Goal: Task Accomplishment & Management: Use online tool/utility

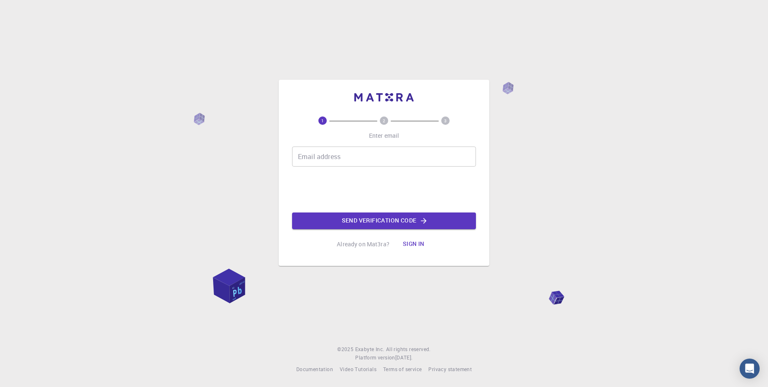
click at [332, 160] on input "Email address" at bounding box center [384, 157] width 184 height 20
type input "[PERSON_NAME][EMAIL_ADDRESS][DOMAIN_NAME]"
click at [356, 219] on button "Send verification code" at bounding box center [384, 221] width 184 height 17
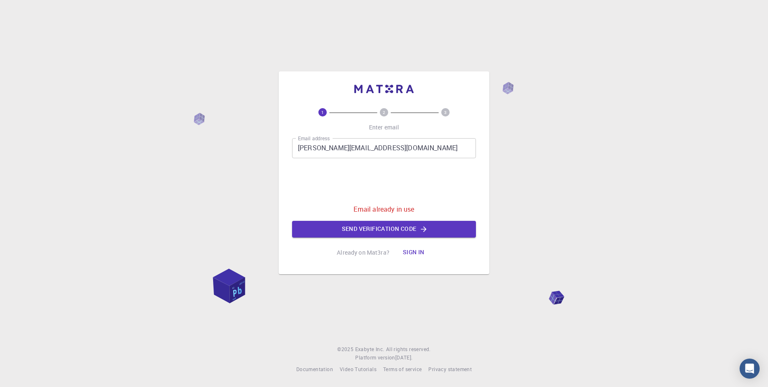
click at [412, 252] on button "Sign in" at bounding box center [413, 252] width 35 height 17
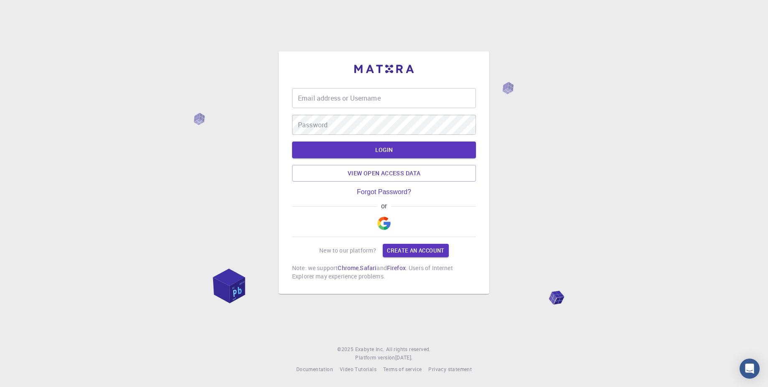
type input "[PERSON_NAME][EMAIL_ADDRESS][DOMAIN_NAME]"
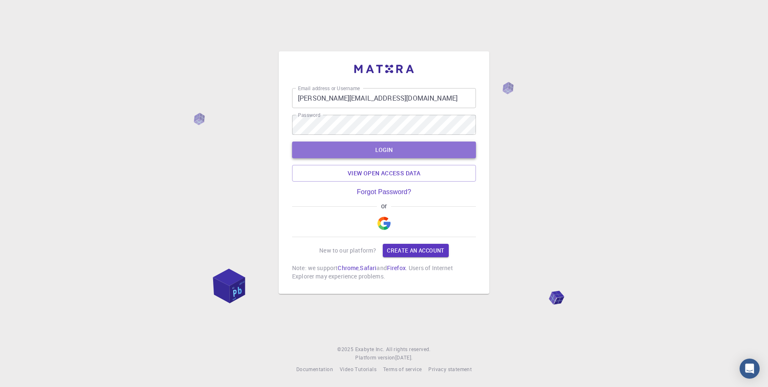
click at [356, 151] on button "LOGIN" at bounding box center [384, 150] width 184 height 17
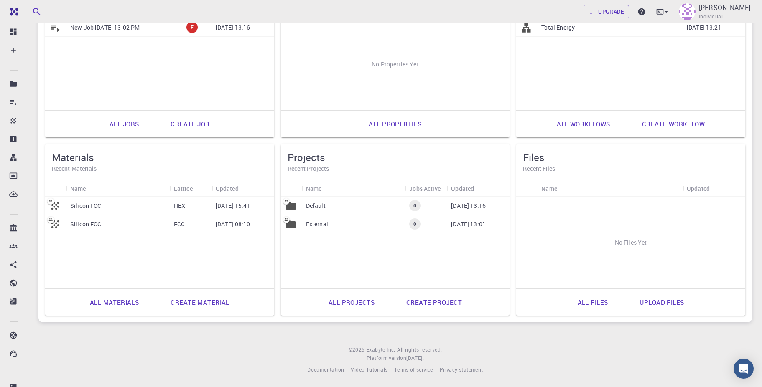
scroll to position [128, 0]
click at [211, 308] on link "Create material" at bounding box center [199, 302] width 77 height 20
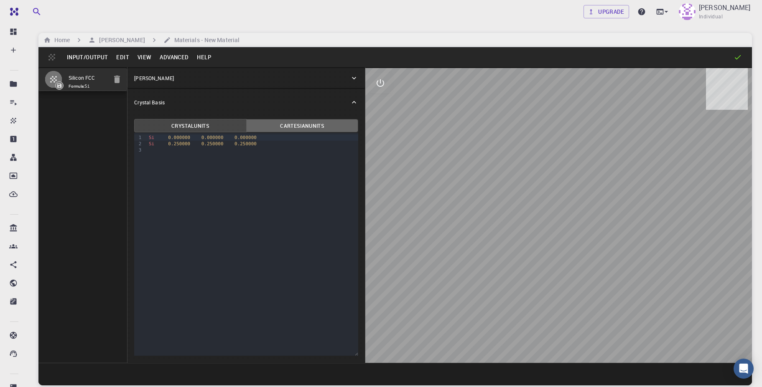
click at [283, 127] on button "Cartesian Units" at bounding box center [302, 125] width 112 height 13
click at [296, 131] on button "Cartesian Units" at bounding box center [302, 125] width 112 height 13
click at [235, 140] on span "0.000000" at bounding box center [245, 137] width 22 height 5
click at [189, 127] on button "Crystal Units" at bounding box center [190, 125] width 112 height 13
click at [291, 124] on button "Cartesian Units" at bounding box center [302, 125] width 112 height 13
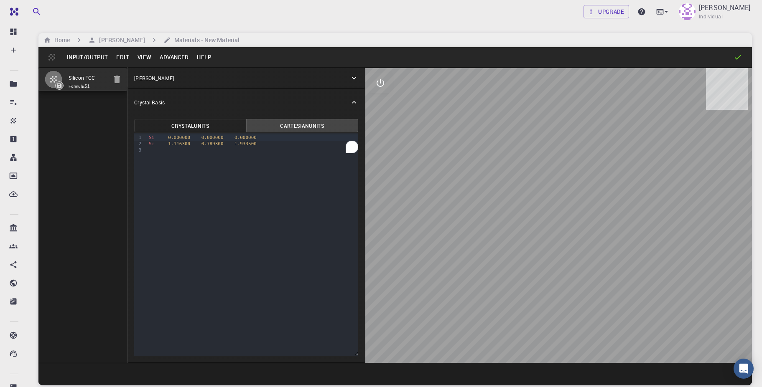
drag, startPoint x: 559, startPoint y: 184, endPoint x: 527, endPoint y: 262, distance: 84.2
click at [527, 262] on div at bounding box center [558, 215] width 387 height 295
click at [190, 77] on div "[PERSON_NAME]" at bounding box center [242, 78] width 216 height 8
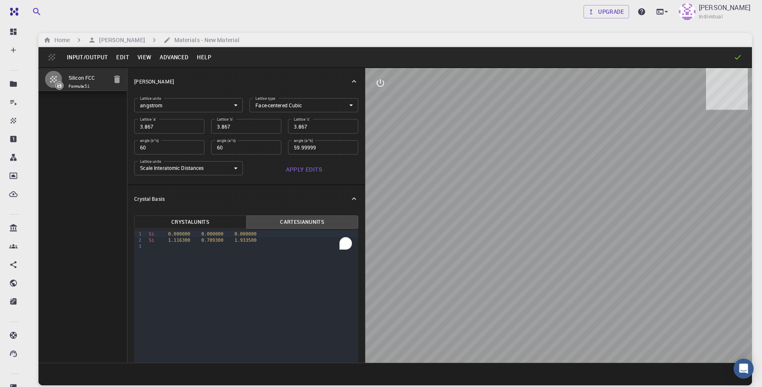
click at [84, 59] on button "Input/Output" at bounding box center [87, 57] width 49 height 13
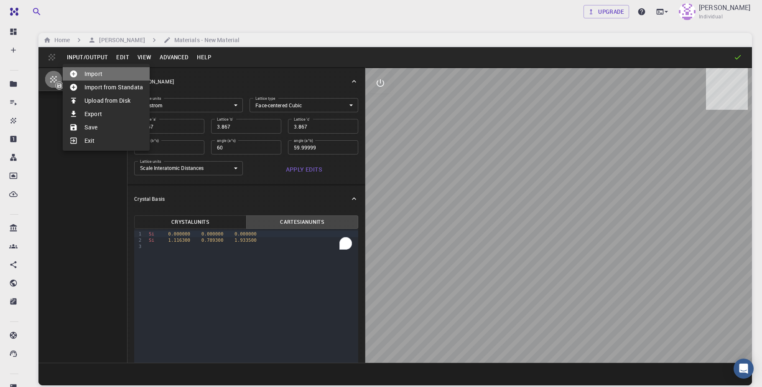
click at [87, 68] on li "Import" at bounding box center [106, 73] width 87 height 13
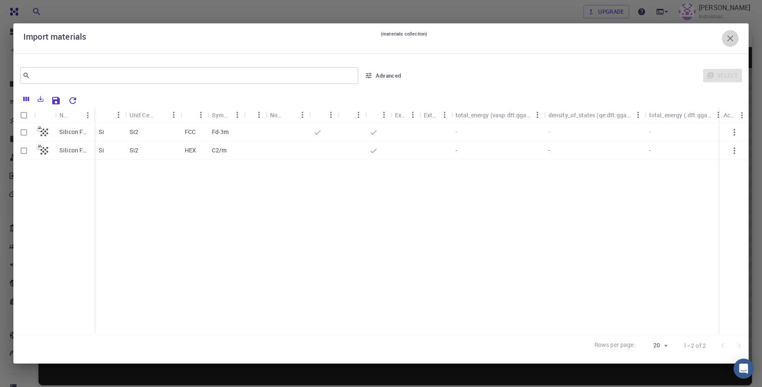
click at [729, 33] on button "button" at bounding box center [730, 38] width 17 height 17
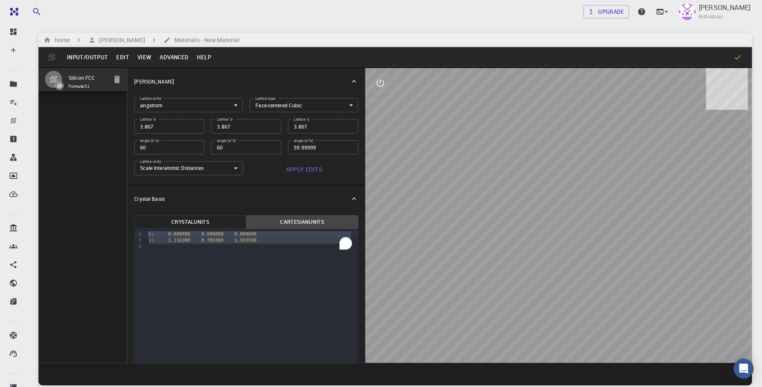
drag, startPoint x: 267, startPoint y: 262, endPoint x: 138, endPoint y: 232, distance: 132.1
click at [138, 232] on div "9 1 2 3 › Si 0.000000 0.000000 0.000000 Si 1.116300 0.789300 1.933500" at bounding box center [246, 340] width 224 height 223
click at [196, 352] on div "9 1 2 3 › Si 0.000000 0.000000 0.000000 Si 1.116300 0.789300 1.933500" at bounding box center [246, 340] width 224 height 223
click at [225, 270] on div "9 1 2 3 › Si 0.000000 0.000000 0.000000 Si 1.116300 0.789300 1.933500" at bounding box center [246, 340] width 224 height 223
drag, startPoint x: 188, startPoint y: 280, endPoint x: 144, endPoint y: 232, distance: 65.9
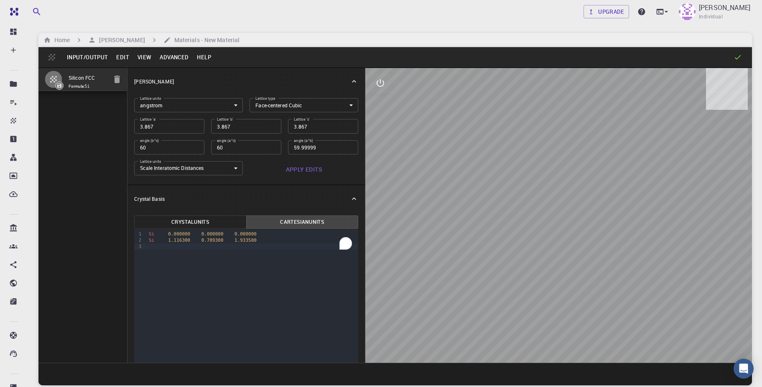
click at [144, 232] on div "9 1 2 3 › Si 0.000000 0.000000 0.000000 Si 1.116300 0.789300 1.933500" at bounding box center [246, 340] width 224 height 223
drag, startPoint x: 151, startPoint y: 234, endPoint x: 271, endPoint y: 246, distance: 121.0
click at [271, 246] on div "Si 0.000000 0.000000 0.000000 Si 1.116300 0.789300 1.933500" at bounding box center [252, 240] width 212 height 22
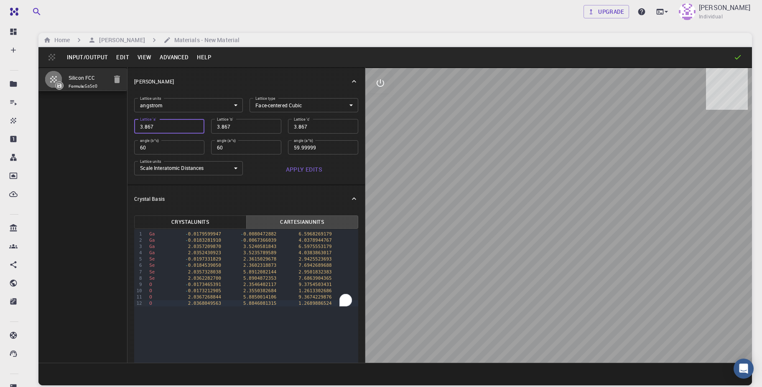
click at [286, 110] on body "Free Dashboard Create New Job New Material Create Material Upload File Import f…" at bounding box center [381, 225] width 762 height 451
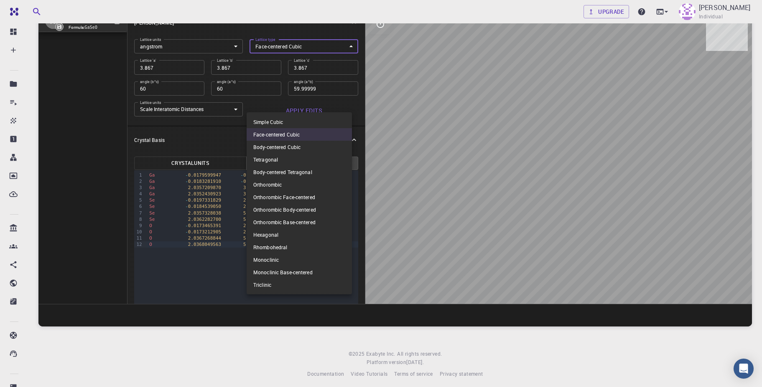
scroll to position [64, 0]
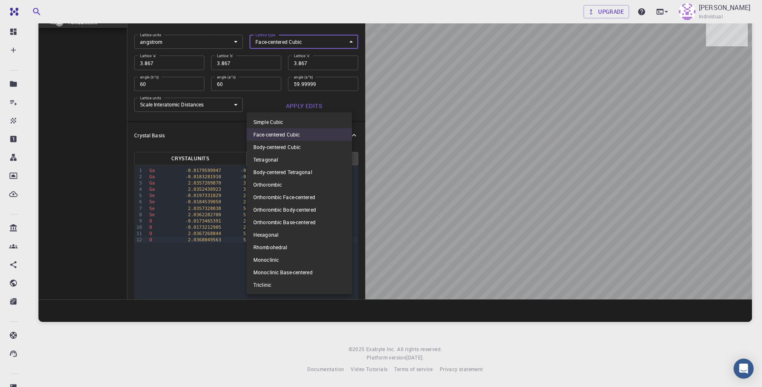
click at [290, 158] on li "Tetragonal" at bounding box center [299, 159] width 105 height 13
type input "TET"
type input "90"
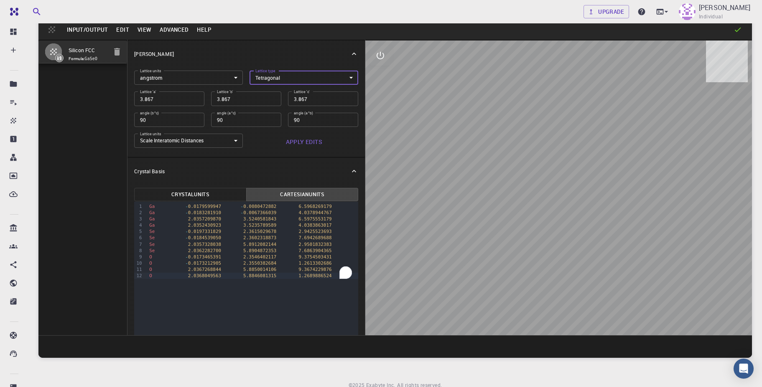
scroll to position [13, 0]
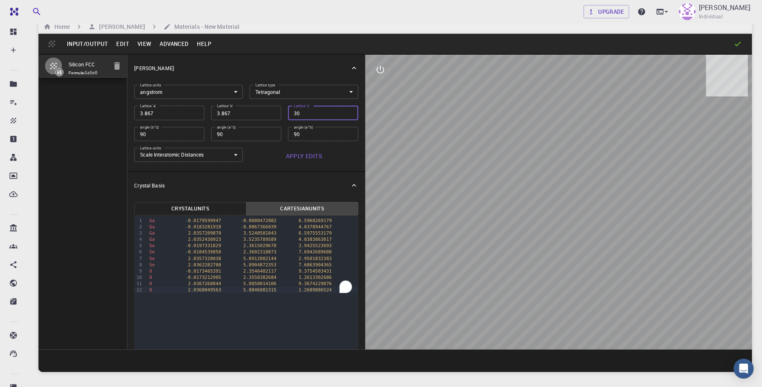
type input "30"
click at [299, 186] on div "Crystal Basis" at bounding box center [242, 186] width 216 height 8
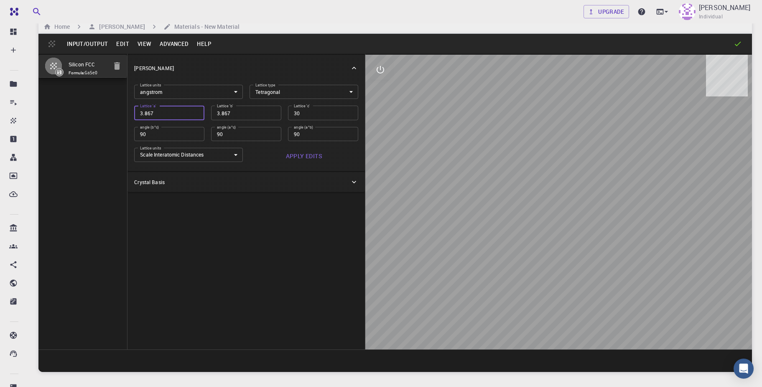
paste input "4.123176818"
type input "4.123176818"
paste input "number"
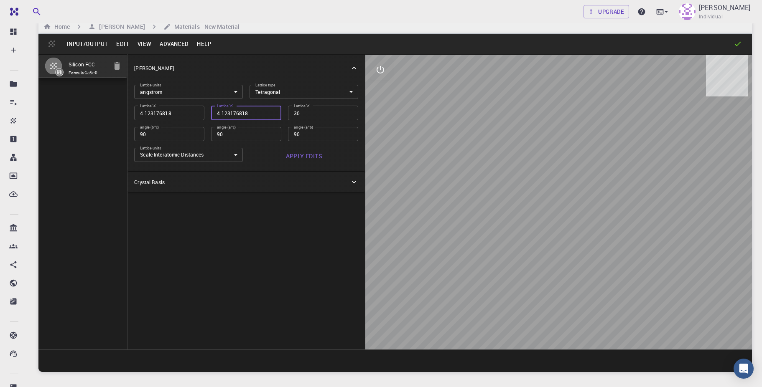
type input "4.123176818"
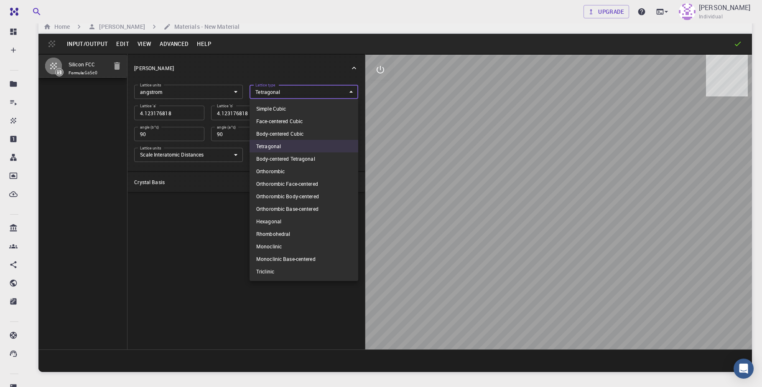
drag, startPoint x: 271, startPoint y: 95, endPoint x: 272, endPoint y: 244, distance: 149.2
click at [272, 244] on body "Free Dashboard Create New Job New Material Create Material Upload File Import f…" at bounding box center [381, 212] width 762 height 451
click at [272, 244] on li "Monoclinic" at bounding box center [303, 246] width 109 height 13
type input "MCL"
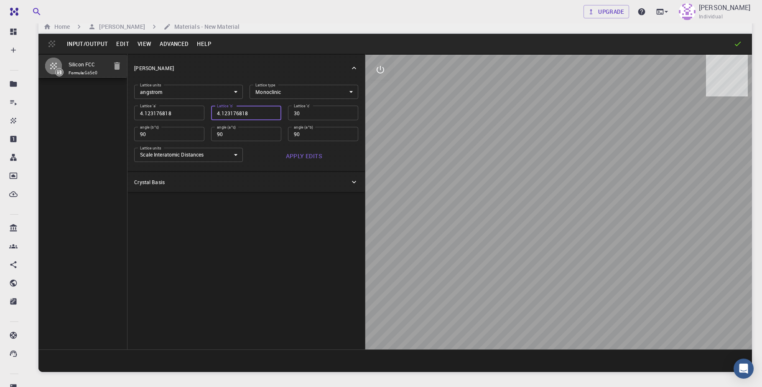
paste input "7.061146574"
type input "7.061146574"
click at [261, 214] on div "Crystal Lattice Lattice units angstrom angstrom Lattice units Lattice type Mono…" at bounding box center [246, 202] width 238 height 296
click at [531, 233] on div at bounding box center [558, 202] width 387 height 295
drag, startPoint x: 524, startPoint y: 184, endPoint x: 484, endPoint y: 254, distance: 80.9
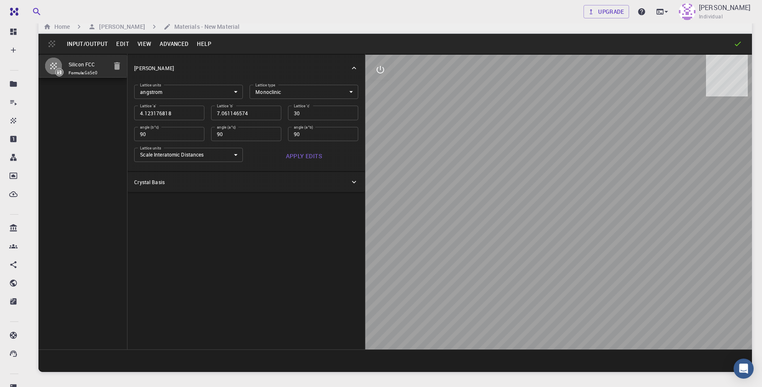
click at [484, 254] on div at bounding box center [558, 202] width 387 height 295
click at [292, 157] on button "Apply Edits" at bounding box center [303, 156] width 109 height 17
drag, startPoint x: 548, startPoint y: 176, endPoint x: 540, endPoint y: 222, distance: 47.0
click at [540, 222] on div at bounding box center [558, 202] width 387 height 295
click at [174, 181] on div "Crystal Basis" at bounding box center [242, 182] width 216 height 8
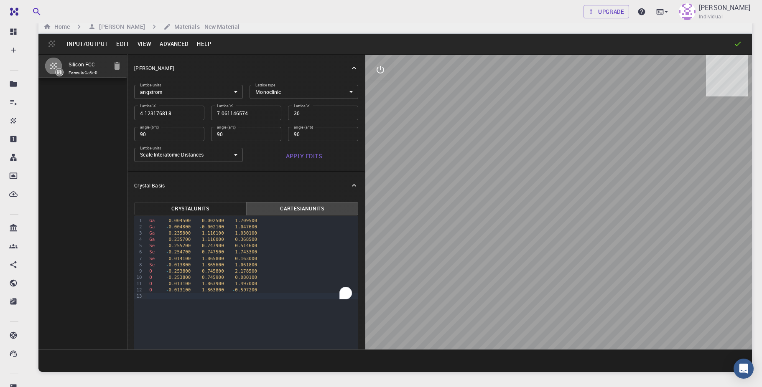
click at [283, 213] on button "Cartesian Units" at bounding box center [302, 208] width 112 height 13
click at [196, 212] on button "Crystal Units" at bounding box center [190, 208] width 112 height 13
click at [281, 213] on button "Cartesian Units" at bounding box center [302, 208] width 112 height 13
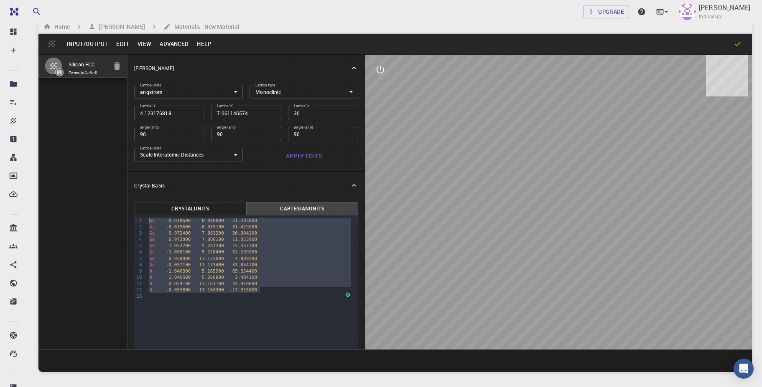
drag, startPoint x: 266, startPoint y: 292, endPoint x: 144, endPoint y: 220, distance: 141.8
click at [144, 220] on div "99 1 2 3 4 5 6 7 8 9 10 11 12 13 › Ga - 0.018600 - 0.018000 51.283800 Ga - 0.01…" at bounding box center [246, 327] width 224 height 223
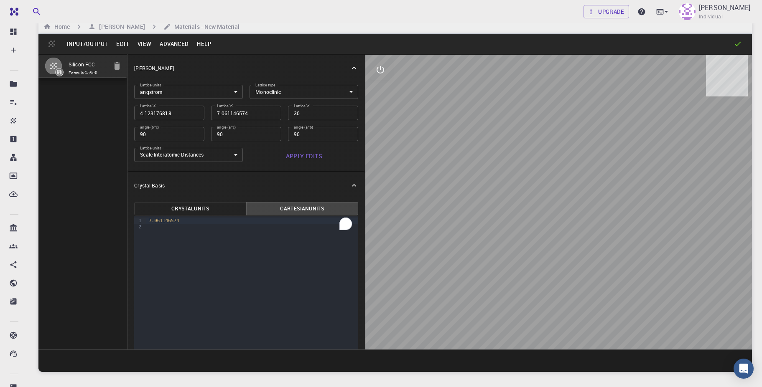
click at [184, 242] on div "9 1 2 › 7.061146574" at bounding box center [246, 327] width 224 height 223
drag, startPoint x: 184, startPoint y: 242, endPoint x: 146, endPoint y: 213, distance: 48.1
click at [146, 213] on div "Crystal Units Cartesian Units 9 1 2 › 7.061146574 Invalid basis format. Please …" at bounding box center [246, 320] width 224 height 237
drag, startPoint x: 148, startPoint y: 221, endPoint x: 203, endPoint y: 223, distance: 54.8
click at [203, 223] on div "7.061146574" at bounding box center [252, 221] width 212 height 6
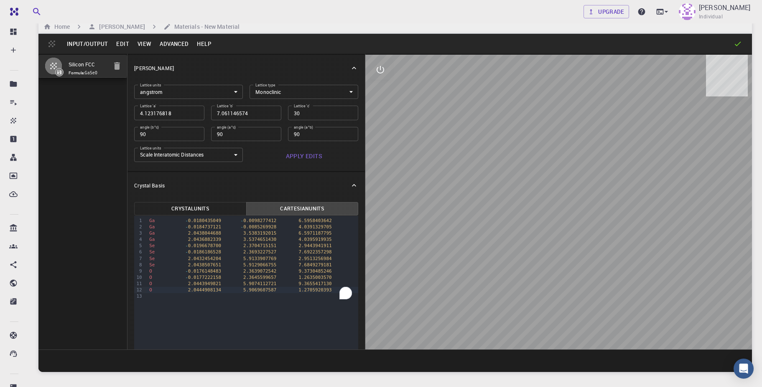
drag, startPoint x: 557, startPoint y: 233, endPoint x: 554, endPoint y: 272, distance: 38.5
click at [554, 272] on div at bounding box center [558, 202] width 387 height 295
drag, startPoint x: 552, startPoint y: 169, endPoint x: 547, endPoint y: 267, distance: 98.8
click at [547, 267] on div at bounding box center [558, 202] width 387 height 295
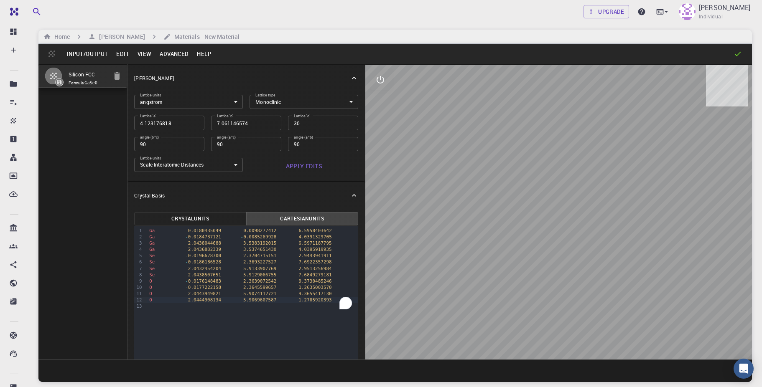
scroll to position [0, 0]
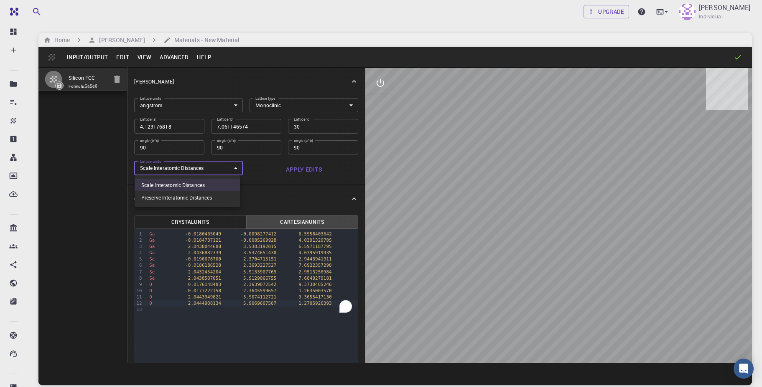
drag, startPoint x: 210, startPoint y: 170, endPoint x: 210, endPoint y: 198, distance: 27.6
click at [210, 198] on body "Free Dashboard Create New Job New Material Create Material Upload File Import f…" at bounding box center [381, 225] width 762 height 451
click at [210, 198] on li "Preserve Interatomic Distances" at bounding box center [187, 197] width 105 height 13
click at [290, 177] on button "Apply Edits" at bounding box center [303, 169] width 109 height 17
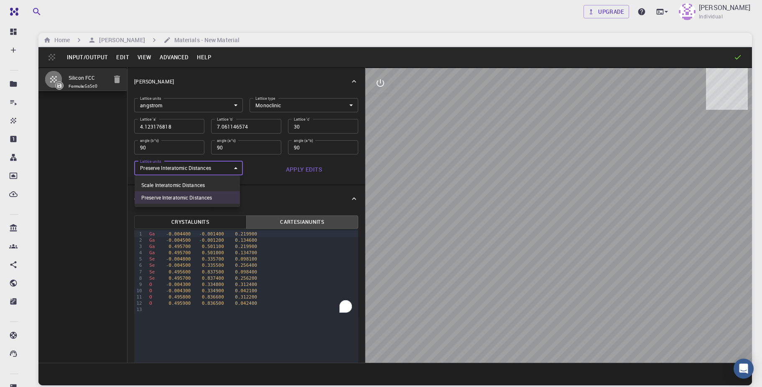
drag, startPoint x: 217, startPoint y: 171, endPoint x: 209, endPoint y: 183, distance: 15.4
click at [209, 183] on body "Free Dashboard Create New Job New Material Create Material Upload File Import f…" at bounding box center [381, 225] width 762 height 451
click at [209, 183] on li "Scale Interatomic Distances" at bounding box center [187, 185] width 105 height 13
type input "0"
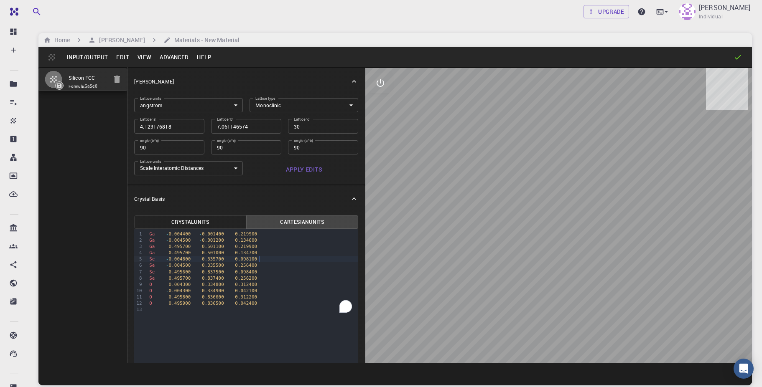
click at [259, 261] on div "Se - 0.004800 0.335700 0.098100" at bounding box center [252, 259] width 211 height 6
click at [288, 173] on button "Apply Edits" at bounding box center [303, 169] width 109 height 17
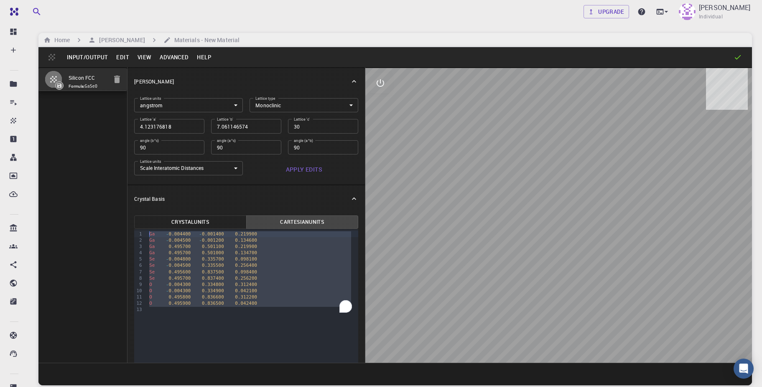
drag, startPoint x: 264, startPoint y: 309, endPoint x: 140, endPoint y: 230, distance: 146.6
click at [140, 230] on div "99 1 2 3 4 5 6 7 8 9 10 11 12 13 › Ga - 0.004400 - 0.001400 0.219900 Ga - 0.004…" at bounding box center [246, 340] width 224 height 223
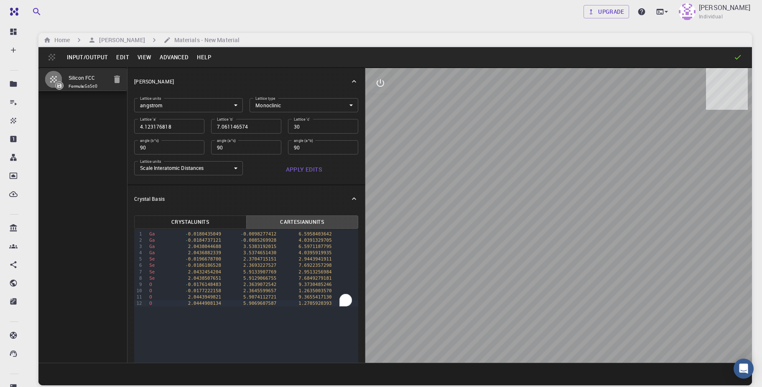
click at [265, 342] on div "99 1 2 3 4 5 6 7 8 9 10 11 12 › Ga - 0.0180435049 - 0.0098277412 6.5958403642 G…" at bounding box center [246, 340] width 224 height 223
click at [385, 239] on div at bounding box center [558, 215] width 387 height 295
click at [521, 260] on div at bounding box center [558, 215] width 387 height 295
click at [324, 174] on button "Apply Edits" at bounding box center [303, 169] width 109 height 17
drag, startPoint x: 552, startPoint y: 169, endPoint x: 553, endPoint y: 303, distance: 133.7
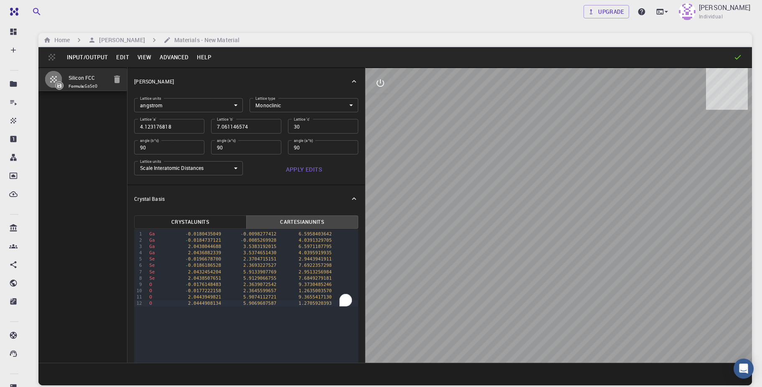
click at [553, 303] on div at bounding box center [558, 215] width 387 height 295
click at [588, 286] on div at bounding box center [558, 215] width 387 height 295
click at [389, 88] on button "interactive" at bounding box center [380, 83] width 20 height 20
click at [382, 105] on icon "view" at bounding box center [380, 103] width 9 height 6
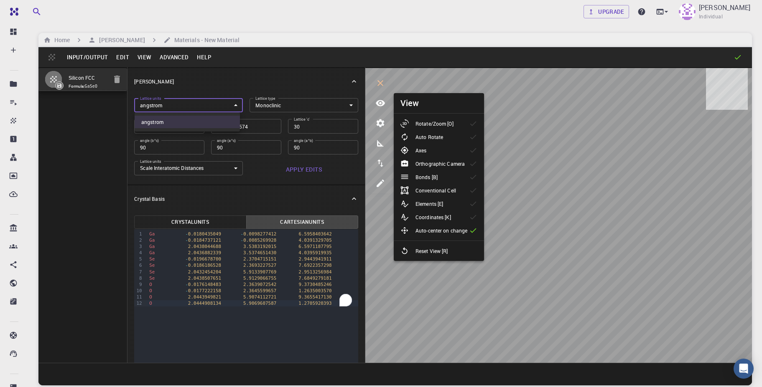
click at [220, 106] on body "Free Dashboard Create New Job New Material Create Material Upload File Import f…" at bounding box center [381, 225] width 762 height 451
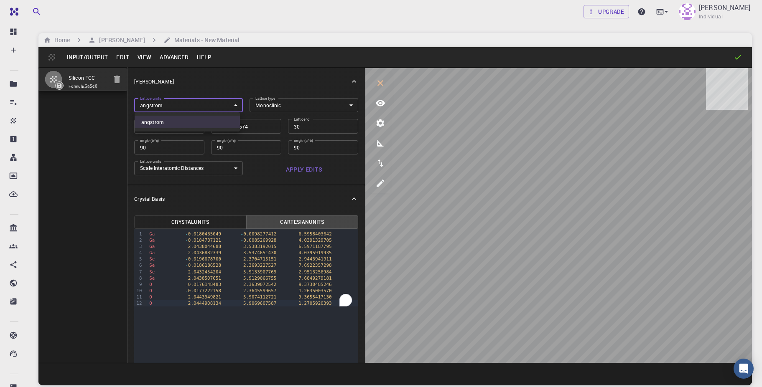
click at [210, 122] on li "angstrom" at bounding box center [187, 122] width 105 height 13
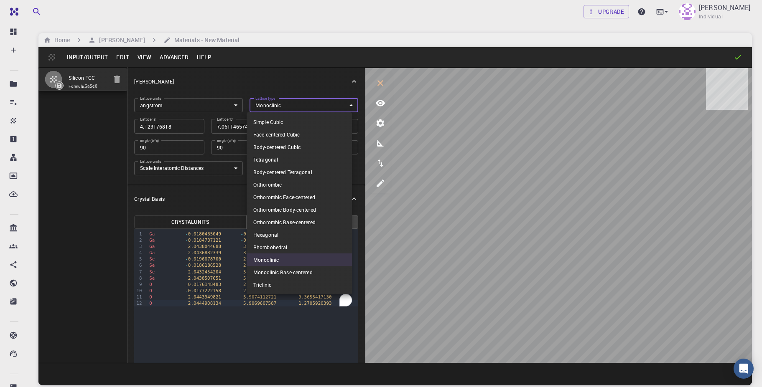
click at [291, 109] on body "Free Dashboard Create New Job New Material Create Material Upload File Import f…" at bounding box center [381, 225] width 762 height 451
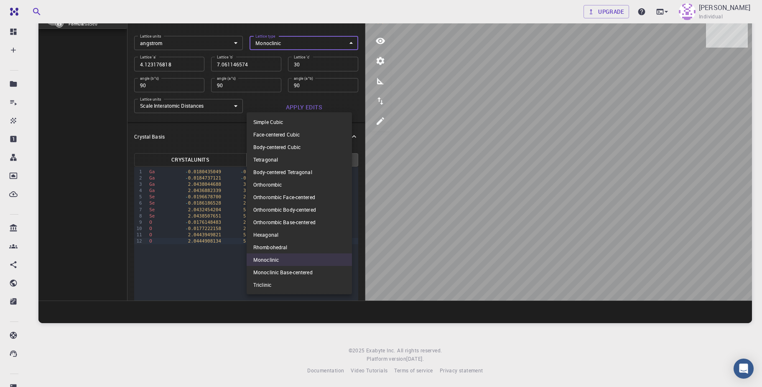
scroll to position [64, 0]
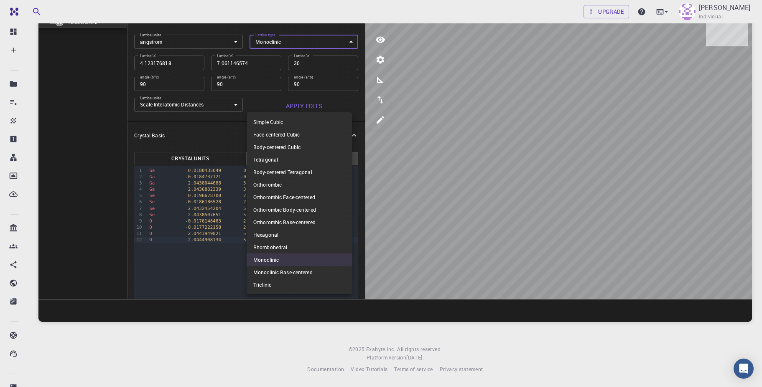
click at [407, 253] on div at bounding box center [381, 193] width 762 height 387
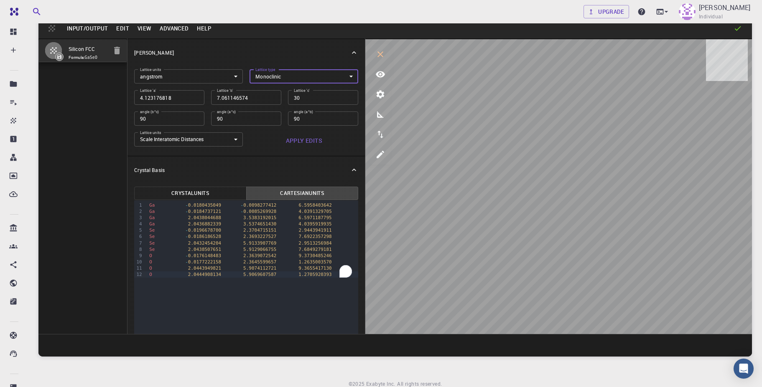
scroll to position [0, 0]
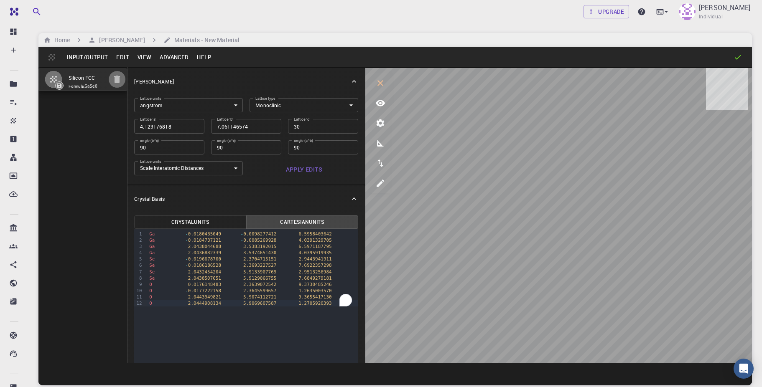
click at [114, 79] on icon "button" at bounding box center [117, 79] width 10 height 10
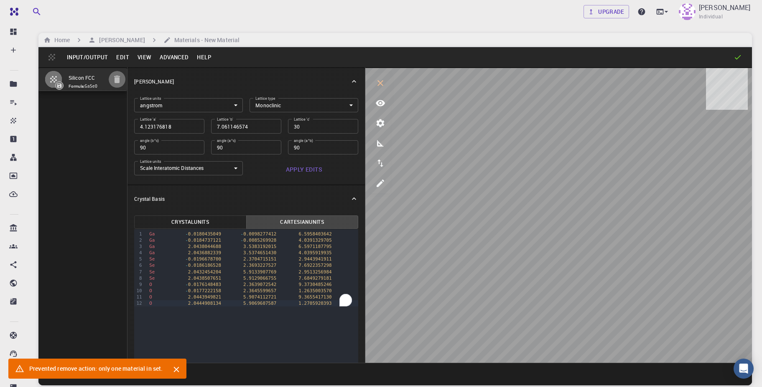
click at [116, 84] on icon "button" at bounding box center [117, 79] width 10 height 10
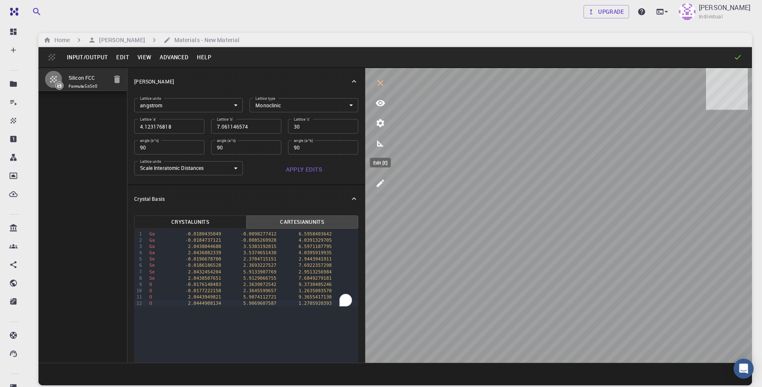
click at [379, 192] on button "edit [e]" at bounding box center [380, 183] width 20 height 20
select select "Color"
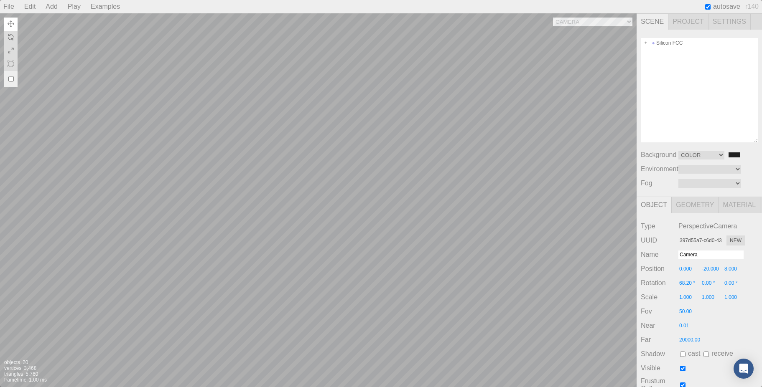
click at [408, 243] on div "Camera OrthographicCamera PerspectiveCamera Objects 20 Vertices 3,468 Triangles…" at bounding box center [318, 200] width 636 height 374
click at [553, 18] on select "Camera OrthographicCamera PerspectiveCamera" at bounding box center [592, 22] width 79 height 9
select select "f5dee0c0-0729-4887-8fa7-d0afc57f8acb"
click at [553, 18] on select "Camera OrthographicCamera PerspectiveCamera" at bounding box center [592, 22] width 79 height 9
click at [9, 48] on img at bounding box center [11, 50] width 7 height 7
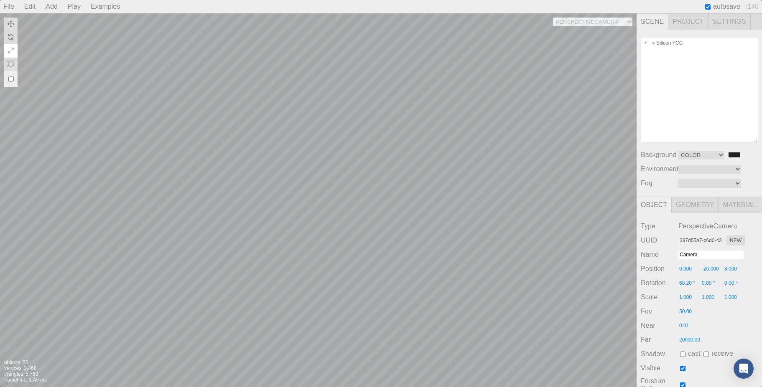
click at [9, 48] on img at bounding box center [11, 50] width 7 height 7
click at [10, 39] on img at bounding box center [11, 37] width 7 height 7
click at [8, 21] on img at bounding box center [11, 23] width 7 height 7
click at [660, 21] on span "Scene" at bounding box center [652, 22] width 32 height 16
click at [674, 22] on span "Project" at bounding box center [688, 22] width 40 height 16
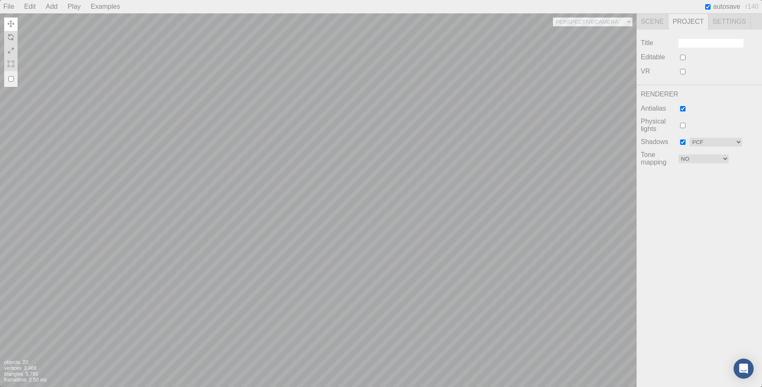
click at [732, 26] on span "Settings" at bounding box center [729, 22] width 42 height 16
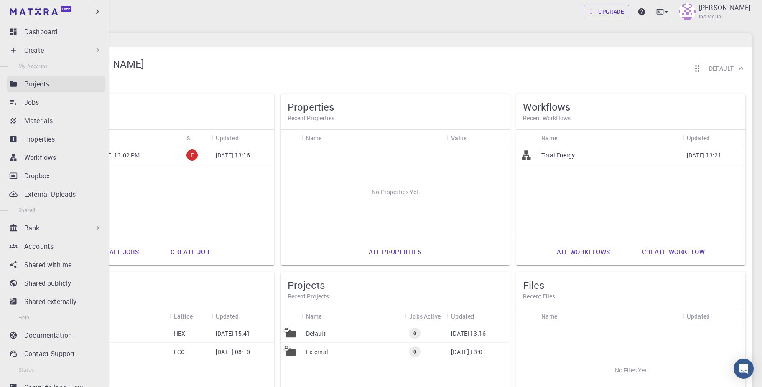
click at [47, 84] on p "Projects" at bounding box center [36, 84] width 25 height 10
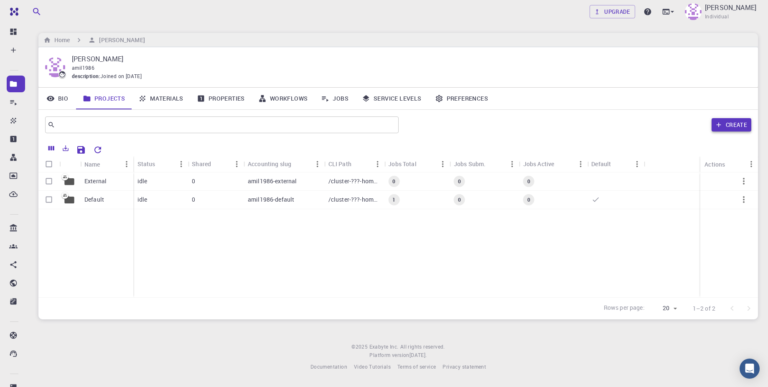
click at [717, 127] on icon "button" at bounding box center [719, 125] width 8 height 8
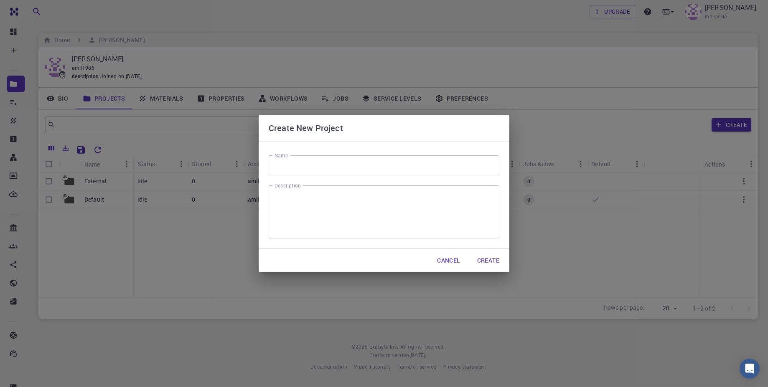
click at [340, 173] on input "Name" at bounding box center [384, 165] width 231 height 20
type input "GaSeO"
click at [485, 262] on button "Create" at bounding box center [489, 260] width 36 height 17
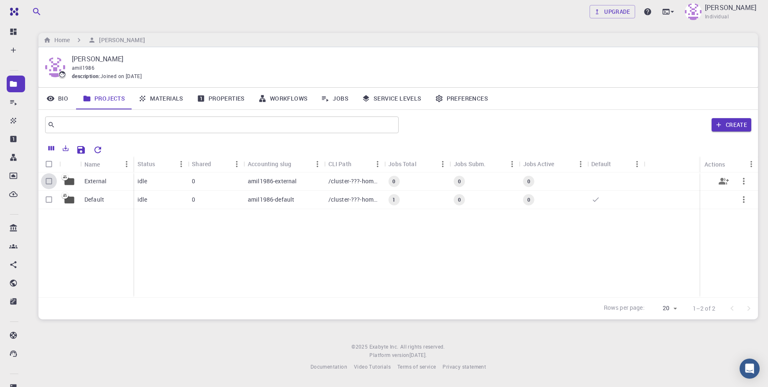
click at [51, 182] on input "Select row" at bounding box center [49, 181] width 16 height 16
checkbox input "true"
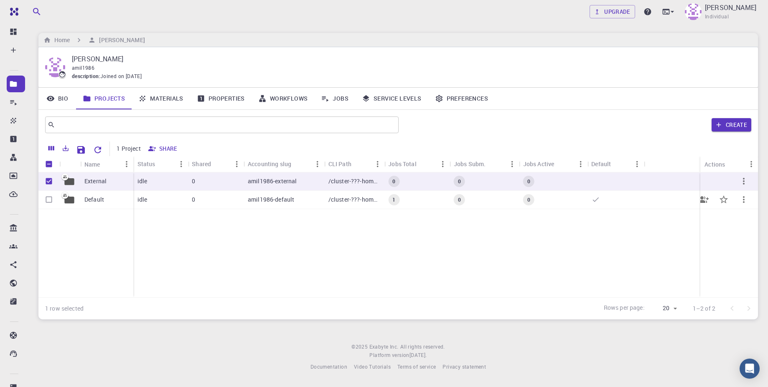
click at [47, 195] on input "Select row" at bounding box center [49, 200] width 16 height 16
checkbox input "true"
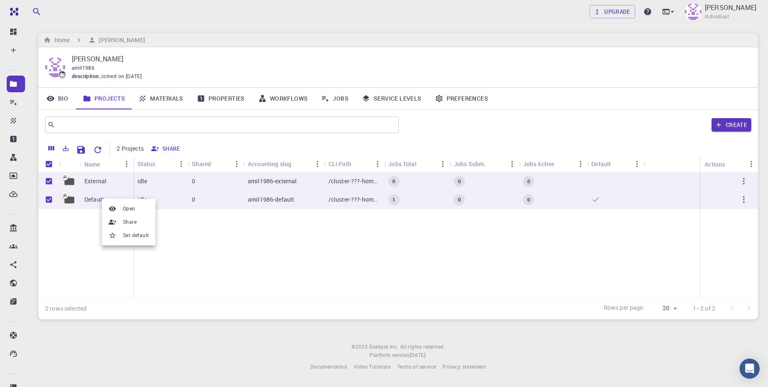
click at [256, 264] on div at bounding box center [384, 193] width 768 height 387
click at [745, 186] on icon "button" at bounding box center [744, 181] width 10 height 10
click at [656, 291] on div at bounding box center [384, 193] width 768 height 387
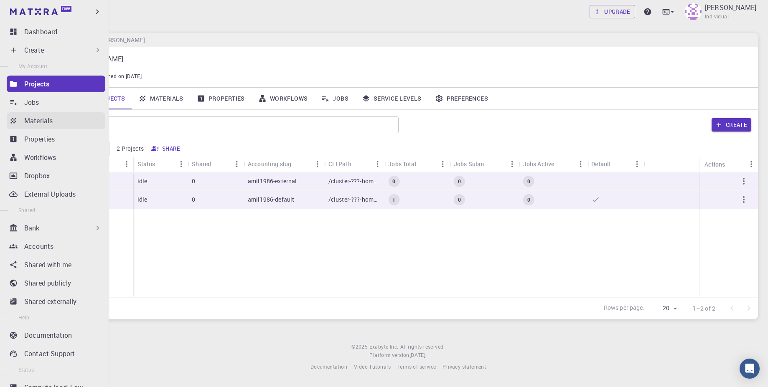
click at [54, 120] on div "Materials" at bounding box center [64, 121] width 81 height 10
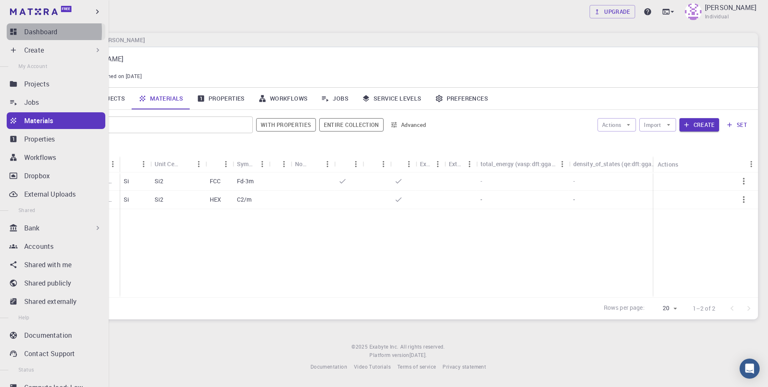
click at [15, 31] on icon at bounding box center [13, 32] width 8 height 8
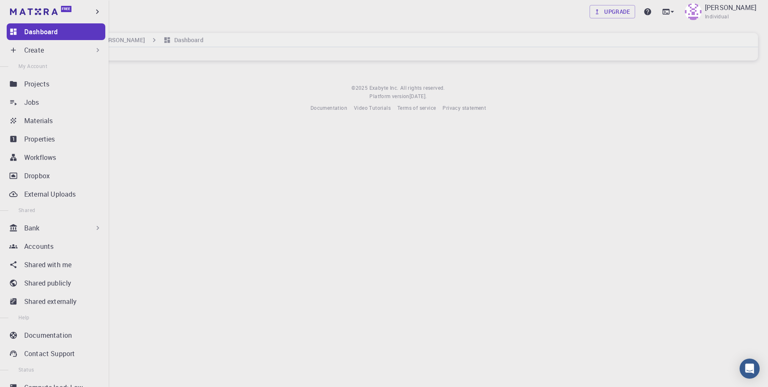
click at [33, 52] on p "Create" at bounding box center [34, 50] width 20 height 10
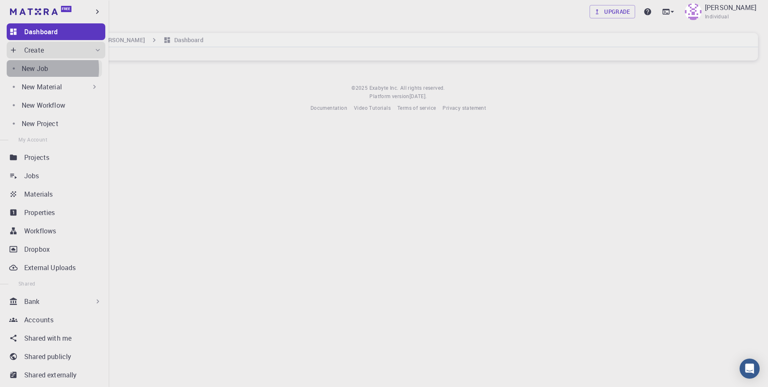
click at [41, 69] on p "New Job" at bounding box center [35, 69] width 26 height 10
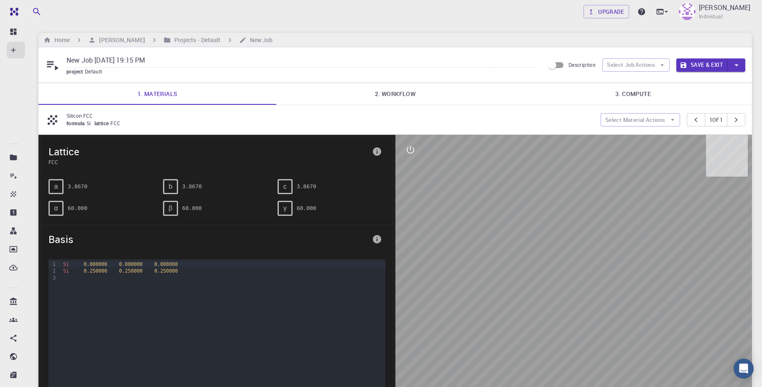
scroll to position [50, 0]
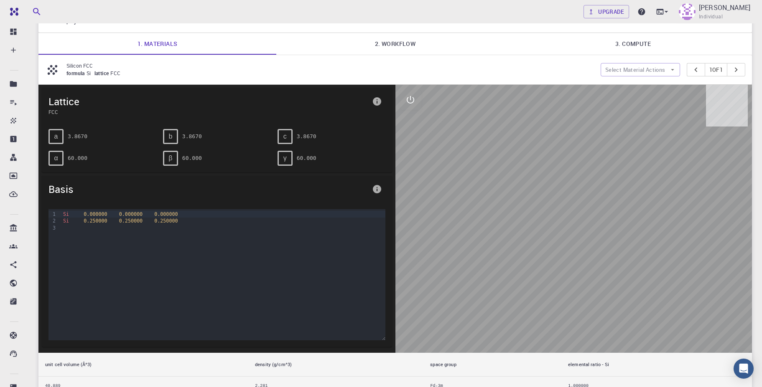
click at [169, 247] on div "Si 0.000000 0.000000 0.000000 Si 0.250000 0.250000 0.250000" at bounding box center [223, 251] width 324 height 84
click at [377, 101] on icon "info" at bounding box center [377, 101] width 8 height 8
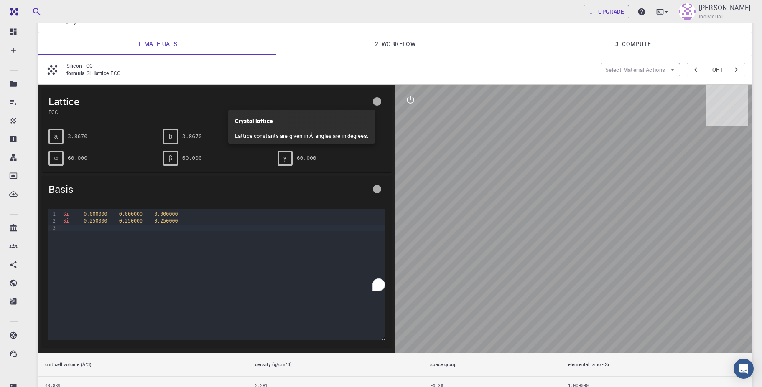
click at [310, 242] on div at bounding box center [381, 193] width 762 height 387
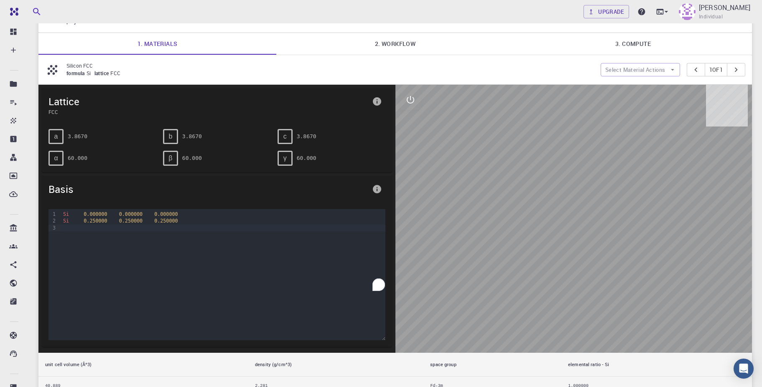
click at [263, 214] on div "Si 0.000000 0.000000 0.000000" at bounding box center [223, 214] width 324 height 7
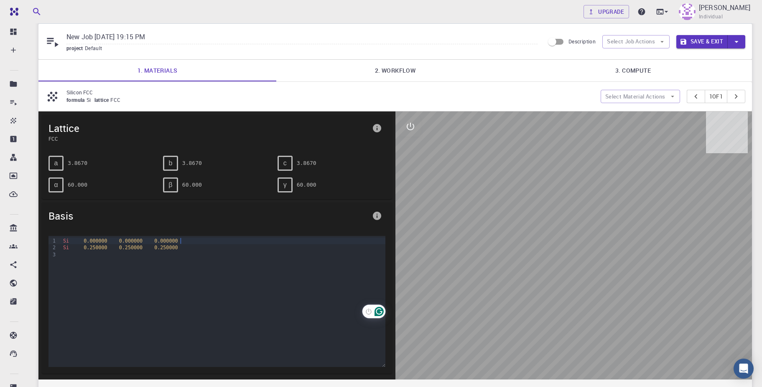
scroll to position [0, 0]
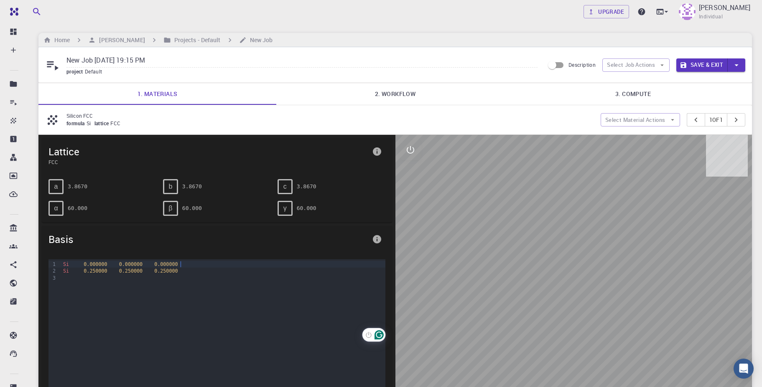
click at [53, 119] on icon at bounding box center [53, 120] width 10 height 10
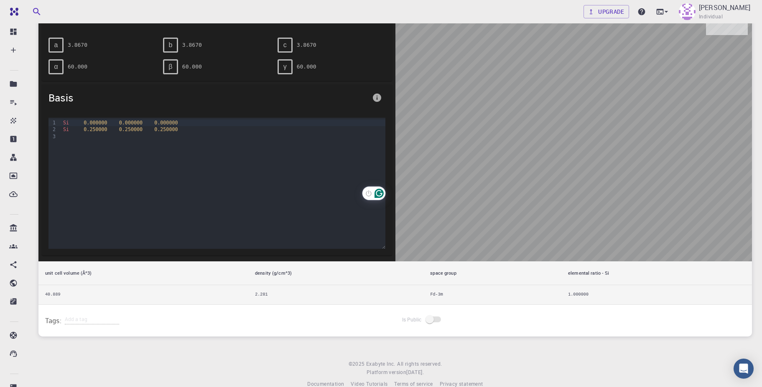
scroll to position [150, 0]
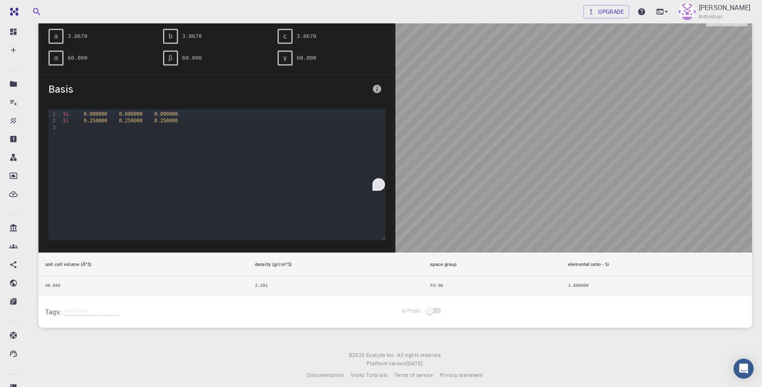
drag, startPoint x: 610, startPoint y: 172, endPoint x: 560, endPoint y: 219, distance: 68.9
click at [560, 219] on div at bounding box center [573, 119] width 357 height 268
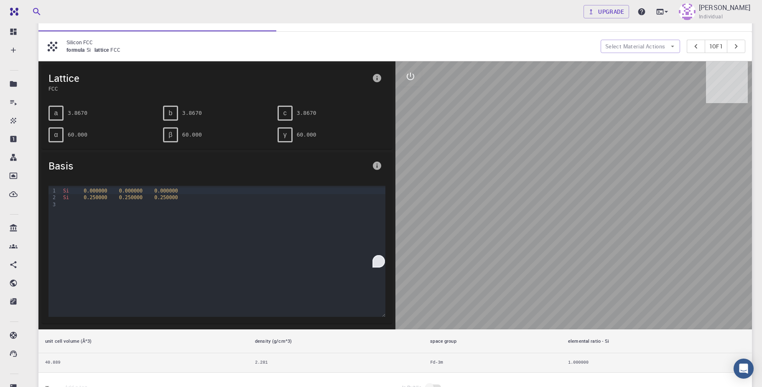
scroll to position [0, 0]
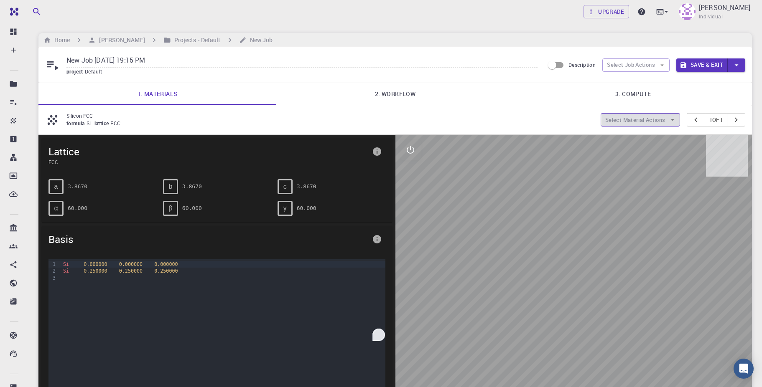
click at [626, 122] on button "Select Material Actions" at bounding box center [640, 119] width 79 height 13
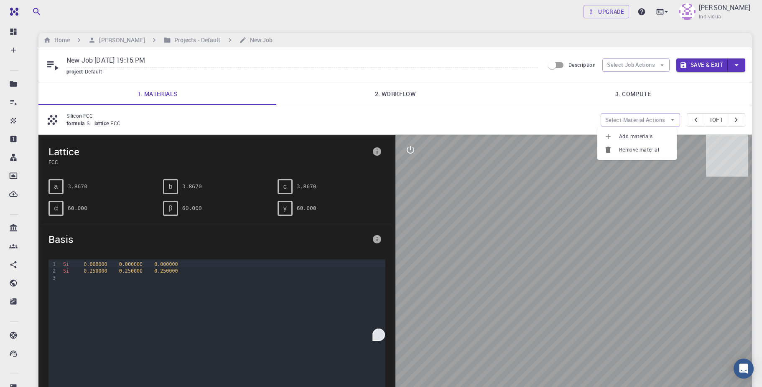
click at [611, 150] on icon at bounding box center [608, 150] width 8 height 8
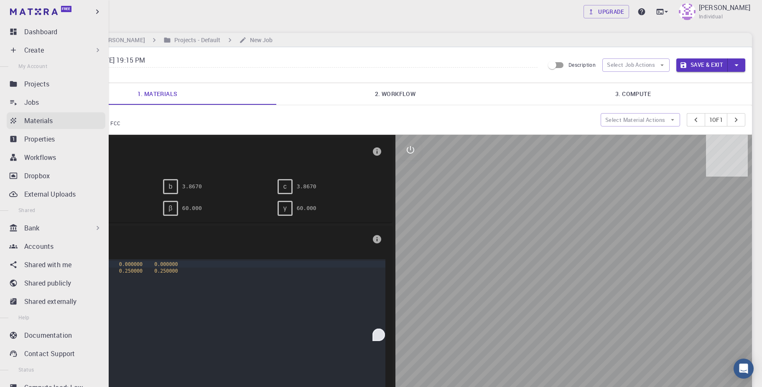
click at [35, 120] on p "Materials" at bounding box center [38, 121] width 28 height 10
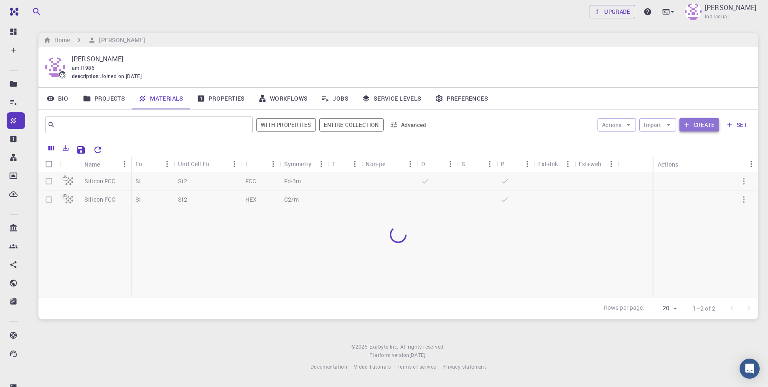
click at [690, 125] on icon "button" at bounding box center [687, 125] width 8 height 8
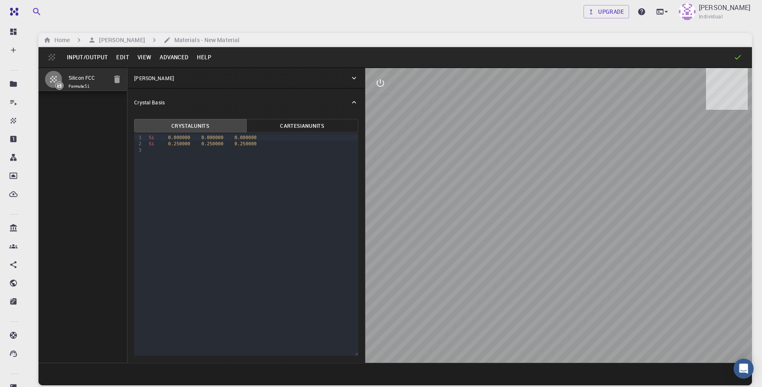
click at [203, 194] on div "9 1 2 3 › Si 0.000000 0.000000 0.000000 Si 0.250000 0.250000 0.250000" at bounding box center [246, 244] width 224 height 223
drag, startPoint x: 188, startPoint y: 191, endPoint x: 145, endPoint y: 135, distance: 71.1
click at [145, 135] on div "9 1 2 3 › Si 0.000000 0.000000 0.000000 Si 0.250000 0.250000 0.250000" at bounding box center [246, 244] width 224 height 223
drag, startPoint x: 147, startPoint y: 137, endPoint x: 281, endPoint y: 158, distance: 135.8
click at [281, 158] on div "9 1 2 3 › Si 0.000000 0.000000 0.000000 Si 0.250000 0.250000 0.250000" at bounding box center [246, 244] width 224 height 223
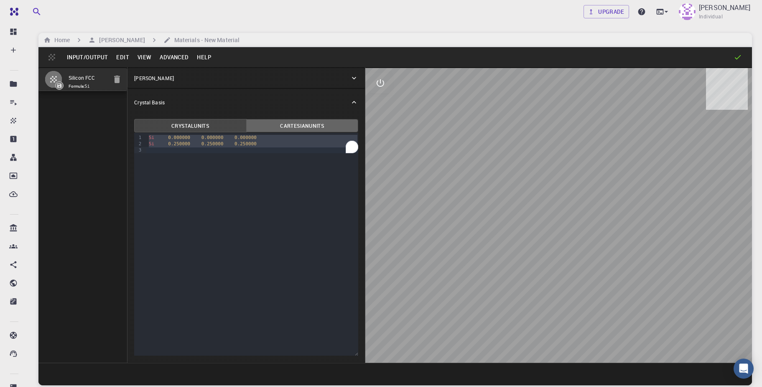
click at [305, 125] on button "Cartesian Units" at bounding box center [302, 125] width 112 height 13
drag, startPoint x: 158, startPoint y: 139, endPoint x: 137, endPoint y: 136, distance: 21.9
click at [137, 136] on div "9 1 2 3 › Si 0.000000 0.000000 0.000000 Si 1.116300 0.789300 1.933500" at bounding box center [246, 244] width 224 height 223
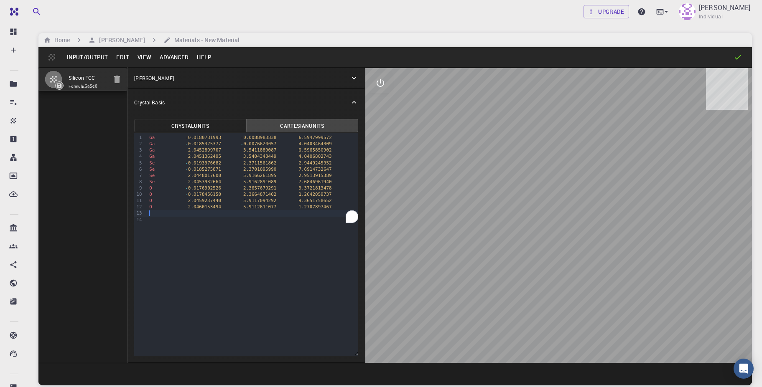
click at [196, 76] on div "[PERSON_NAME]" at bounding box center [242, 78] width 216 height 8
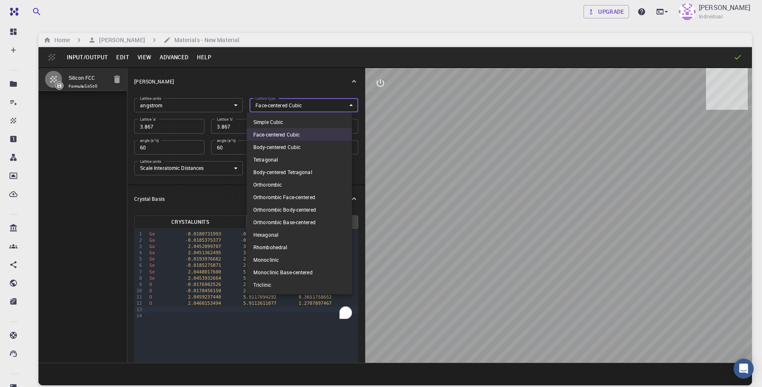
click at [279, 104] on body "Free Dashboard Create New Job New Material Create Material Upload File Import f…" at bounding box center [381, 225] width 762 height 451
click at [321, 183] on li "Orthorombic" at bounding box center [299, 184] width 105 height 13
type input "ORC"
type input "90"
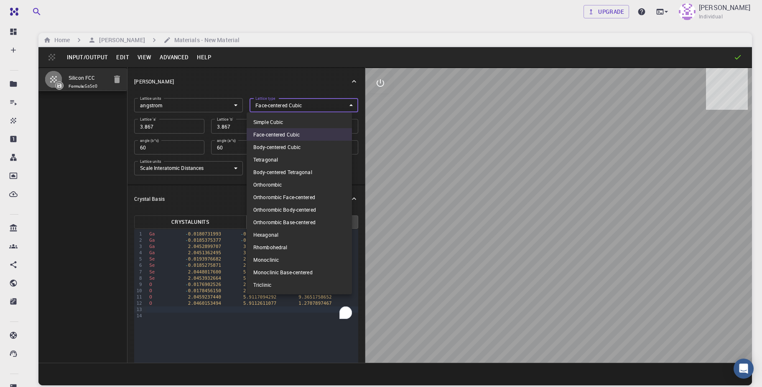
type input "90"
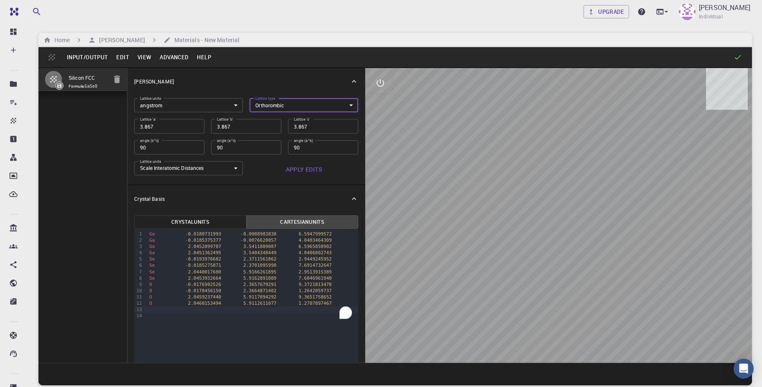
click at [277, 104] on body "Free Dashboard Create New Job New Material Create Material Upload File Import f…" at bounding box center [381, 225] width 762 height 451
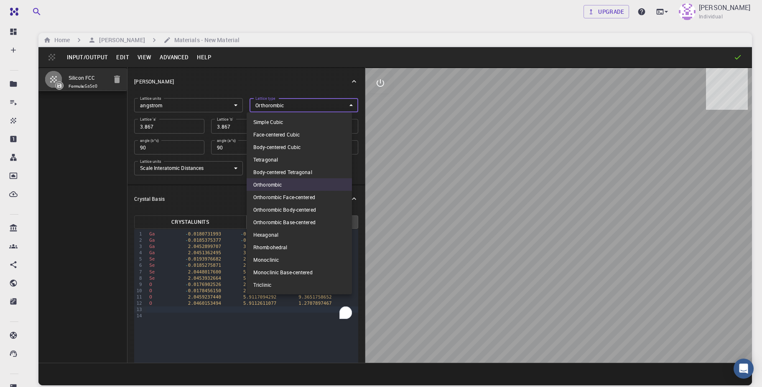
click at [289, 249] on li "Rhombohedral" at bounding box center [299, 247] width 105 height 13
type input "RHL"
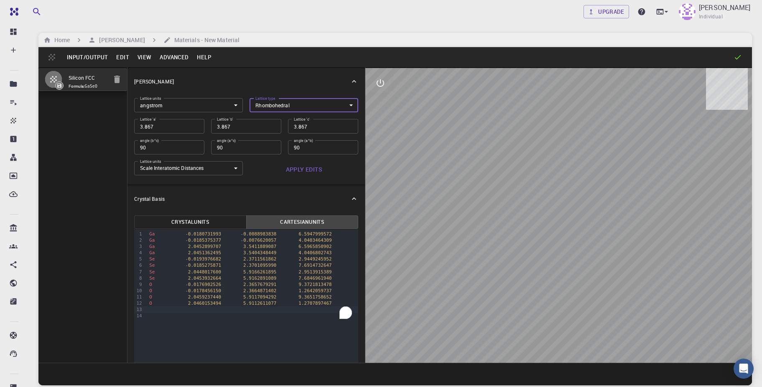
click at [238, 124] on input "3.867" at bounding box center [246, 126] width 70 height 14
click at [177, 126] on input "3.867" at bounding box center [169, 126] width 70 height 14
type input "4"
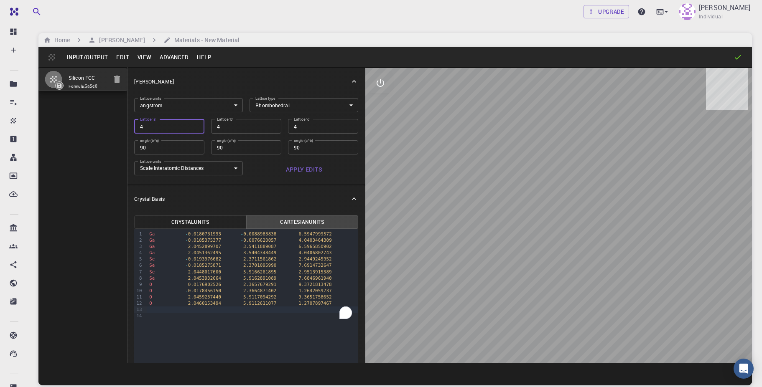
type input "4.1"
type input "4.12"
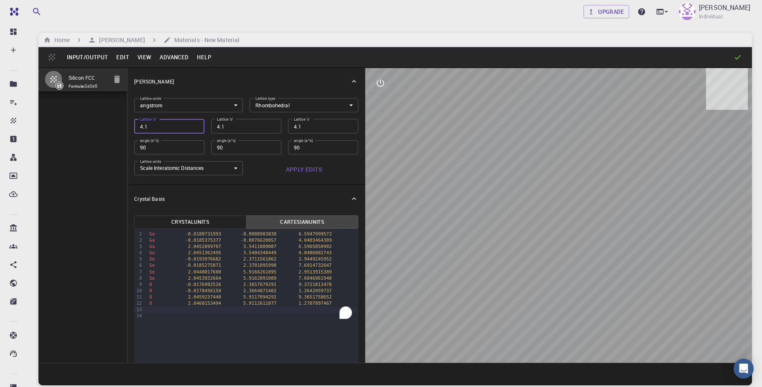
type input "4.12"
click at [241, 123] on input "4.12" at bounding box center [246, 126] width 70 height 14
drag, startPoint x: 241, startPoint y: 123, endPoint x: 234, endPoint y: 127, distance: 8.2
click at [239, 123] on input "4.12" at bounding box center [246, 126] width 70 height 14
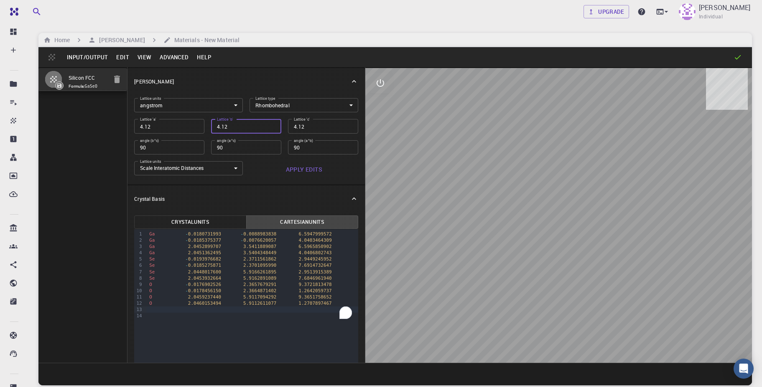
drag, startPoint x: 229, startPoint y: 128, endPoint x: 203, endPoint y: 125, distance: 25.7
click at [204, 125] on div "Lattice 'b' 4.12 Lattice 'b'" at bounding box center [242, 122] width 77 height 21
type input "4.12"
click at [303, 111] on body "Free Dashboard Create New Job New Material Create Material Upload File Import f…" at bounding box center [381, 225] width 762 height 451
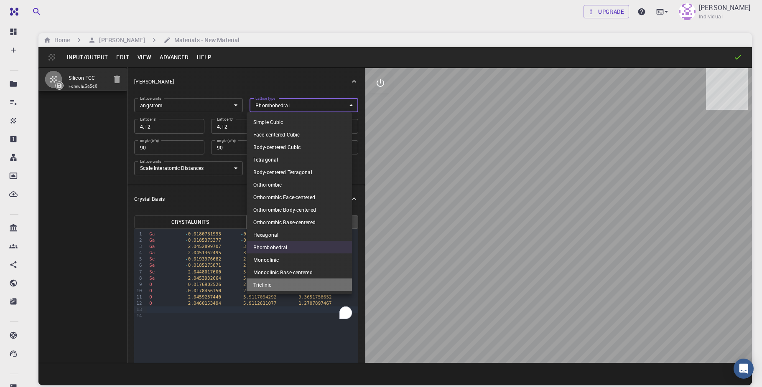
click at [275, 285] on li "Triclinic" at bounding box center [299, 285] width 105 height 13
type input "TRI"
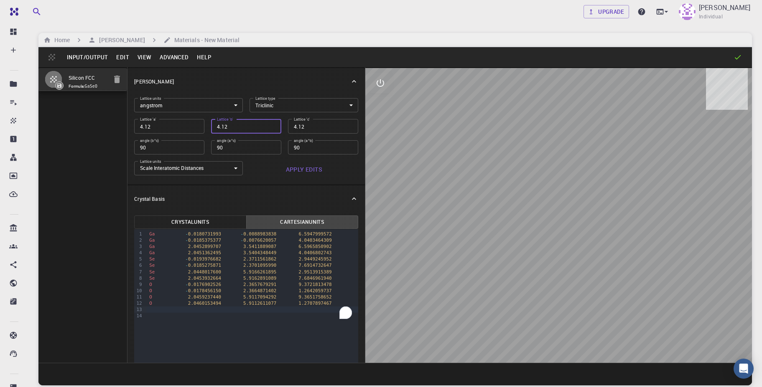
click at [228, 130] on input "4.12" at bounding box center [246, 126] width 70 height 14
type input "7.09"
click at [314, 133] on input "4.12" at bounding box center [323, 126] width 70 height 14
type input "30"
click at [272, 194] on div "Crystal Basis" at bounding box center [245, 199] width 237 height 27
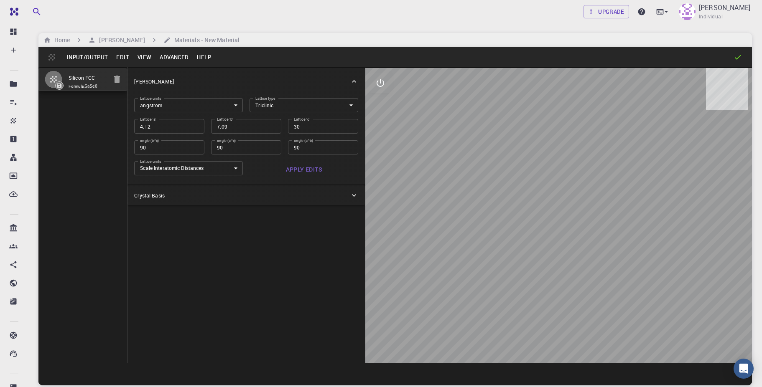
click at [303, 202] on div "Crystal Basis" at bounding box center [245, 196] width 237 height 20
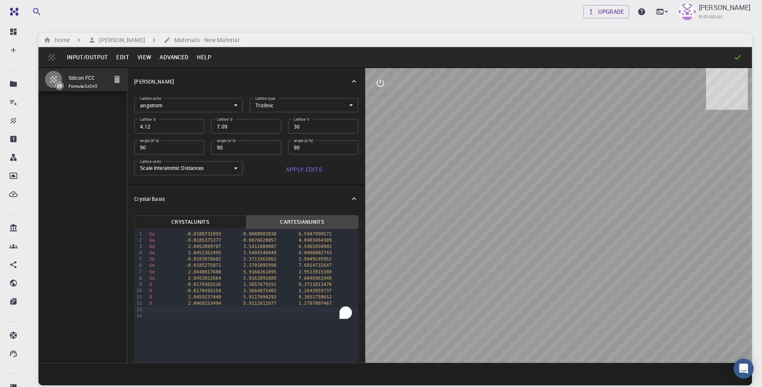
drag, startPoint x: 517, startPoint y: 193, endPoint x: 501, endPoint y: 221, distance: 32.0
click at [501, 221] on div at bounding box center [558, 215] width 387 height 295
click at [308, 176] on button "Apply Edits" at bounding box center [303, 169] width 109 height 17
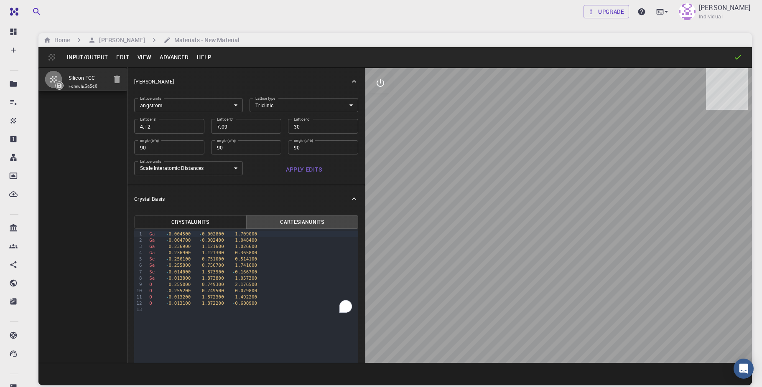
drag, startPoint x: 548, startPoint y: 195, endPoint x: 547, endPoint y: 258, distance: 63.1
click at [547, 258] on div at bounding box center [558, 215] width 387 height 295
drag, startPoint x: 555, startPoint y: 218, endPoint x: 583, endPoint y: 217, distance: 28.4
click at [583, 217] on div at bounding box center [558, 215] width 387 height 295
drag, startPoint x: 551, startPoint y: 288, endPoint x: 528, endPoint y: 296, distance: 25.0
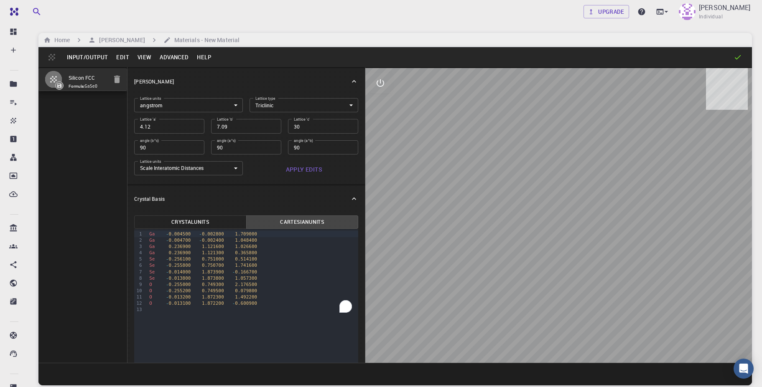
click at [528, 296] on div at bounding box center [558, 215] width 387 height 295
click at [279, 307] on div "To enrich screen reader interactions, please activate Accessibility in Grammarl…" at bounding box center [252, 310] width 211 height 6
click at [290, 168] on button "Apply Edits" at bounding box center [303, 169] width 109 height 17
click at [383, 86] on icon "interactive" at bounding box center [381, 83] width 8 height 8
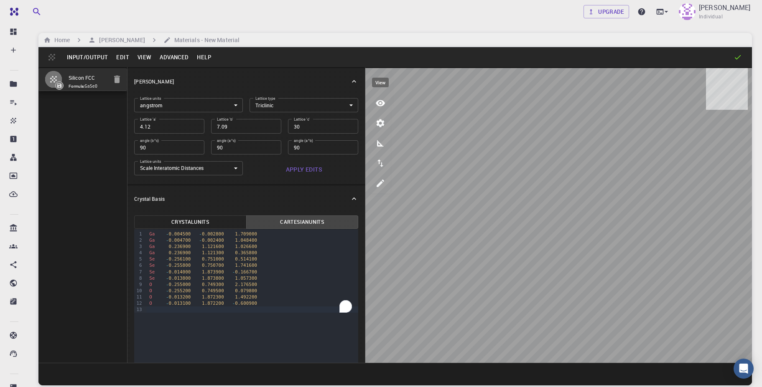
click at [381, 109] on button "view" at bounding box center [380, 103] width 20 height 20
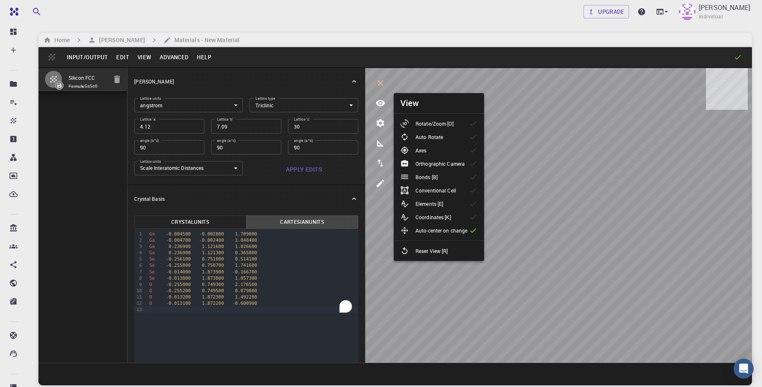
click at [424, 142] on li "Auto Rotate" at bounding box center [439, 136] width 90 height 13
click at [179, 151] on input "90" at bounding box center [169, 147] width 70 height 14
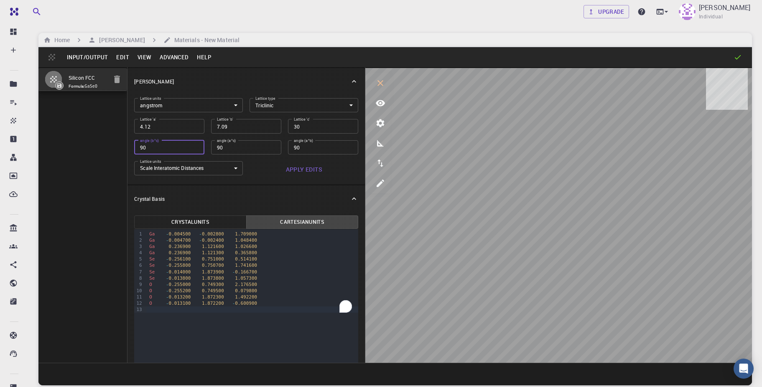
click at [272, 219] on button "Cartesian Units" at bounding box center [302, 222] width 112 height 13
click at [180, 218] on button "Crystal Units" at bounding box center [190, 222] width 112 height 13
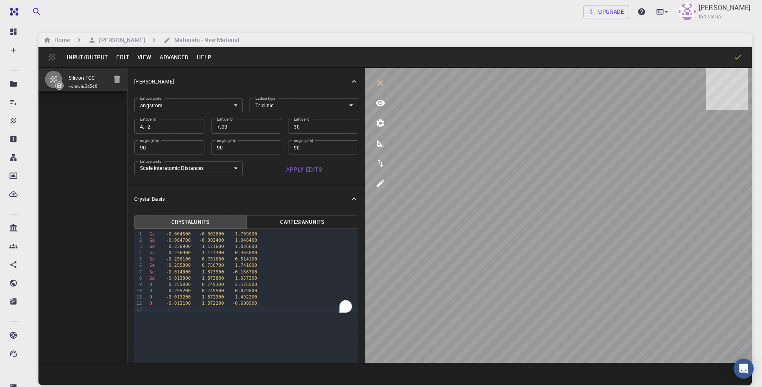
click at [190, 225] on button "Crystal Units" at bounding box center [190, 222] width 112 height 13
click at [270, 229] on button "Cartesian Units" at bounding box center [302, 222] width 112 height 13
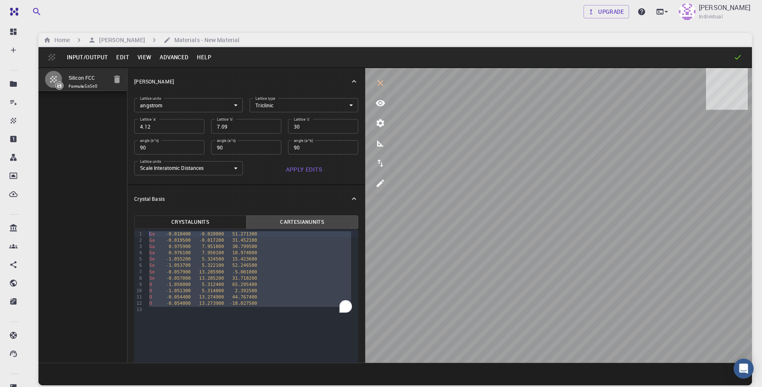
drag, startPoint x: 281, startPoint y: 311, endPoint x: 145, endPoint y: 229, distance: 159.0
click at [145, 229] on div "99 1 2 3 4 5 6 7 8 9 10 11 12 13 › Ga - 0.018400 - 0.020000 51.271300 Ga - 0.01…" at bounding box center [246, 340] width 224 height 223
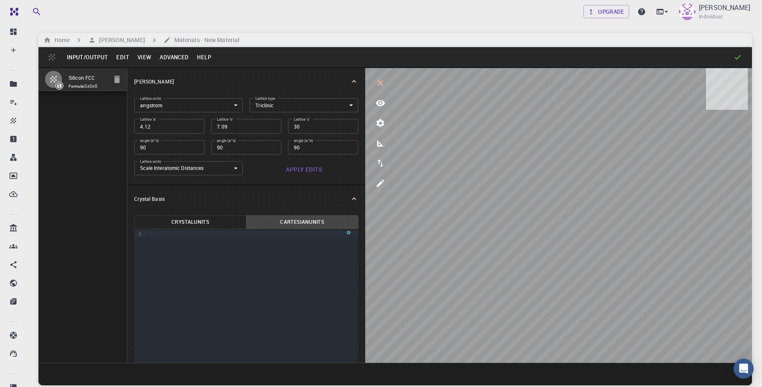
drag, startPoint x: 149, startPoint y: 243, endPoint x: 213, endPoint y: 290, distance: 79.0
click at [213, 290] on div "9 1 ›" at bounding box center [246, 340] width 224 height 223
drag, startPoint x: 213, startPoint y: 290, endPoint x: 155, endPoint y: 262, distance: 64.5
click at [155, 262] on div "9 1 ›" at bounding box center [246, 340] width 224 height 223
click at [155, 235] on div "To enrich screen reader interactions, please activate Accessibility in Grammarl…" at bounding box center [252, 234] width 212 height 6
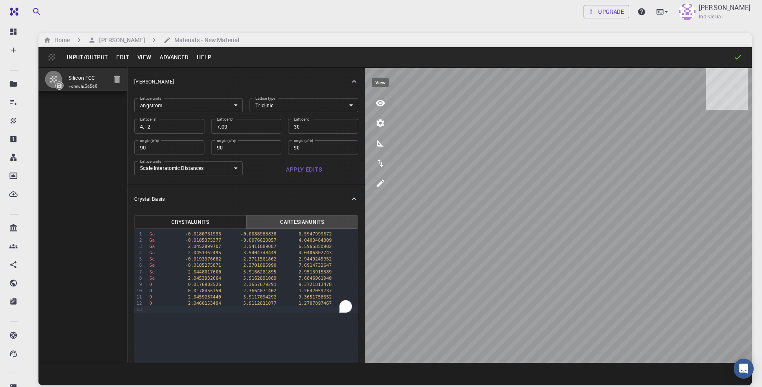
click at [376, 102] on icon "view" at bounding box center [380, 103] width 10 height 10
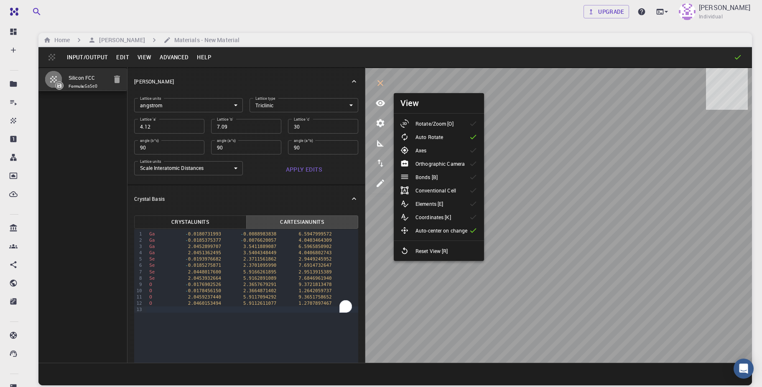
click at [428, 204] on p "Elements [E]" at bounding box center [429, 204] width 28 height 8
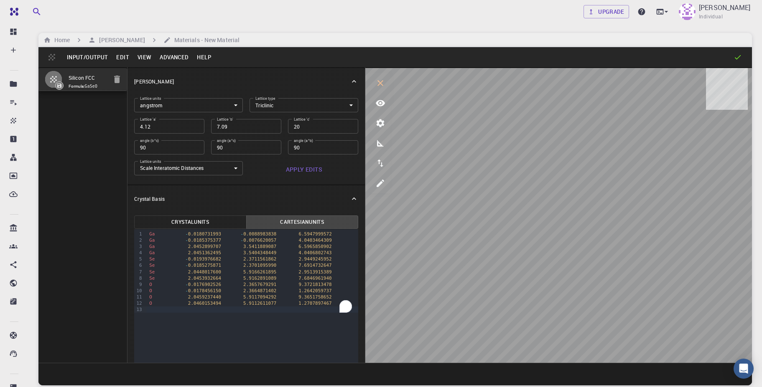
click at [306, 173] on button "Apply Edits" at bounding box center [303, 169] width 109 height 17
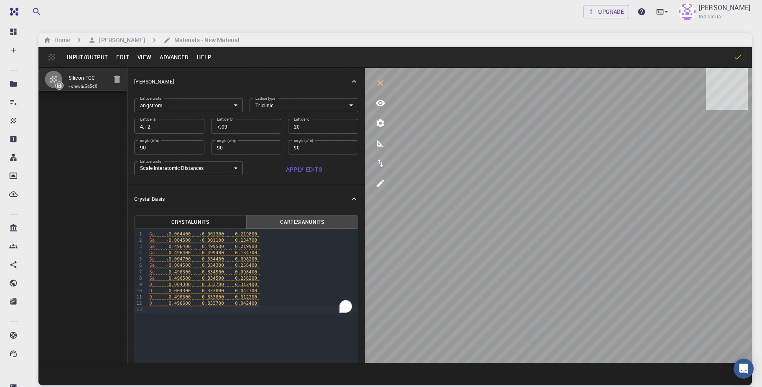
click at [330, 271] on div "Se 0.496300 0.834500 0.098400" at bounding box center [252, 272] width 211 height 6
click at [286, 226] on button "Cartesian Units" at bounding box center [302, 222] width 112 height 13
click at [199, 217] on button "Crystal Units" at bounding box center [190, 222] width 112 height 13
click at [273, 224] on button "Cartesian Units" at bounding box center [302, 222] width 112 height 13
click at [261, 300] on div "O 2.045900 5.911700 6.243500" at bounding box center [252, 297] width 211 height 6
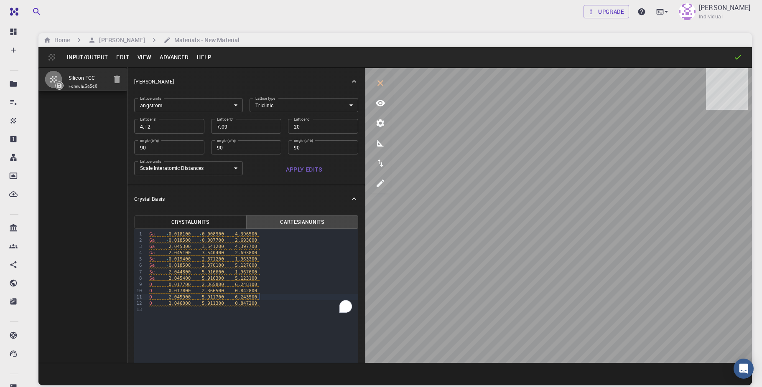
click at [256, 276] on span "5.123100" at bounding box center [246, 278] width 22 height 5
type input "10"
click at [274, 291] on div "O - 0.017800 2.366500 0.842800" at bounding box center [252, 291] width 211 height 6
click at [295, 171] on button "Apply Edits" at bounding box center [303, 169] width 109 height 17
click at [298, 219] on button "Cartesian Units" at bounding box center [302, 222] width 112 height 13
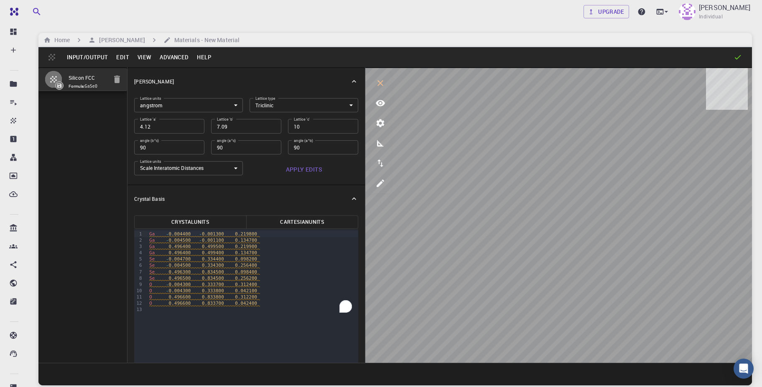
click at [299, 225] on button "Cartesian Units" at bounding box center [302, 222] width 112 height 13
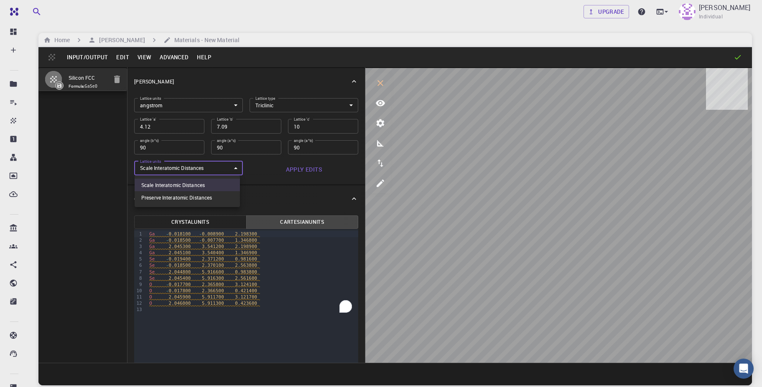
click at [228, 173] on body "Free Dashboard Create New Job New Material Create Material Upload File Import f…" at bounding box center [381, 225] width 762 height 451
click at [207, 201] on li "Preserve Interatomic Distances" at bounding box center [187, 197] width 105 height 13
type input "1"
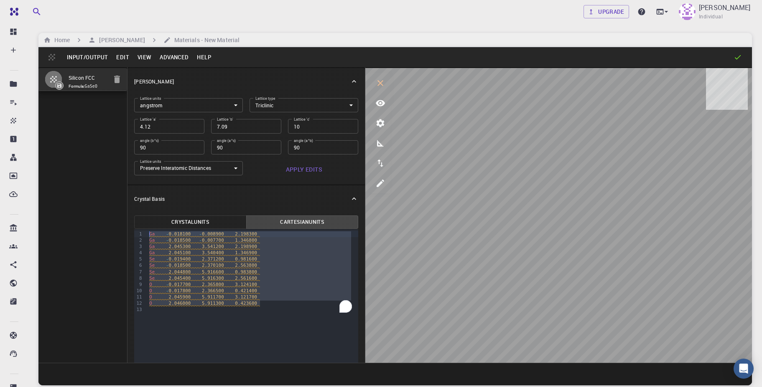
drag, startPoint x: 272, startPoint y: 305, endPoint x: 144, endPoint y: 234, distance: 146.6
click at [144, 234] on div "99 1 2 3 4 5 6 7 8 9 10 11 12 13 › Ga - 0.018100 - 0.008900 2.198300 Ga - 0.018…" at bounding box center [246, 340] width 224 height 223
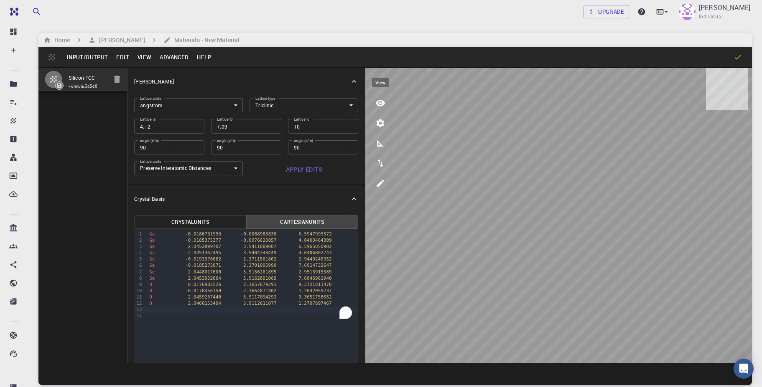
click at [380, 106] on icon "view" at bounding box center [380, 103] width 9 height 6
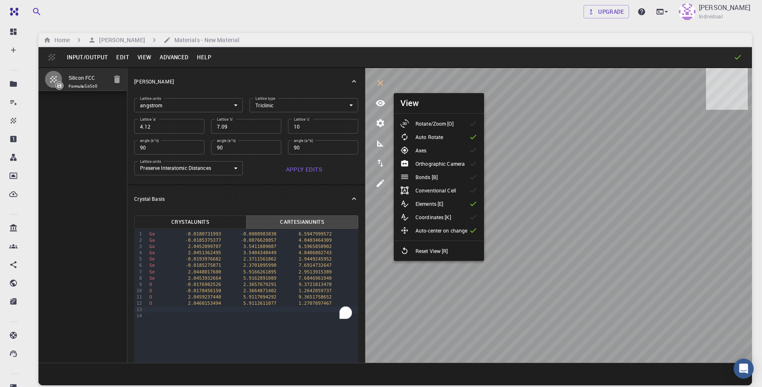
click at [456, 136] on li "Auto Rotate" at bounding box center [439, 136] width 90 height 13
click at [298, 128] on input "10" at bounding box center [323, 126] width 70 height 14
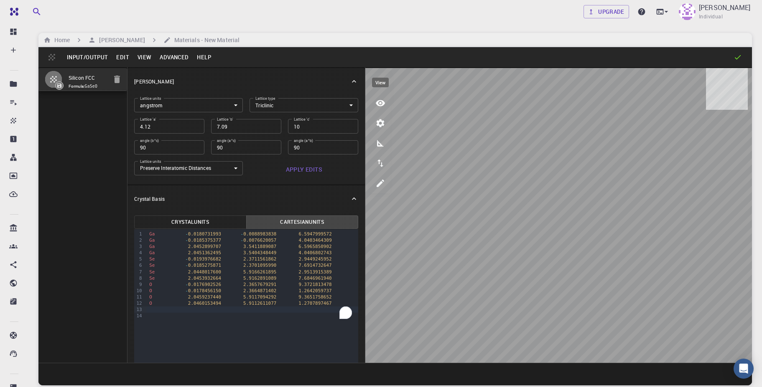
click at [377, 108] on icon "view" at bounding box center [380, 103] width 10 height 10
click at [377, 165] on icon "export" at bounding box center [380, 163] width 10 height 10
click at [378, 144] on icon "measurements" at bounding box center [380, 143] width 7 height 7
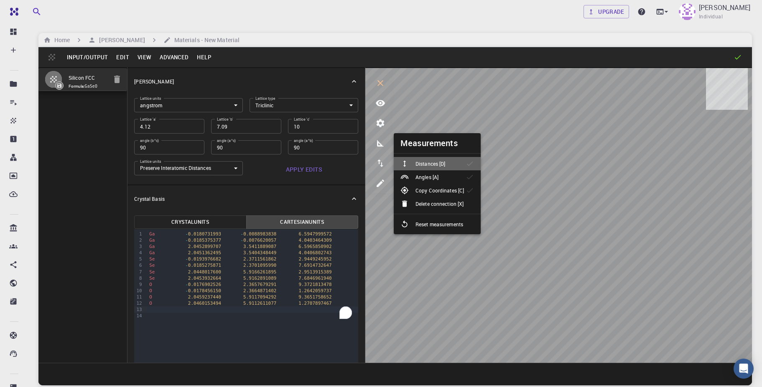
click at [433, 165] on p "Distances [D]" at bounding box center [430, 164] width 30 height 8
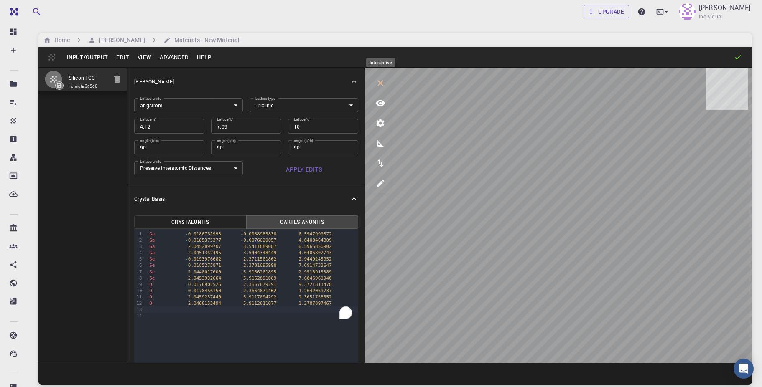
click at [379, 89] on button "interactive" at bounding box center [380, 83] width 20 height 20
click at [379, 88] on icon "interactive" at bounding box center [380, 83] width 10 height 10
click at [380, 122] on icon "parameters" at bounding box center [380, 123] width 10 height 10
click at [378, 102] on icon "view" at bounding box center [380, 103] width 9 height 6
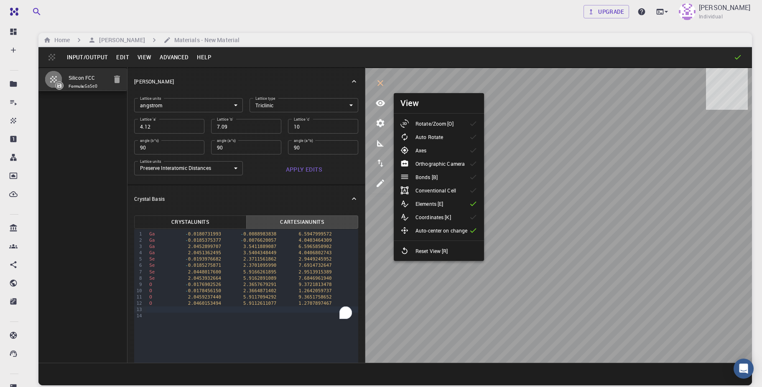
click at [453, 233] on p "Auto-center on change" at bounding box center [441, 231] width 52 height 8
click at [467, 204] on li "Elements [E]" at bounding box center [439, 203] width 90 height 13
click at [452, 253] on div "Reset View [R]" at bounding box center [427, 251] width 54 height 8
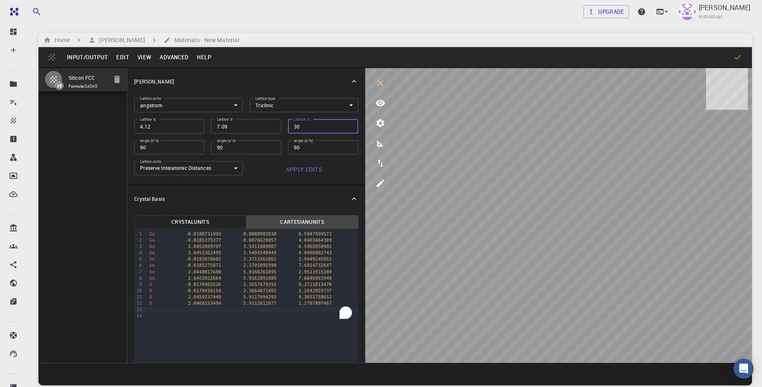
type input "30"
click at [296, 173] on button "Apply Edits" at bounding box center [303, 169] width 109 height 17
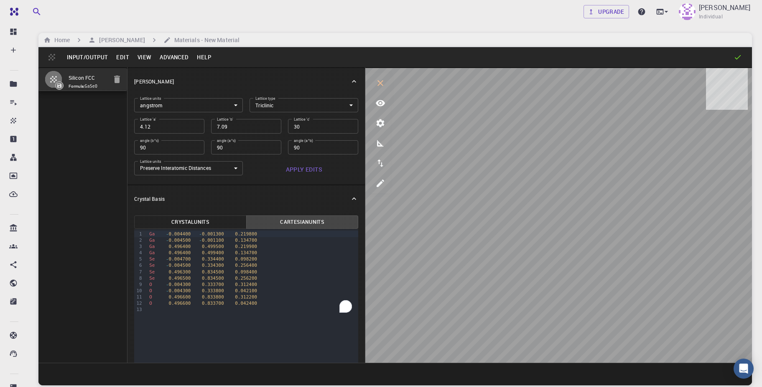
click at [290, 223] on button "Cartesian Units" at bounding box center [302, 222] width 112 height 13
click at [379, 103] on icon "view" at bounding box center [380, 103] width 10 height 10
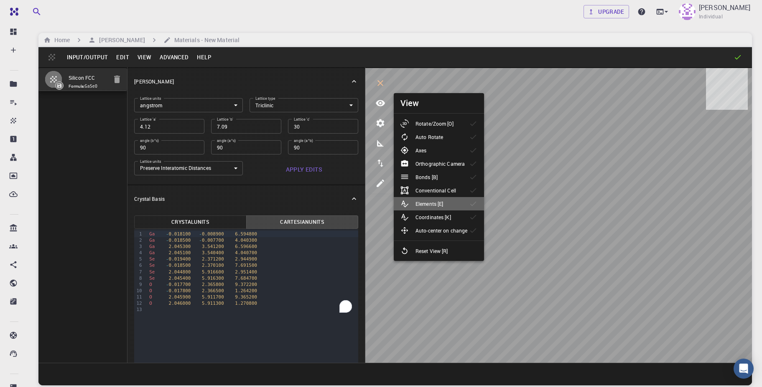
click at [423, 204] on p "Elements [E]" at bounding box center [429, 204] width 28 height 8
click at [443, 219] on p "Coordinates [K]" at bounding box center [433, 218] width 36 height 8
click at [442, 219] on p "Coordinates [K]" at bounding box center [433, 218] width 36 height 8
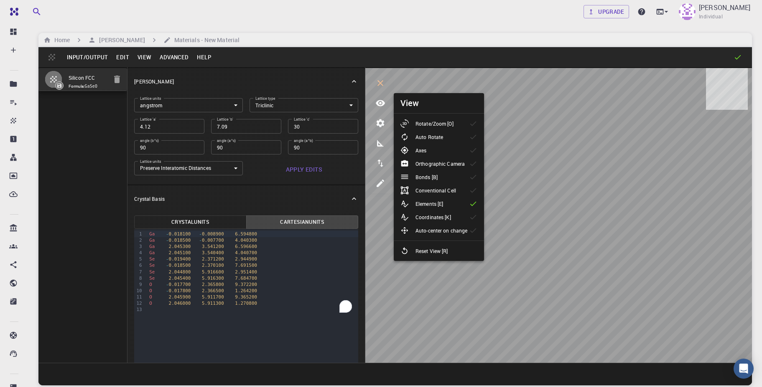
click at [431, 178] on p "Bonds [B]" at bounding box center [426, 177] width 22 height 8
click at [467, 154] on li "Axes" at bounding box center [439, 150] width 90 height 13
click at [470, 124] on icon at bounding box center [473, 124] width 8 height 8
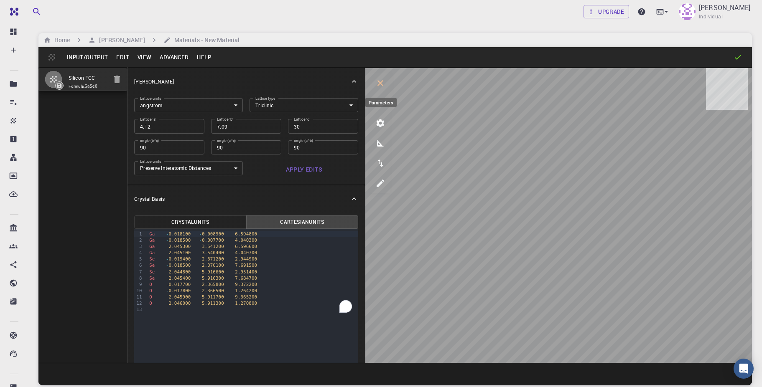
click at [379, 124] on icon "parameters" at bounding box center [380, 123] width 10 height 10
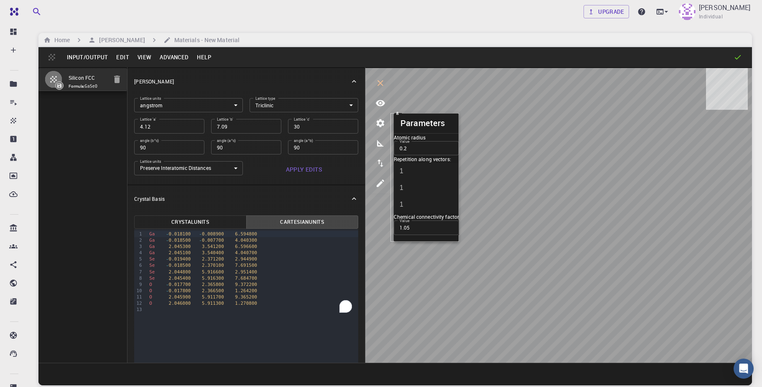
click at [420, 155] on input "0.2" at bounding box center [426, 148] width 65 height 14
type input "0.3"
click at [424, 180] on input "1" at bounding box center [432, 171] width 77 height 17
click at [423, 180] on input "2" at bounding box center [432, 171] width 77 height 17
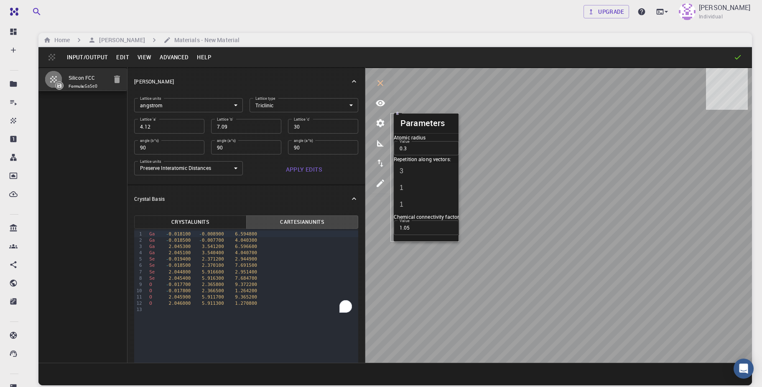
click at [423, 180] on input "3" at bounding box center [432, 171] width 77 height 17
click at [422, 180] on input "2" at bounding box center [432, 171] width 77 height 17
type input "1"
click at [422, 180] on input "1" at bounding box center [432, 171] width 77 height 17
click at [456, 192] on input "1" at bounding box center [432, 188] width 77 height 17
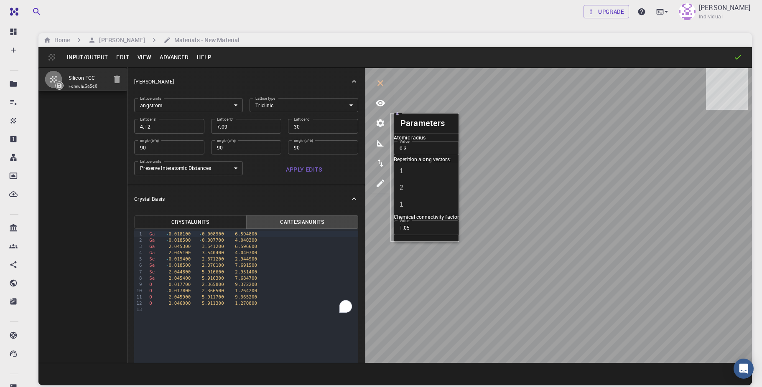
click at [457, 191] on input "2" at bounding box center [432, 188] width 77 height 17
click at [457, 191] on input "3" at bounding box center [432, 188] width 77 height 17
type input "4"
click at [457, 191] on input "4" at bounding box center [432, 188] width 77 height 17
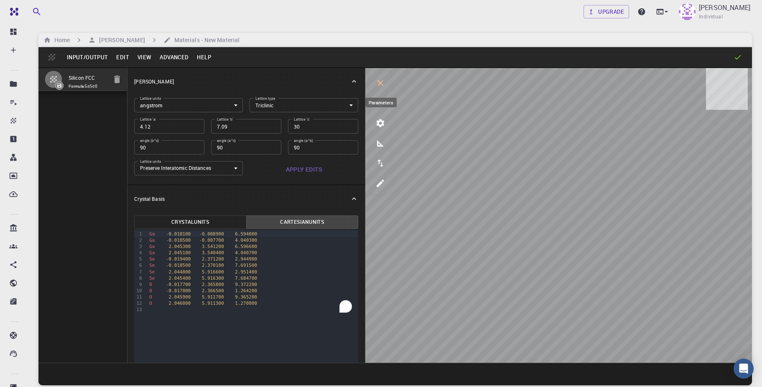
click at [382, 126] on icon "parameters" at bounding box center [381, 124] width 8 height 8
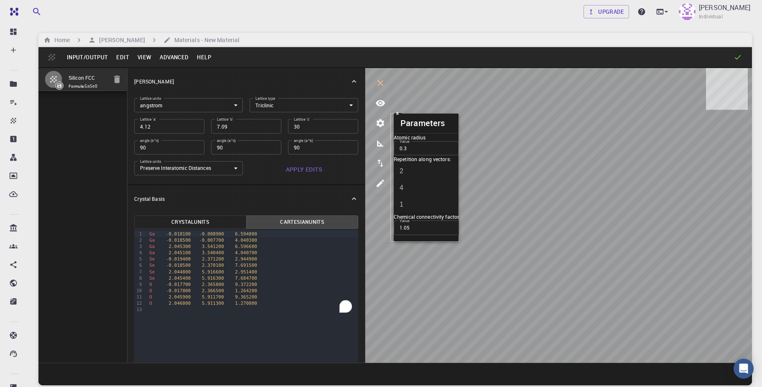
click at [425, 180] on input "2" at bounding box center [432, 171] width 77 height 17
click at [425, 180] on input "3" at bounding box center [432, 171] width 77 height 17
type input "4"
click at [425, 180] on input "4" at bounding box center [432, 171] width 77 height 17
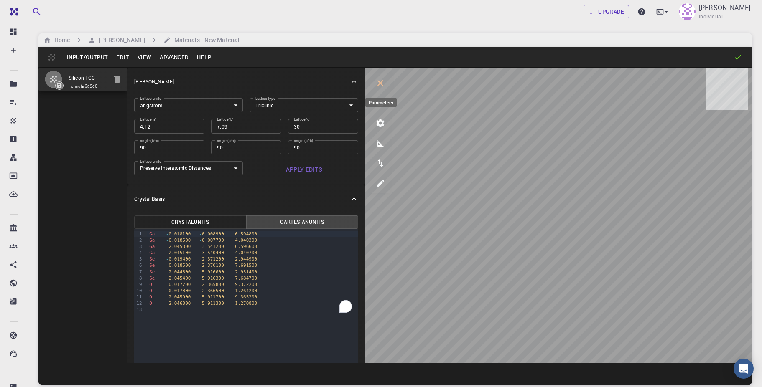
click at [380, 126] on icon "parameters" at bounding box center [381, 124] width 8 height 8
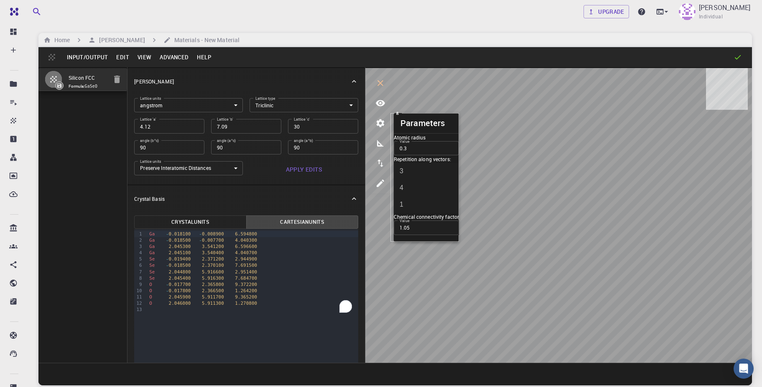
click at [421, 180] on input "3" at bounding box center [432, 171] width 77 height 17
click at [421, 180] on input "2" at bounding box center [432, 171] width 77 height 17
type input "1"
click at [421, 180] on input "1" at bounding box center [432, 171] width 77 height 17
click at [458, 195] on input "3" at bounding box center [432, 188] width 77 height 17
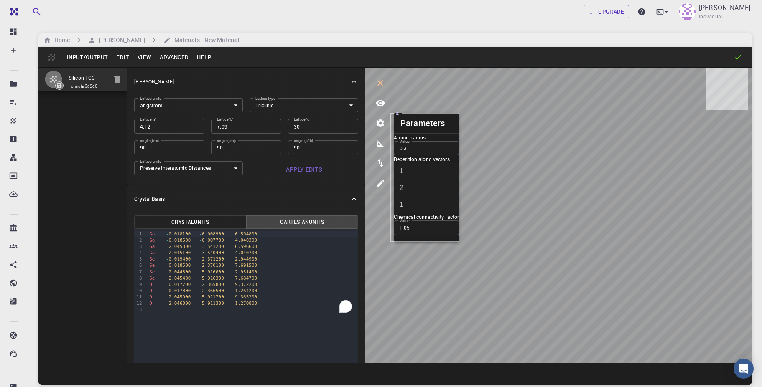
click at [458, 195] on input "2" at bounding box center [432, 188] width 77 height 17
type input "1"
click at [458, 194] on input "1" at bounding box center [432, 188] width 77 height 17
click at [433, 226] on input "1.05" at bounding box center [426, 228] width 65 height 14
type input "1.5"
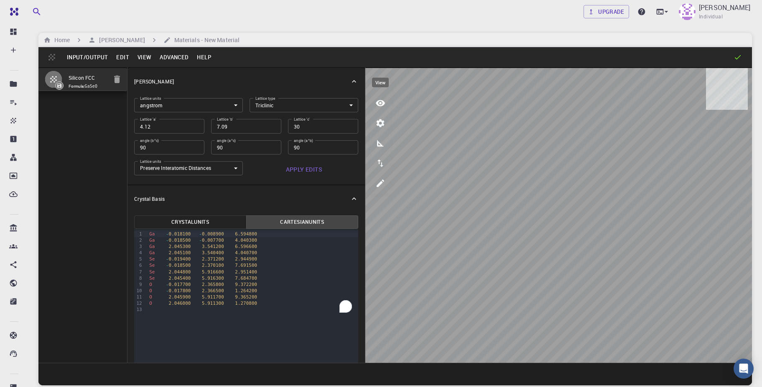
click at [380, 107] on icon "view" at bounding box center [380, 103] width 10 height 10
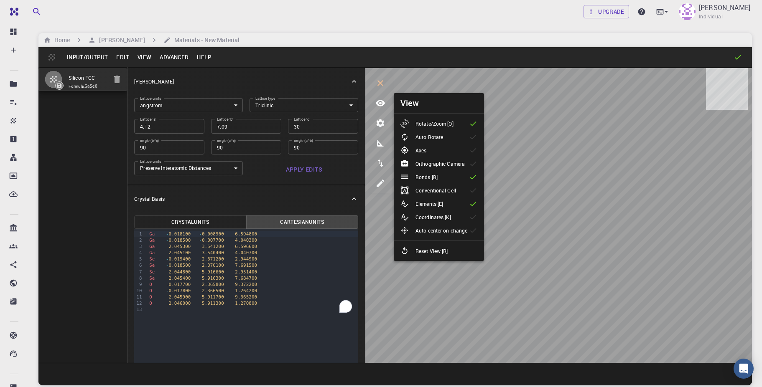
click at [438, 202] on p "Elements [E]" at bounding box center [429, 204] width 28 height 8
click at [442, 201] on p "Elements [E]" at bounding box center [429, 204] width 28 height 8
click at [380, 130] on button "parameters" at bounding box center [380, 123] width 20 height 20
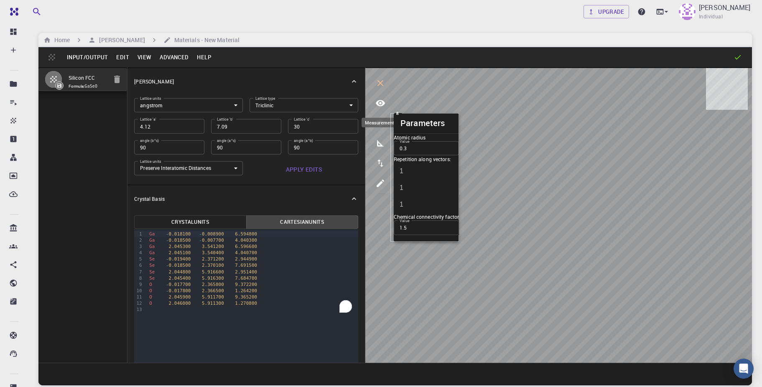
click at [381, 150] on button "measurements" at bounding box center [380, 143] width 20 height 20
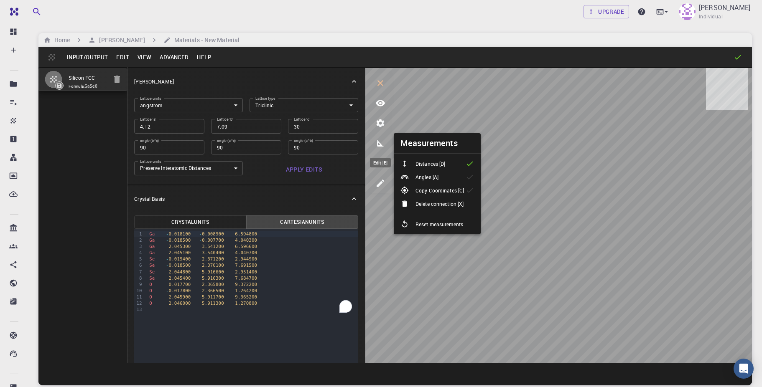
click at [380, 187] on icon "edit [e]" at bounding box center [380, 183] width 10 height 10
select select "Color"
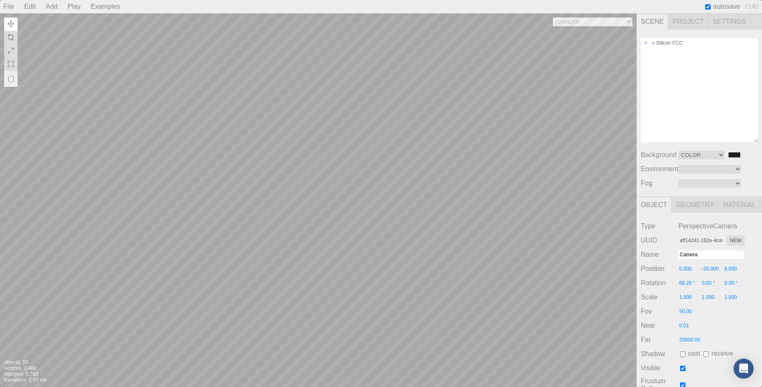
click at [392, 170] on div "Camera OrthographicCamera PerspectiveCamera Objects 20 Vertices 3,468 Triangles…" at bounding box center [318, 200] width 636 height 374
click at [10, 51] on img at bounding box center [11, 50] width 7 height 7
click at [10, 37] on img at bounding box center [11, 37] width 7 height 7
click at [10, 81] on input "checkbox" at bounding box center [10, 78] width 5 height 13
click at [10, 80] on input "checkbox" at bounding box center [10, 78] width 5 height 13
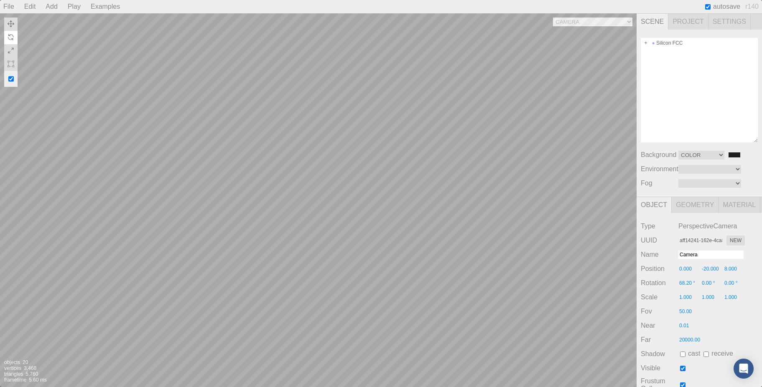
checkbox input "false"
click at [666, 45] on div "Silicon FCC" at bounding box center [699, 43] width 117 height 10
select select "Texture"
click at [678, 151] on select "Color Texture Equirect" at bounding box center [701, 155] width 46 height 9
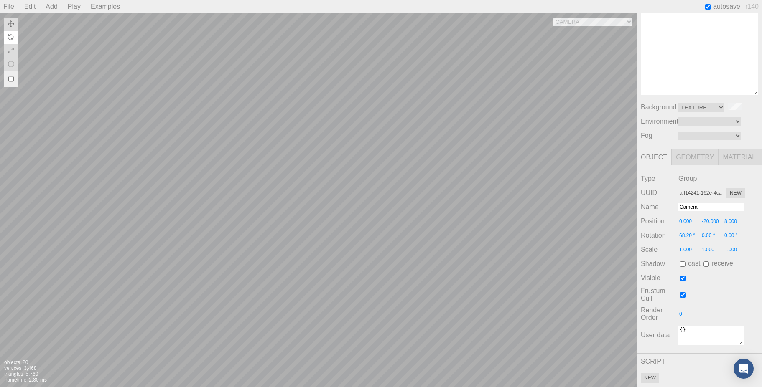
scroll to position [64, 0]
click at [653, 373] on button "New" at bounding box center [650, 378] width 18 height 10
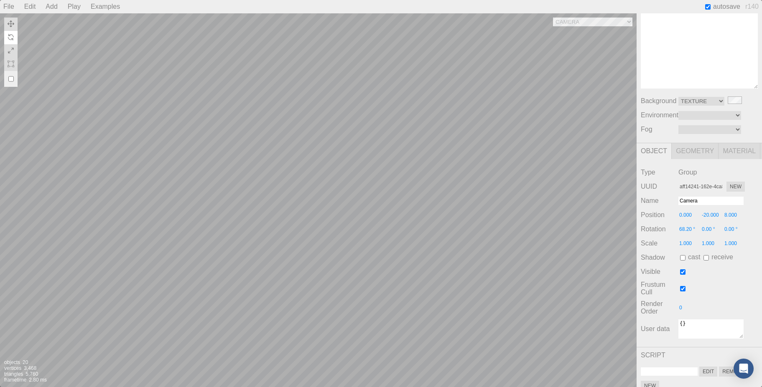
click at [706, 6] on input "checkbox" at bounding box center [707, 6] width 5 height 5
click at [708, 9] on input "checkbox" at bounding box center [707, 6] width 5 height 5
checkbox input "true"
click at [553, 18] on select "Camera OrthographicCamera PerspectiveCamera" at bounding box center [592, 22] width 79 height 9
click at [597, 27] on div "Camera OrthographicCamera PerspectiveCamera Objects 20 Vertices 3,468 Triangles…" at bounding box center [318, 200] width 636 height 374
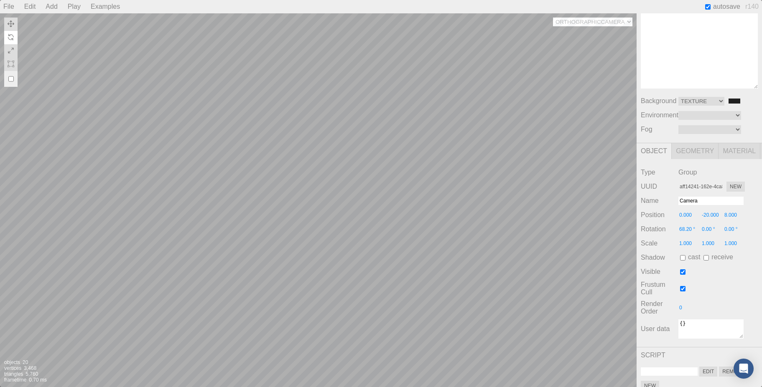
scroll to position [16, 0]
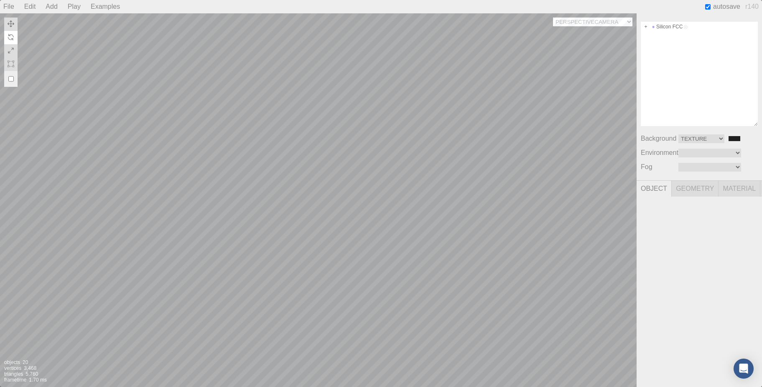
click at [553, 18] on select "Camera OrthographicCamera PerspectiveCamera" at bounding box center [592, 22] width 79 height 9
select select "aff14241-162e-4ca8-a851-745d9233d53c"
click at [553, 18] on select "Camera OrthographicCamera PerspectiveCamera" at bounding box center [592, 22] width 79 height 9
click at [11, 27] on button at bounding box center [10, 24] width 13 height 13
click at [11, 35] on img at bounding box center [11, 37] width 7 height 7
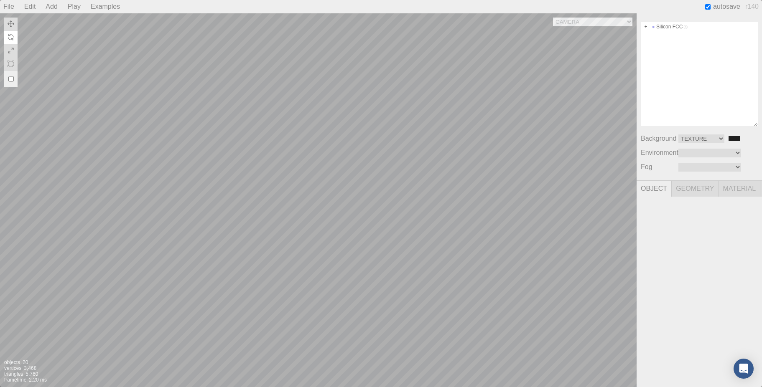
click at [11, 35] on img at bounding box center [11, 37] width 7 height 7
click at [13, 64] on img at bounding box center [11, 64] width 7 height 7
click at [12, 79] on input "checkbox" at bounding box center [10, 78] width 5 height 13
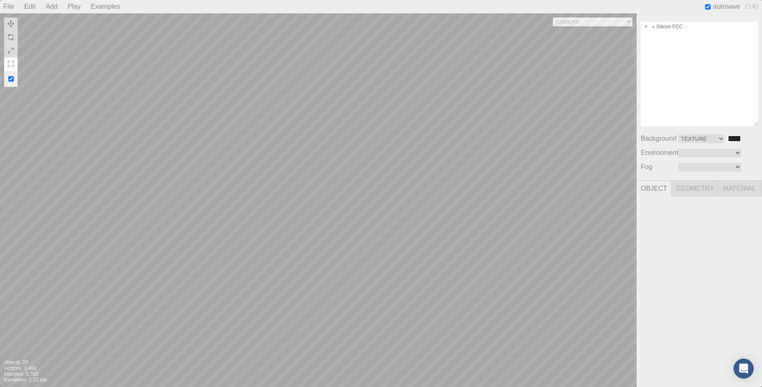
checkbox input "false"
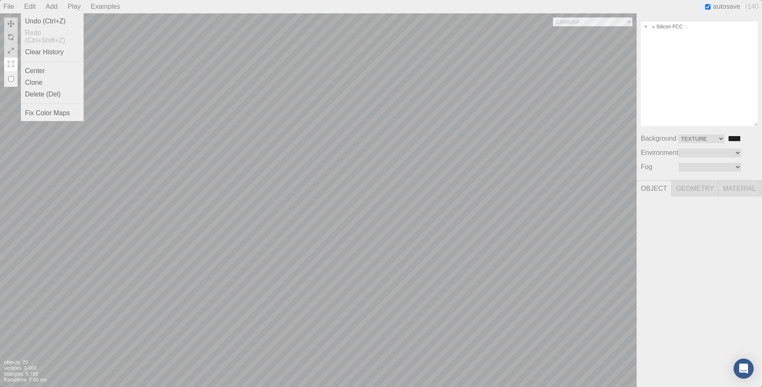
click at [31, 8] on div "Edit" at bounding box center [30, 6] width 18 height 13
click at [34, 20] on div "Undo (Ctrl+Z)" at bounding box center [52, 21] width 63 height 12
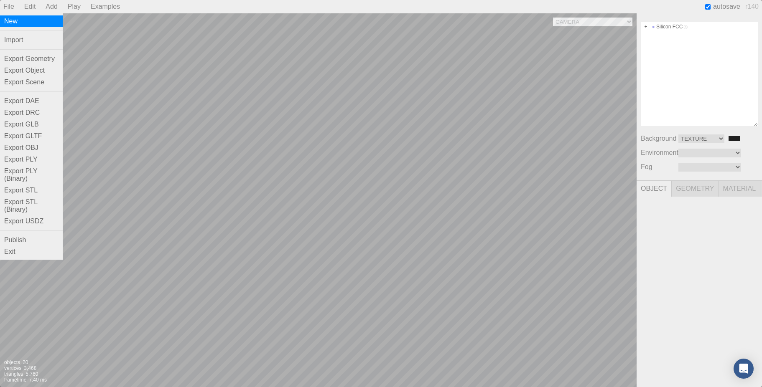
click at [10, 20] on div "New" at bounding box center [31, 21] width 63 height 12
click at [5, 2] on div "File" at bounding box center [9, 6] width 18 height 13
click at [41, 252] on div "Exit" at bounding box center [31, 252] width 63 height 12
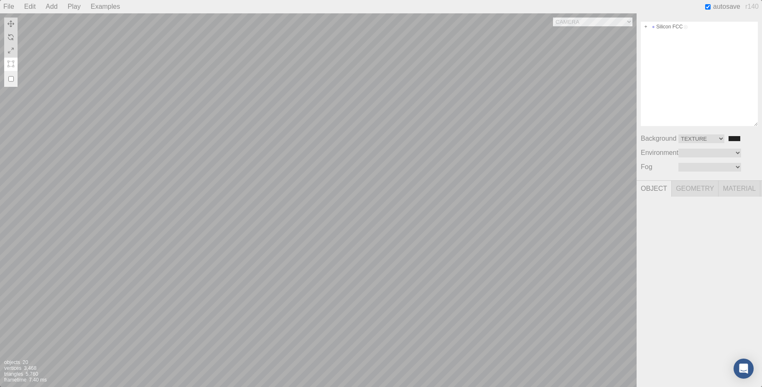
type input "4.119999885559082"
type input "7.090000152587891"
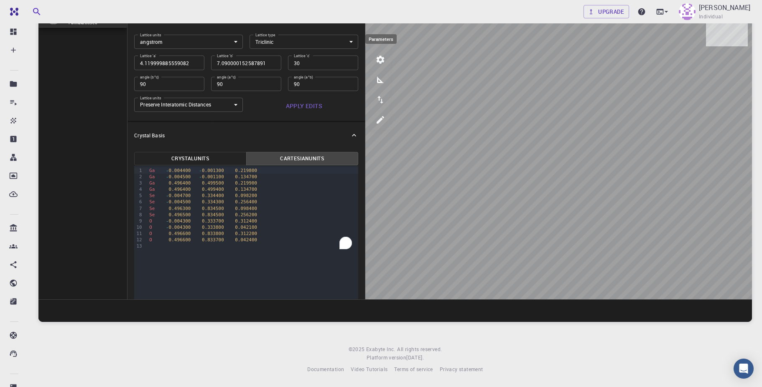
click at [382, 62] on icon "parameters" at bounding box center [381, 60] width 8 height 8
click at [379, 65] on button "parameters" at bounding box center [380, 60] width 20 height 20
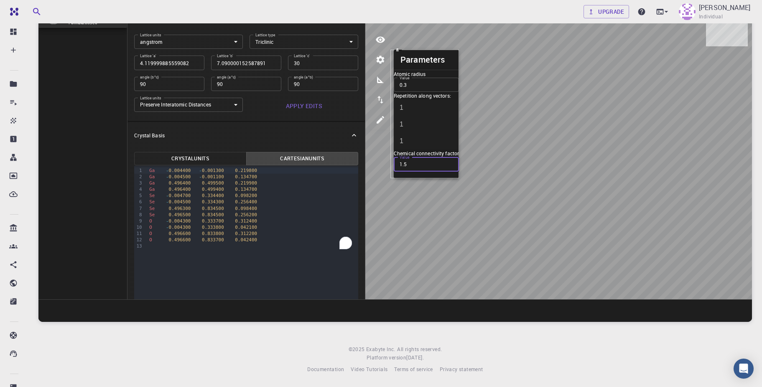
click at [421, 164] on input "1.5" at bounding box center [426, 164] width 65 height 14
click at [423, 92] on input "0.3" at bounding box center [426, 85] width 65 height 14
type input "0.4"
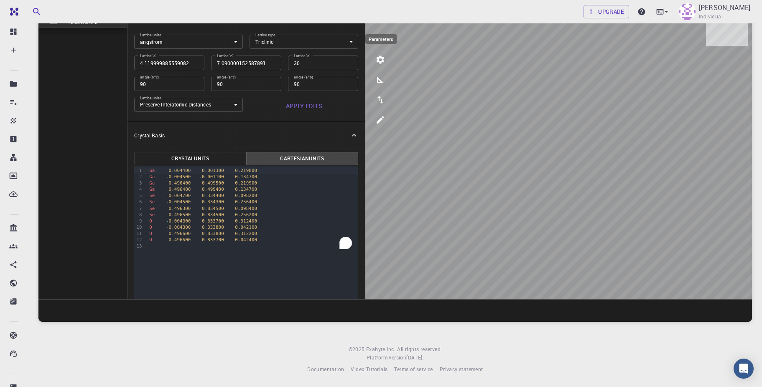
click at [373, 56] on button "parameters" at bounding box center [380, 60] width 20 height 20
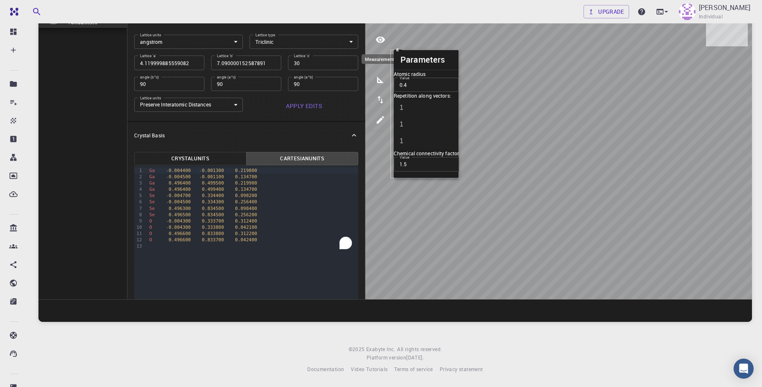
click at [380, 83] on icon "measurements" at bounding box center [380, 79] width 7 height 7
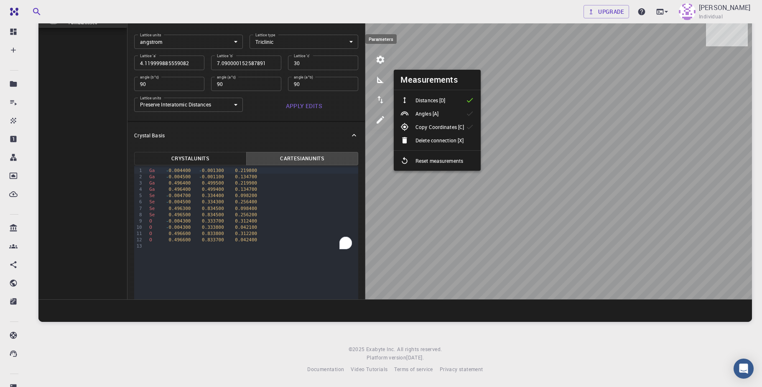
click at [381, 59] on icon "parameters" at bounding box center [380, 60] width 10 height 10
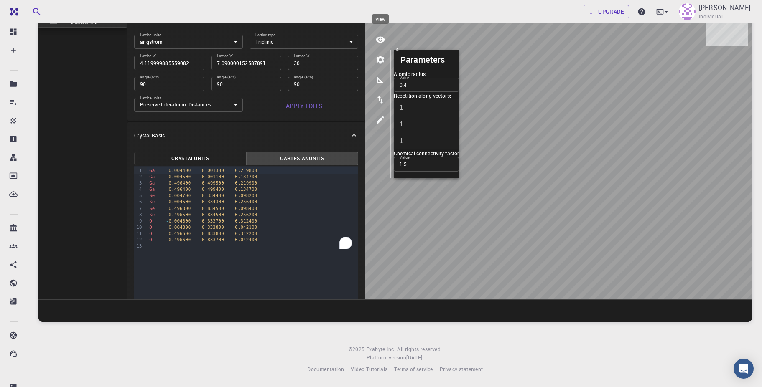
click at [382, 44] on icon "view" at bounding box center [380, 40] width 10 height 10
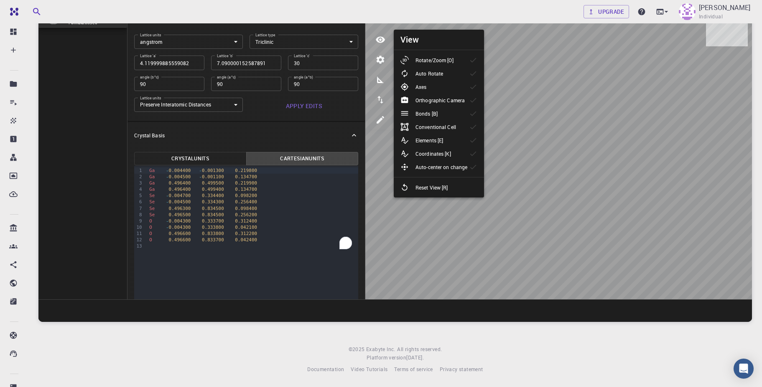
click at [436, 142] on p "Elements [E]" at bounding box center [429, 141] width 28 height 8
click at [463, 171] on p "Auto-center on change" at bounding box center [441, 167] width 52 height 8
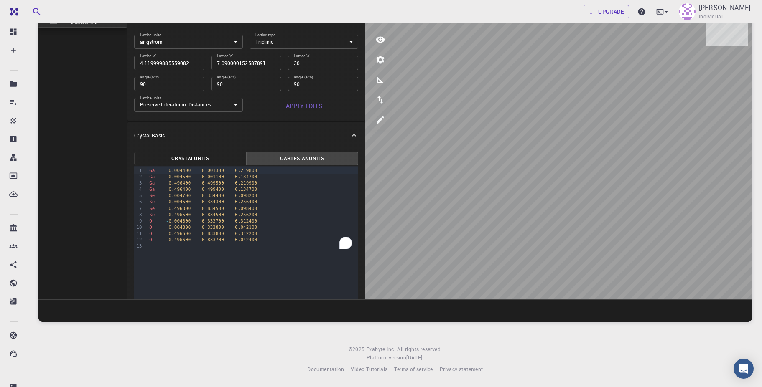
scroll to position [25, 0]
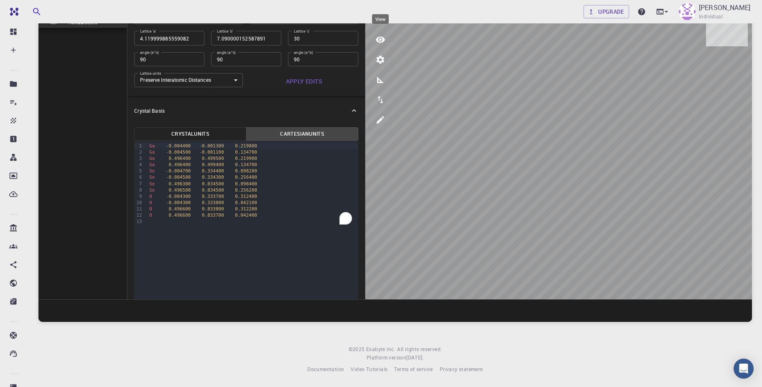
click at [384, 42] on icon "view" at bounding box center [380, 40] width 10 height 10
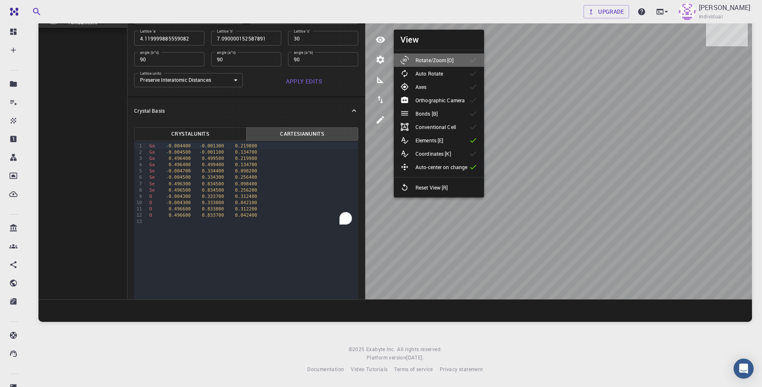
click at [438, 59] on p "Rotate/Zoom [O]" at bounding box center [434, 60] width 38 height 8
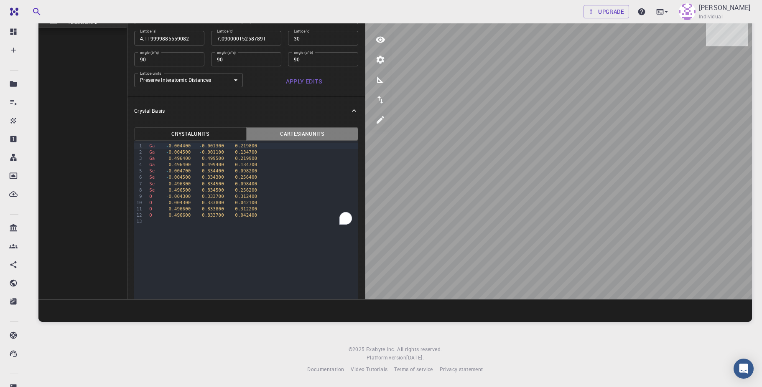
click at [303, 137] on button "Cartesian Units" at bounding box center [302, 133] width 112 height 13
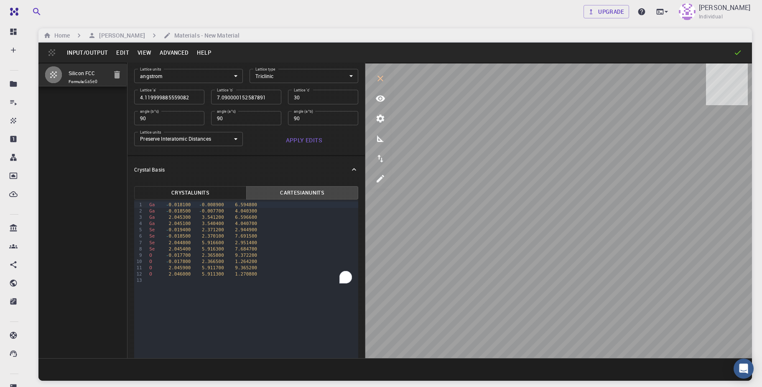
scroll to position [3, 0]
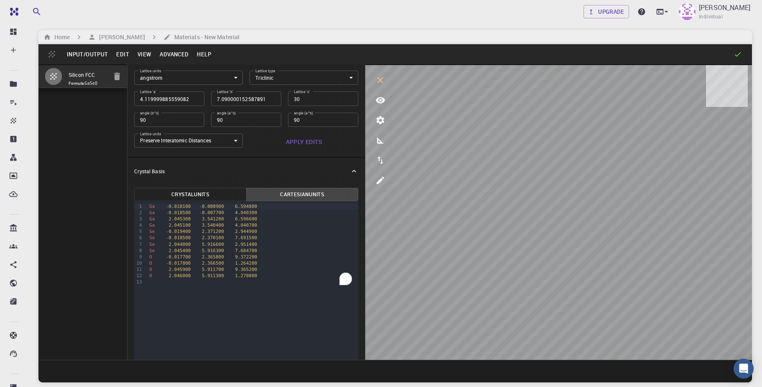
click at [738, 53] on icon at bounding box center [737, 54] width 8 height 8
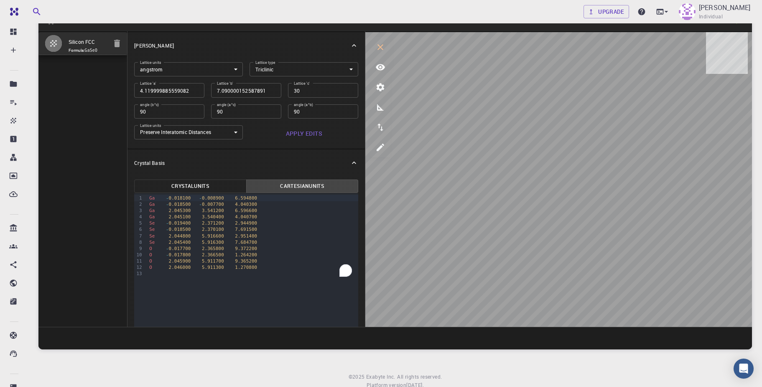
scroll to position [13, 0]
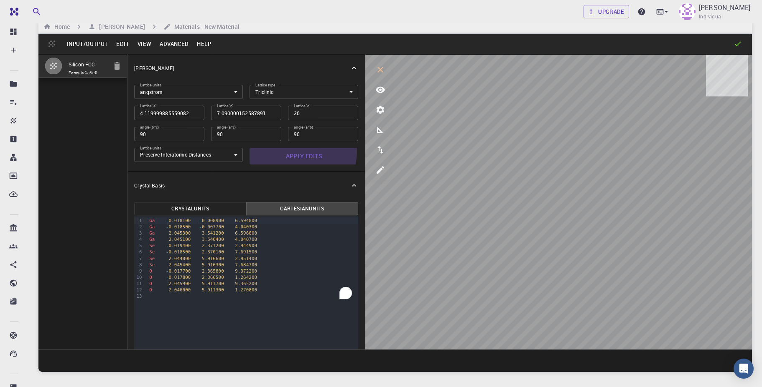
click at [296, 152] on button "Apply Edits" at bounding box center [303, 156] width 109 height 17
click at [295, 206] on button "Cartesian Units" at bounding box center [302, 208] width 112 height 13
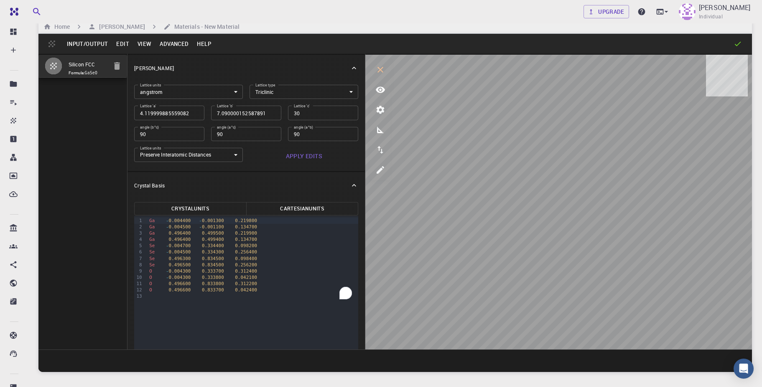
click at [295, 206] on button "Cartesian Units" at bounding box center [302, 208] width 112 height 13
click at [738, 44] on icon at bounding box center [738, 44] width 6 height 5
click at [53, 65] on icon "button" at bounding box center [53, 66] width 10 height 10
click at [135, 43] on button "View" at bounding box center [144, 43] width 23 height 13
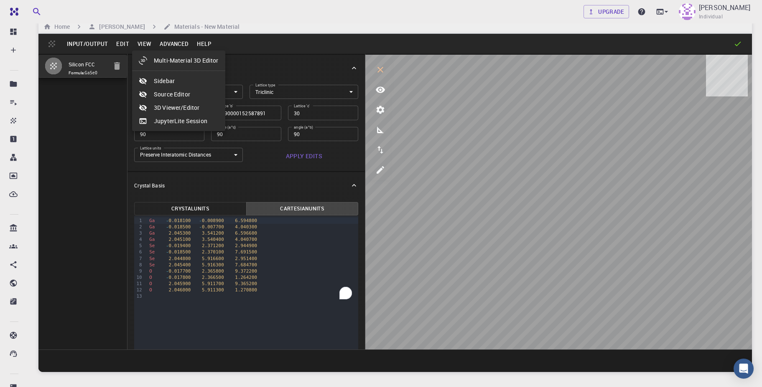
click at [174, 47] on div at bounding box center [381, 193] width 762 height 387
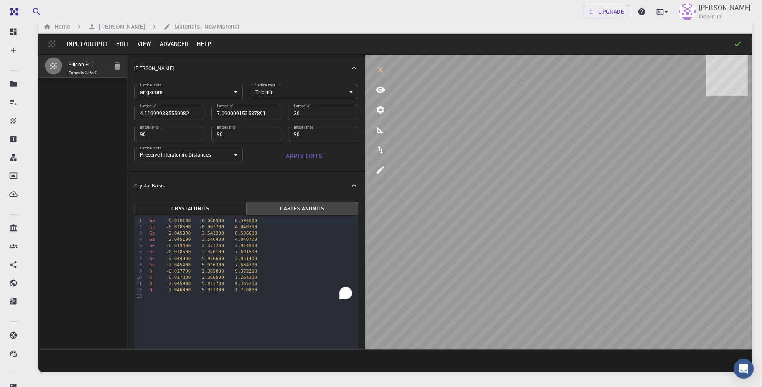
click at [177, 46] on button "Advanced" at bounding box center [173, 43] width 37 height 13
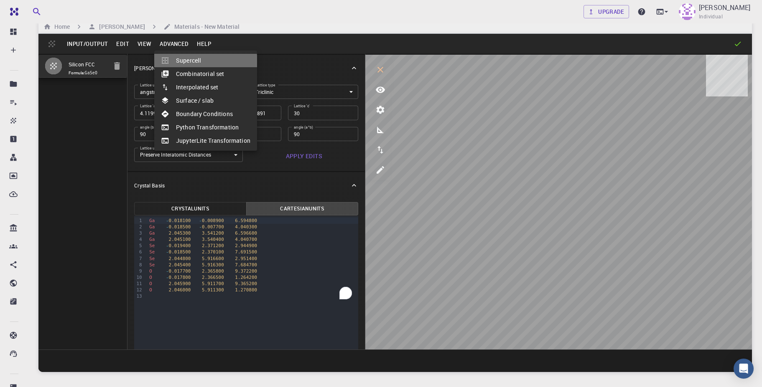
click at [183, 64] on li "Supercell" at bounding box center [205, 60] width 103 height 13
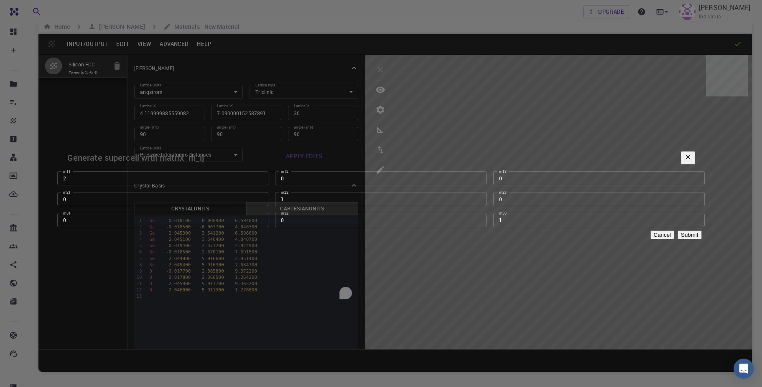
click at [269, 174] on input "2" at bounding box center [162, 178] width 211 height 14
type input "3"
click at [269, 174] on input "3" at bounding box center [162, 178] width 211 height 14
click at [410, 175] on input "1" at bounding box center [380, 178] width 211 height 14
type input "2"
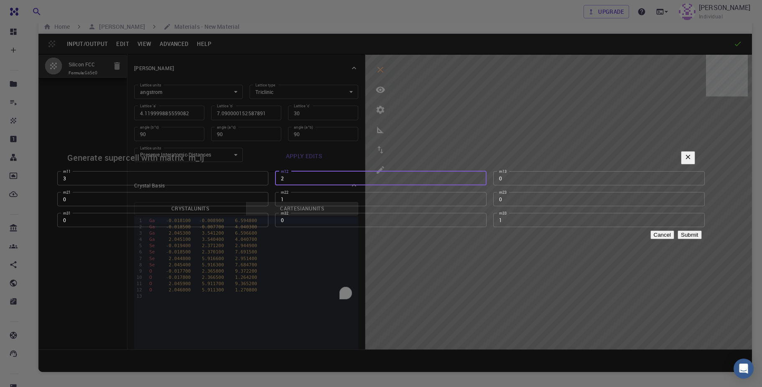
click at [410, 175] on input "2" at bounding box center [380, 178] width 211 height 14
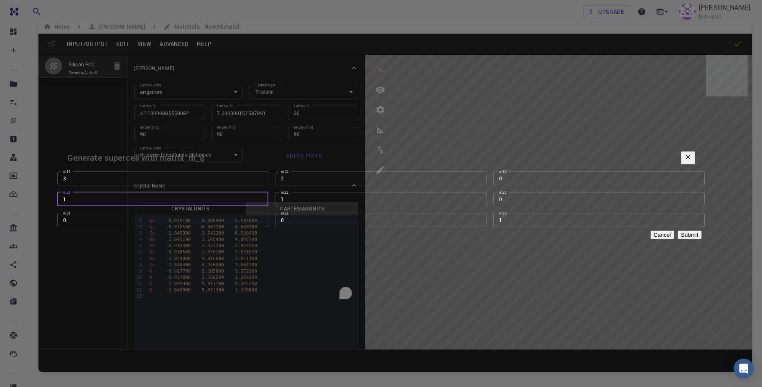
click at [269, 196] on input "1" at bounding box center [162, 199] width 211 height 14
type input "2"
click at [269, 196] on input "2" at bounding box center [162, 199] width 211 height 14
click at [405, 196] on input "2" at bounding box center [380, 199] width 211 height 14
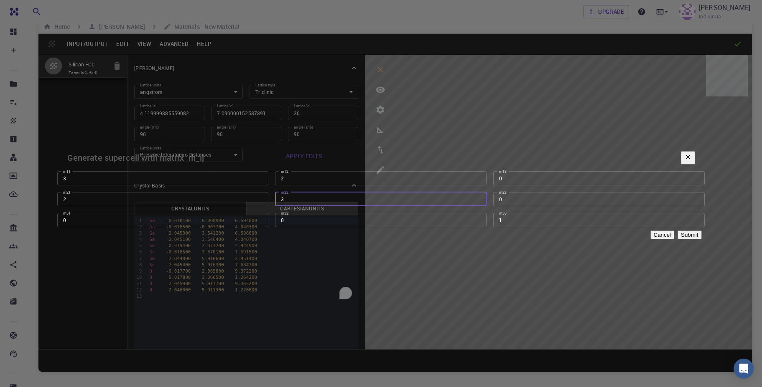
type input "3"
click at [405, 196] on input "3" at bounding box center [380, 199] width 211 height 14
click at [677, 239] on button "Submit" at bounding box center [689, 235] width 24 height 9
type input "18.810688455445934"
type input "22.810315993017156"
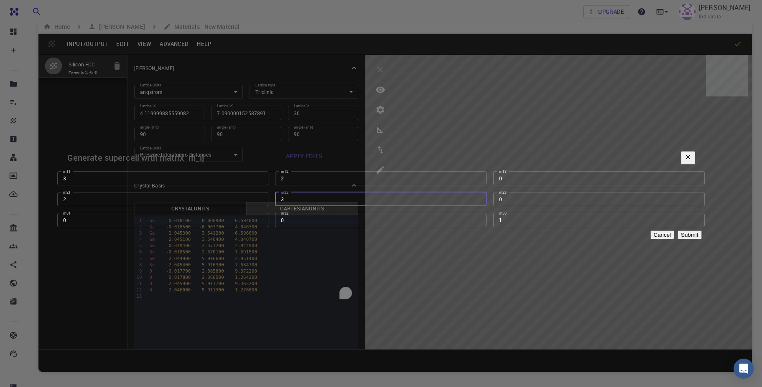
type input "19.900668639313594"
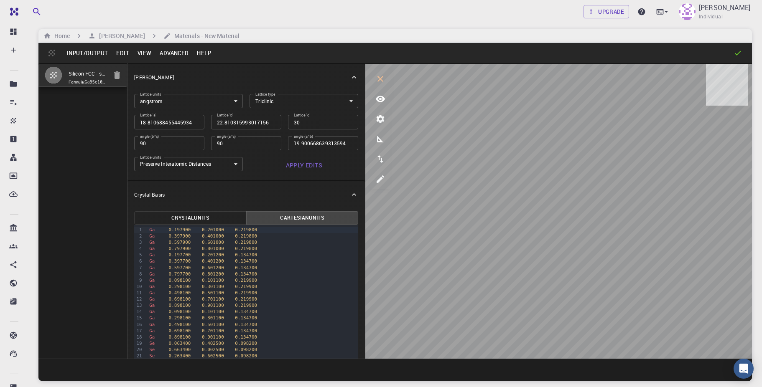
scroll to position [0, 0]
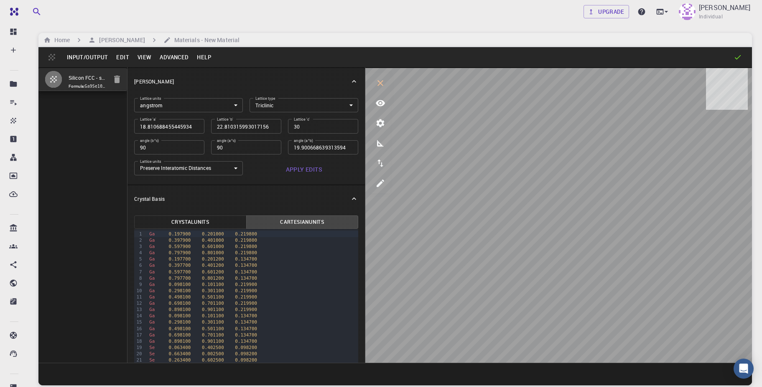
click at [120, 57] on button "Edit" at bounding box center [122, 57] width 21 height 13
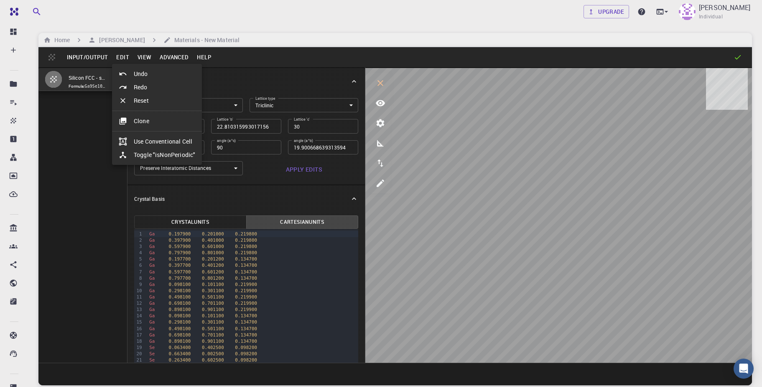
click at [128, 75] on div at bounding box center [126, 74] width 15 height 8
type input "4.119999885559082"
type input "7.090000152587891"
type input "90"
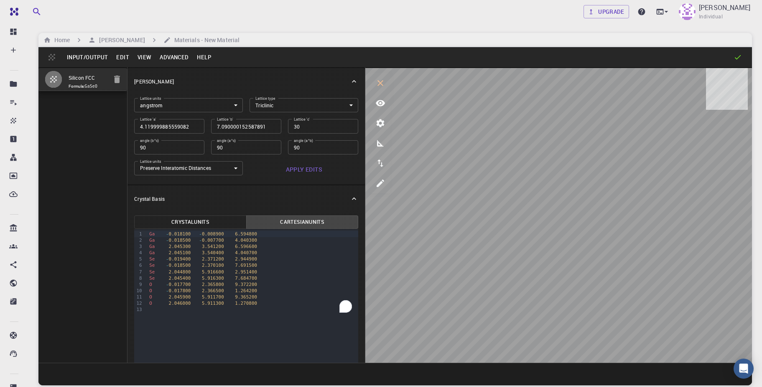
click at [162, 59] on button "Advanced" at bounding box center [173, 57] width 37 height 13
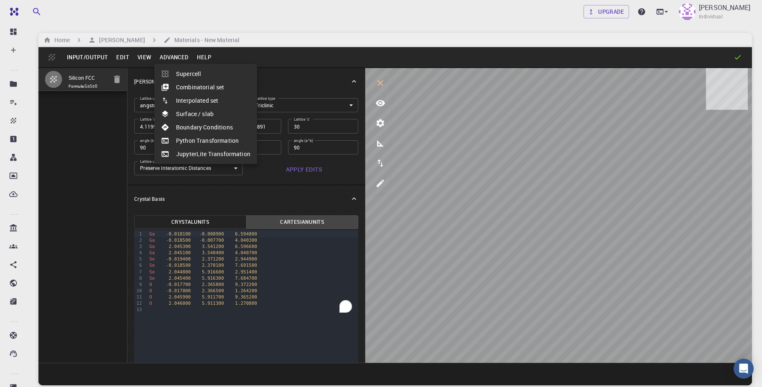
click at [204, 56] on div at bounding box center [381, 193] width 762 height 387
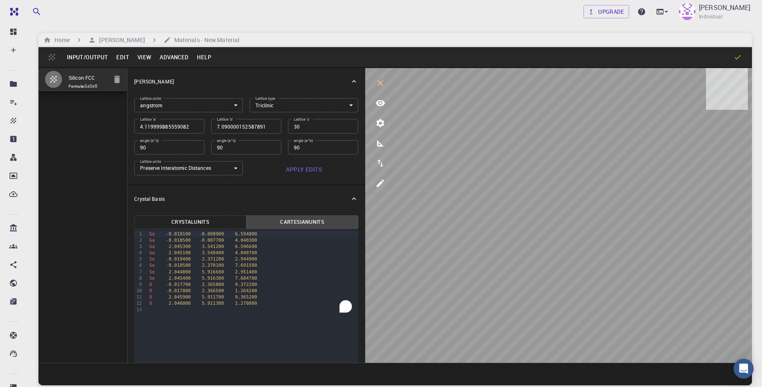
click at [204, 56] on button "Help" at bounding box center [204, 57] width 23 height 13
click at [221, 71] on li "Documentation" at bounding box center [226, 73] width 70 height 13
click at [88, 60] on button "Input/Output" at bounding box center [87, 57] width 49 height 13
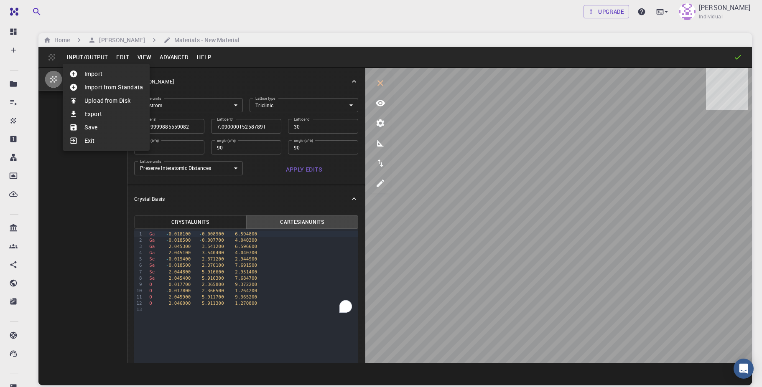
click at [89, 128] on li "Save" at bounding box center [106, 127] width 87 height 13
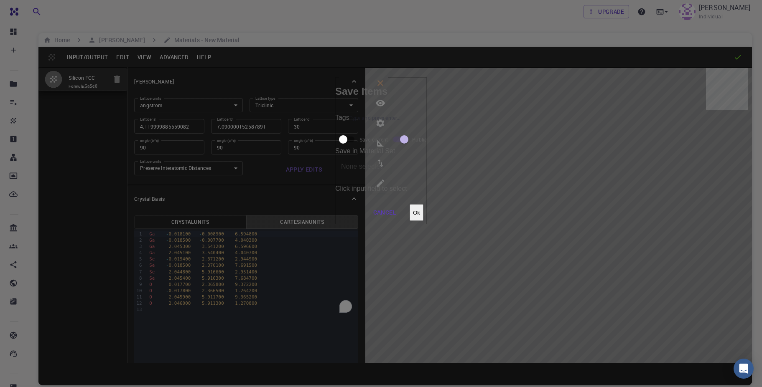
click at [349, 123] on input "Tags" at bounding box center [376, 117] width 54 height 11
type input "GaSeO"
click at [438, 155] on input "Save in Material Set" at bounding box center [386, 166] width 103 height 23
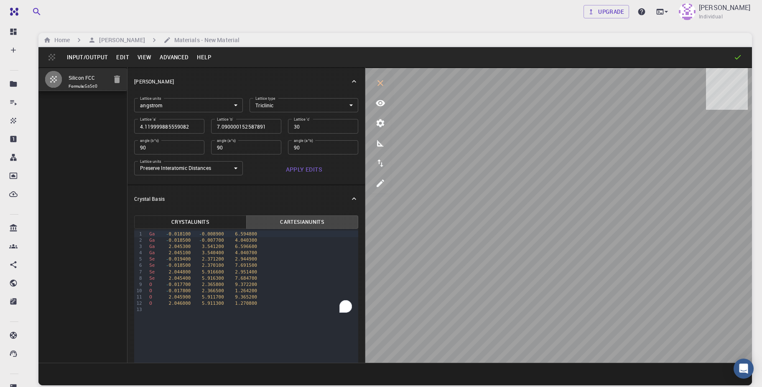
click at [104, 60] on button "Input/Output" at bounding box center [87, 57] width 49 height 13
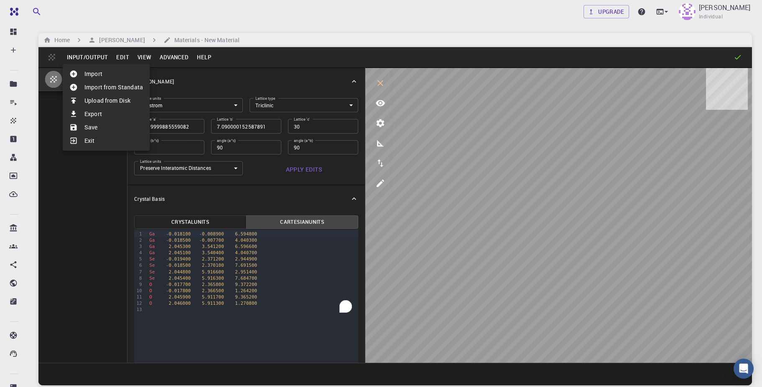
click at [108, 126] on li "Save" at bounding box center [106, 127] width 87 height 13
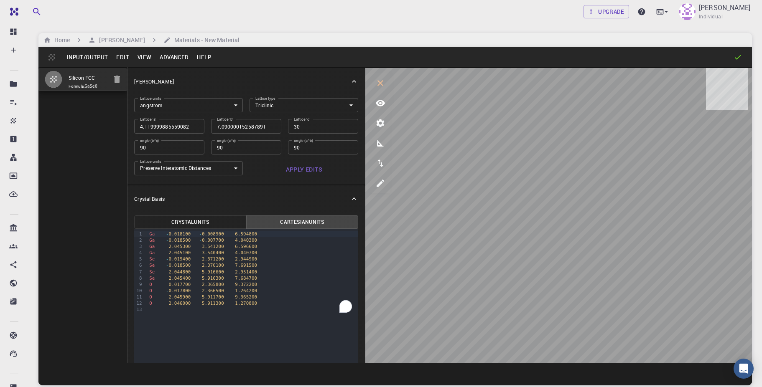
click at [79, 61] on button "Input/Output" at bounding box center [87, 57] width 49 height 13
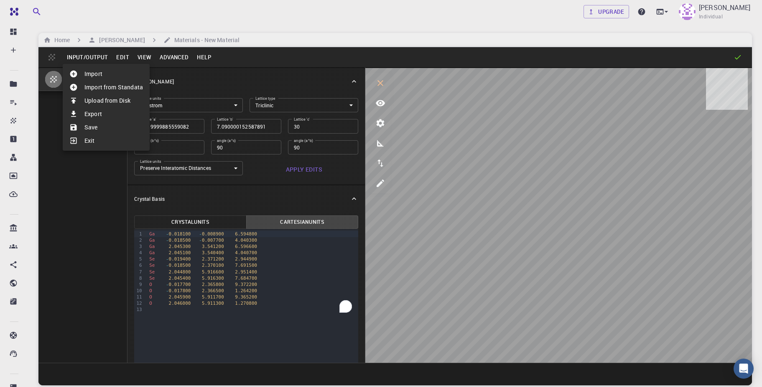
click at [68, 128] on li "Save" at bounding box center [106, 127] width 87 height 13
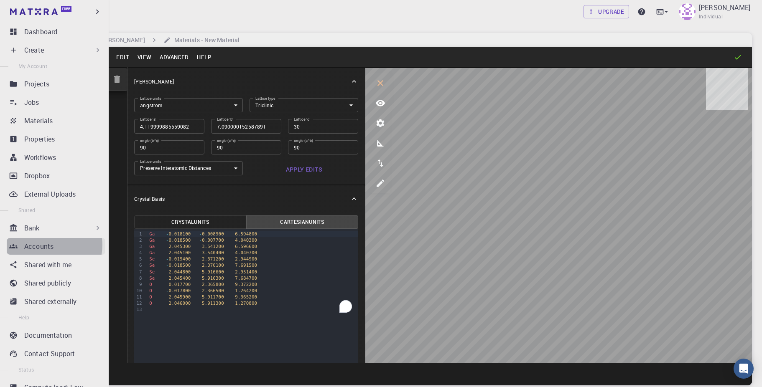
click at [51, 245] on p "Accounts" at bounding box center [38, 247] width 29 height 10
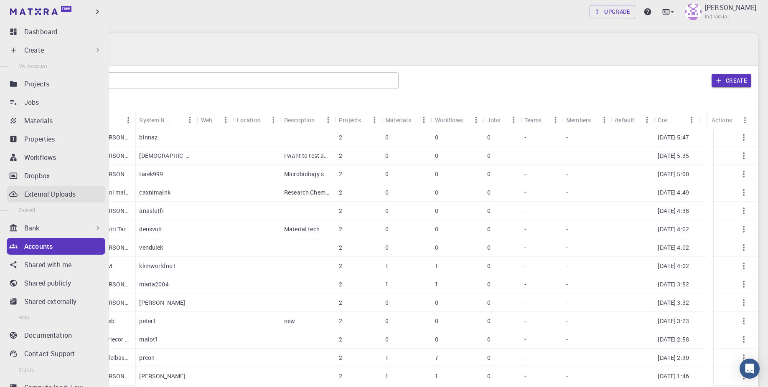
click at [39, 193] on p "External Uploads" at bounding box center [49, 194] width 51 height 10
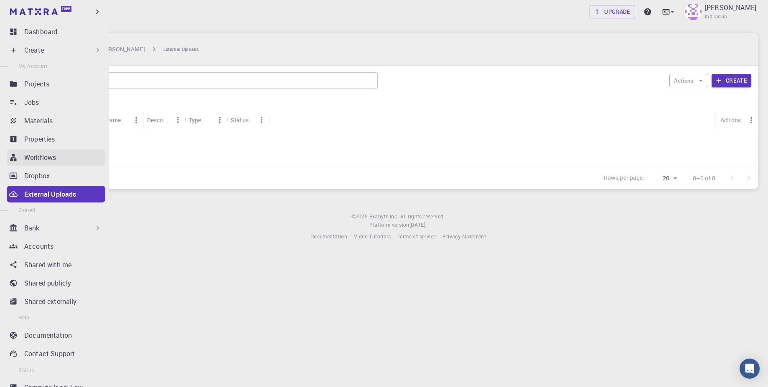
click at [53, 159] on p "Workflows" at bounding box center [40, 158] width 32 height 10
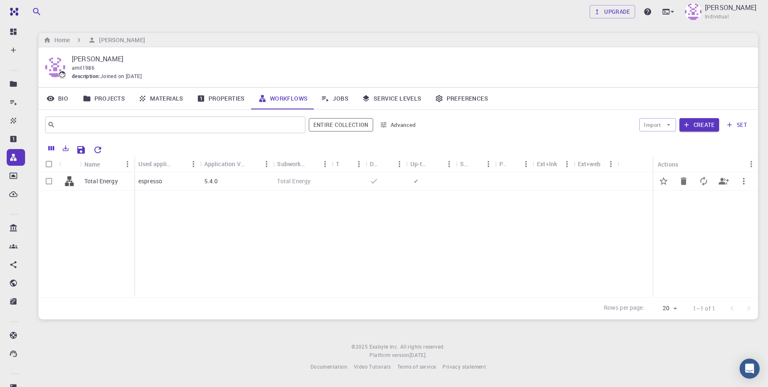
click at [115, 186] on div "Total Energy" at bounding box center [107, 182] width 54 height 18
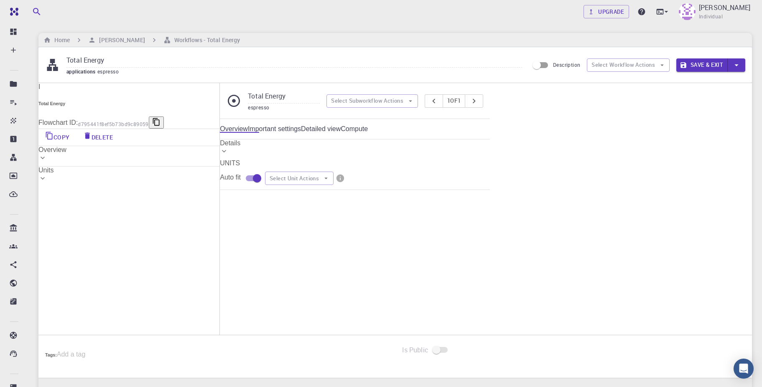
click at [219, 154] on div "Overview" at bounding box center [128, 150] width 181 height 8
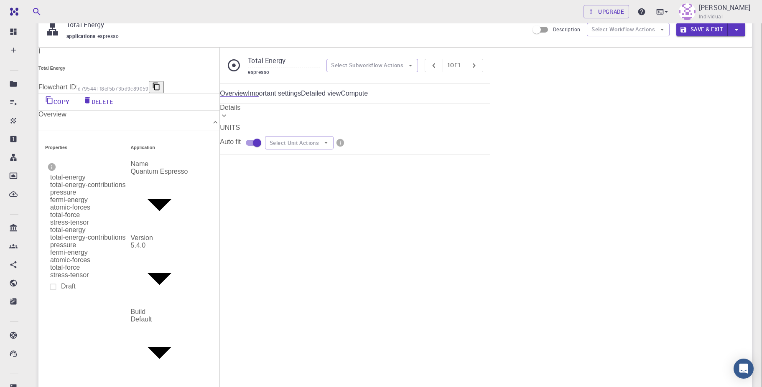
scroll to position [50, 0]
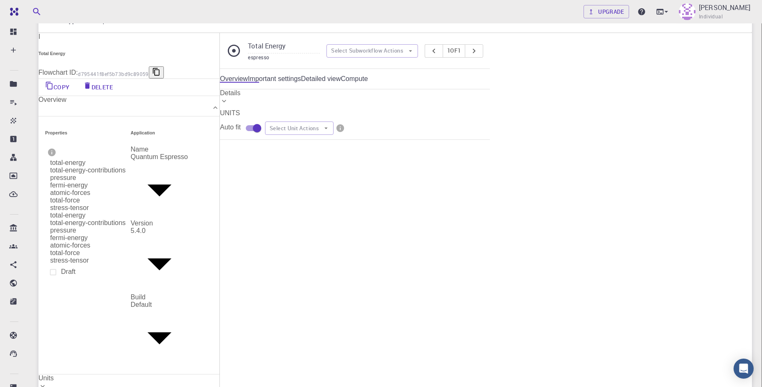
click at [301, 140] on div "Start 01 I pw_scf Flowchart ID: 880bf81d1c82ba5652193904 Edit Delete Clone 02 I…" at bounding box center [355, 140] width 270 height 0
click at [426, 266] on button "Edit" at bounding box center [407, 263] width 37 height 18
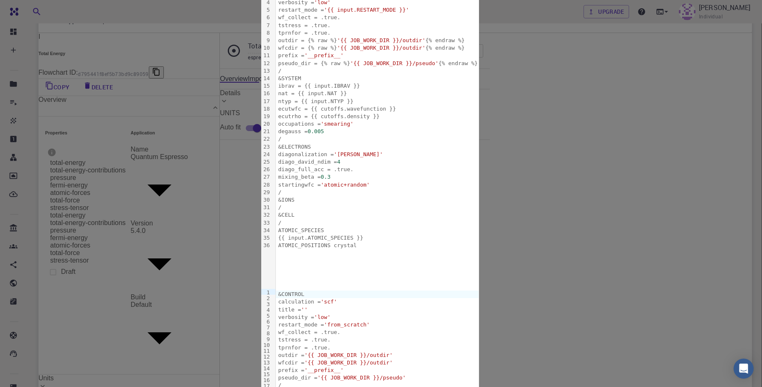
click at [317, 107] on body "Free Dashboard Create New Job New Material Create Material Upload File Import f…" at bounding box center [381, 243] width 762 height 587
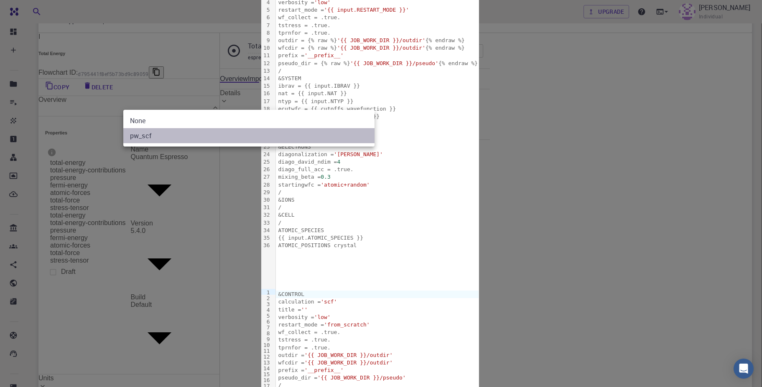
click at [263, 139] on li "pw_scf" at bounding box center [248, 135] width 251 height 15
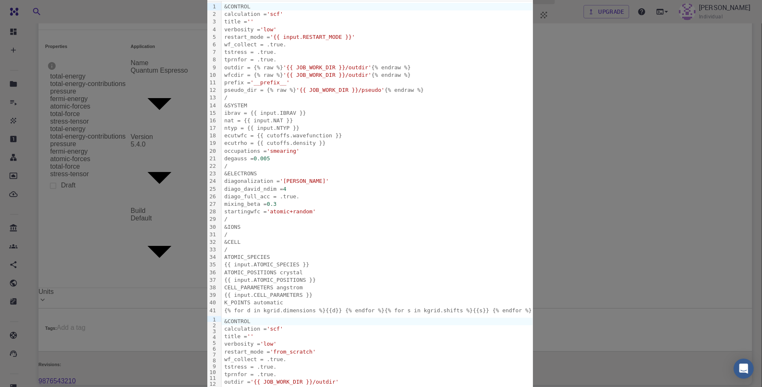
scroll to position [150, 0]
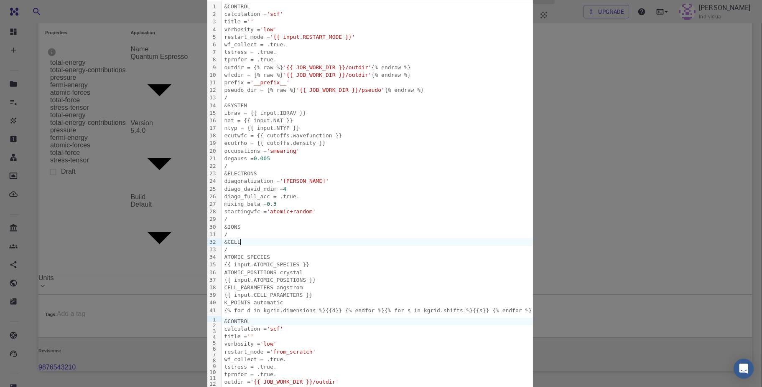
click at [221, 246] on div "&CELL" at bounding box center [376, 243] width 311 height 8
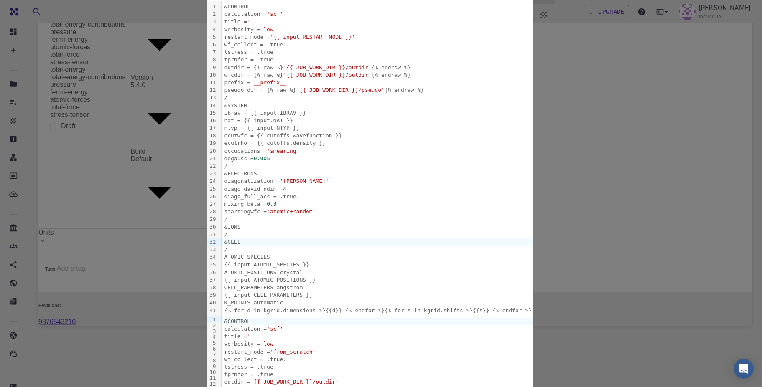
scroll to position [71, 0]
drag, startPoint x: 209, startPoint y: 159, endPoint x: 218, endPoint y: 159, distance: 9.2
click at [267, 17] on span "'scf'" at bounding box center [275, 14] width 16 height 6
click at [247, 25] on span "''" at bounding box center [250, 21] width 7 height 6
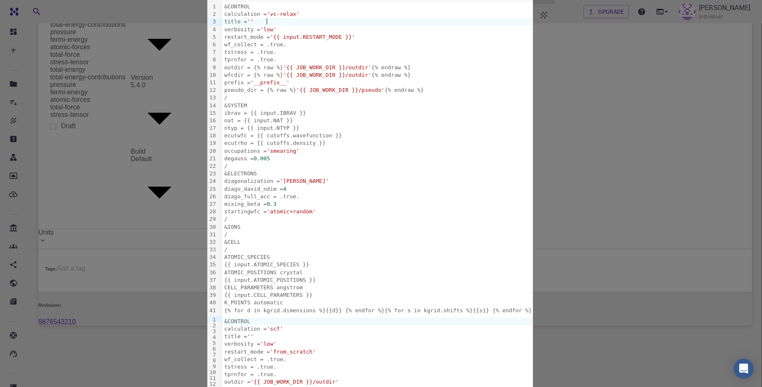
scroll to position [210, 0]
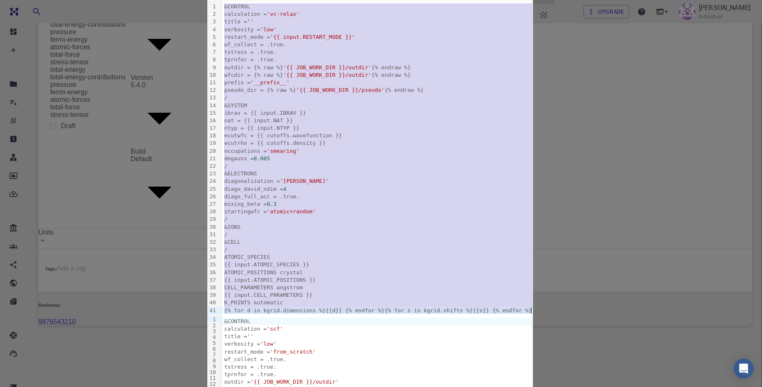
drag, startPoint x: 148, startPoint y: 224, endPoint x: 475, endPoint y: 331, distance: 344.5
click at [475, 331] on div "Next pw_scf b7bc3dabe62a805444fc2686 Next FlowchartId b7bc3dabe62a805444fc2686 …" at bounding box center [381, 199] width 361 height 893
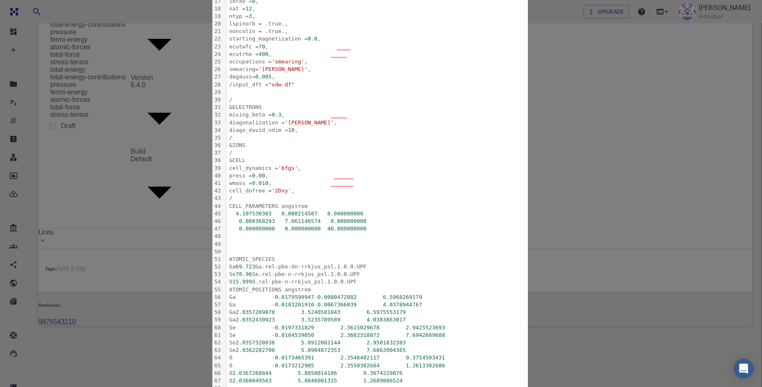
scroll to position [44, 0]
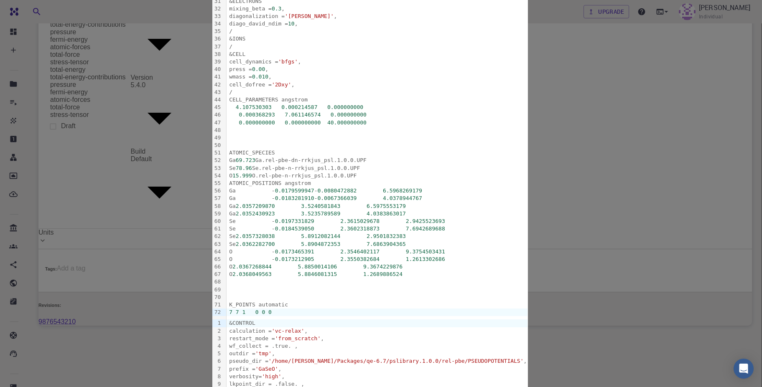
scroll to position [0, 0]
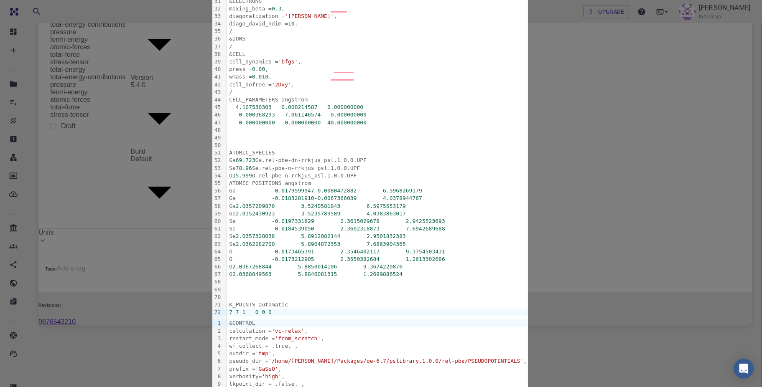
click at [267, 81] on div "wmass = 0.010 ," at bounding box center [376, 77] width 301 height 8
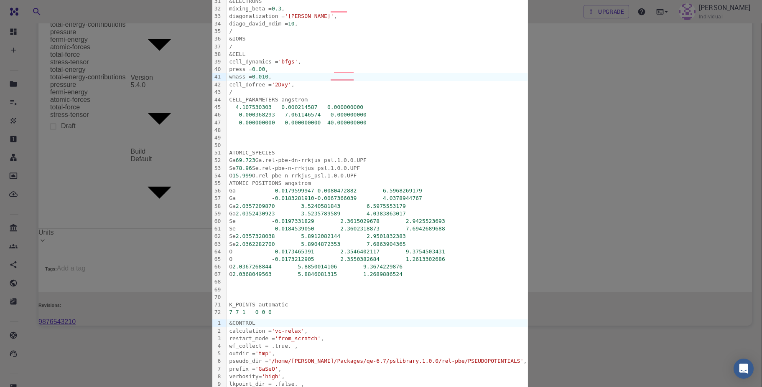
scroll to position [0, 0]
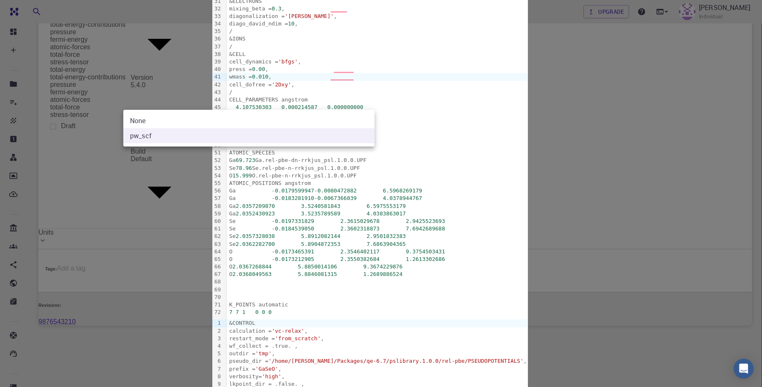
click at [162, 102] on body "Free Dashboard Create New Job New Material Create Material Upload File Import f…" at bounding box center [381, 97] width 762 height 587
click at [154, 135] on li "pw_scf" at bounding box center [248, 135] width 251 height 15
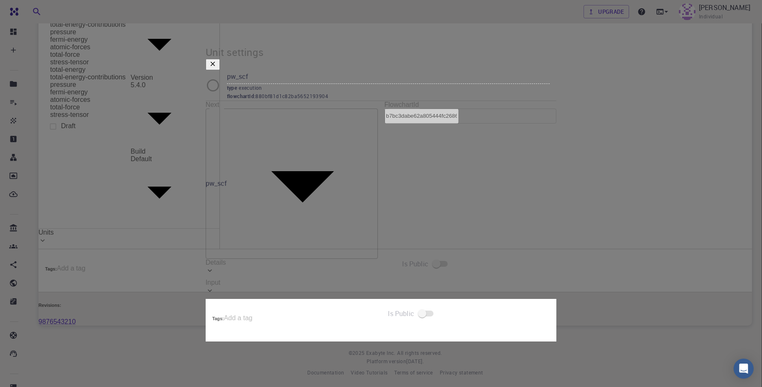
click at [269, 279] on div "Input" at bounding box center [381, 283] width 351 height 8
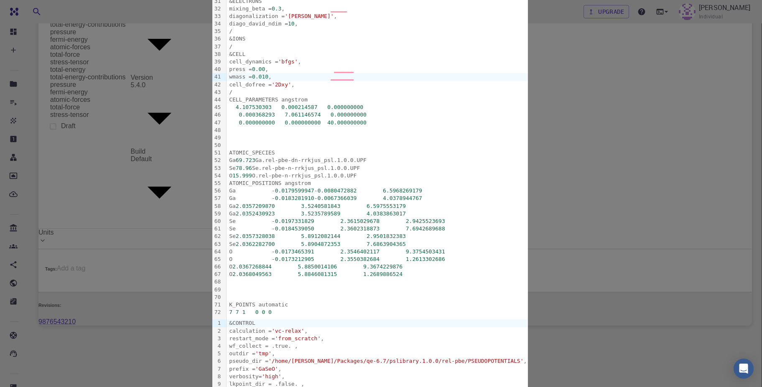
scroll to position [445, 0]
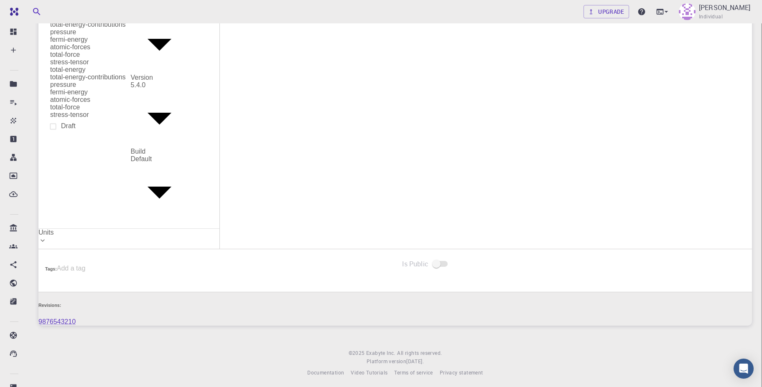
click at [418, 115] on button "Edit" at bounding box center [402, 107] width 31 height 15
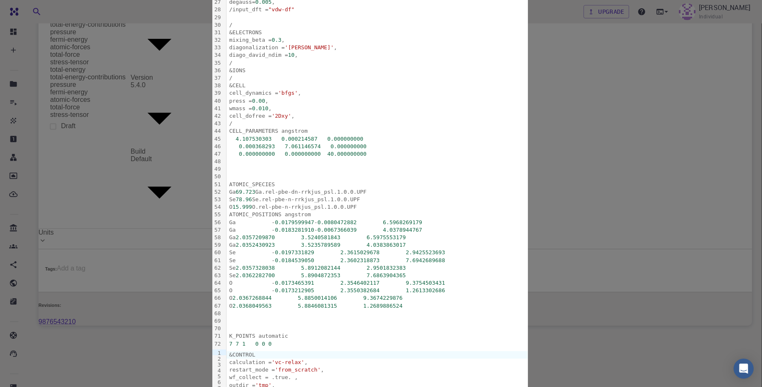
scroll to position [401, 0]
click at [709, 152] on div "Unit settings pw_scf type execution flowchartId : 880bf81d1c82ba5652193904 Next…" at bounding box center [381, 193] width 762 height 387
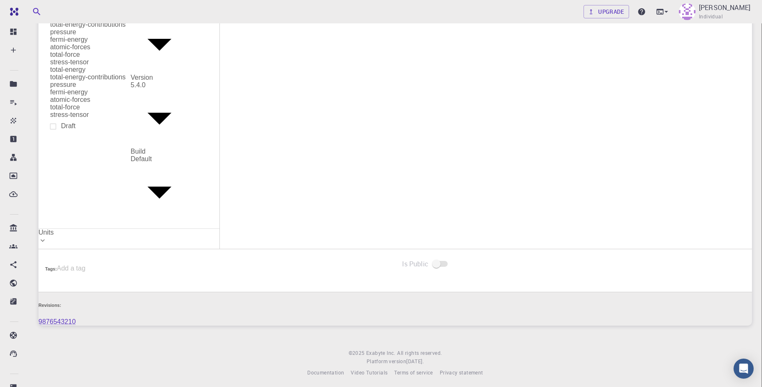
click at [418, 182] on button "Edit" at bounding box center [402, 176] width 31 height 15
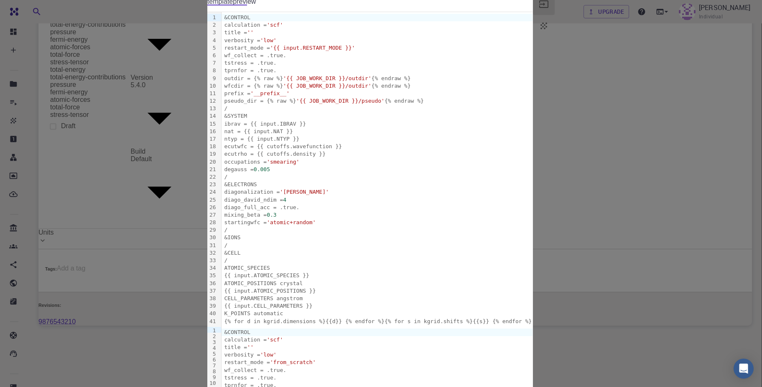
scroll to position [109, 0]
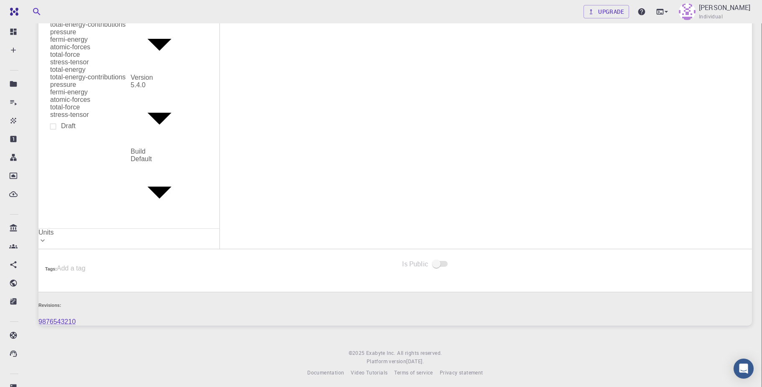
click at [447, 217] on div "End" at bounding box center [441, 214] width 11 height 7
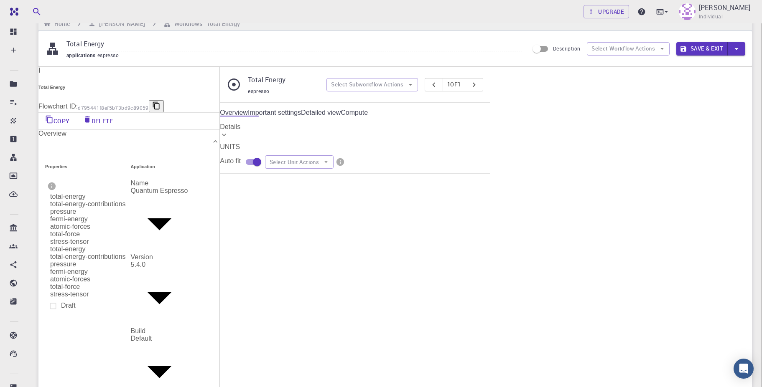
scroll to position [16, 0]
click at [301, 117] on link "Important settings" at bounding box center [274, 113] width 53 height 8
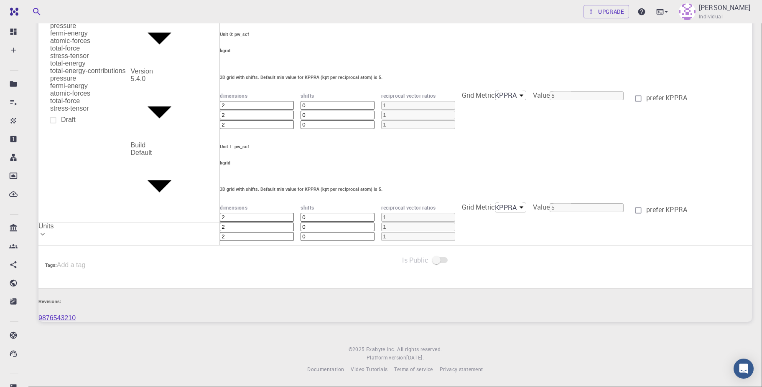
scroll to position [85, 0]
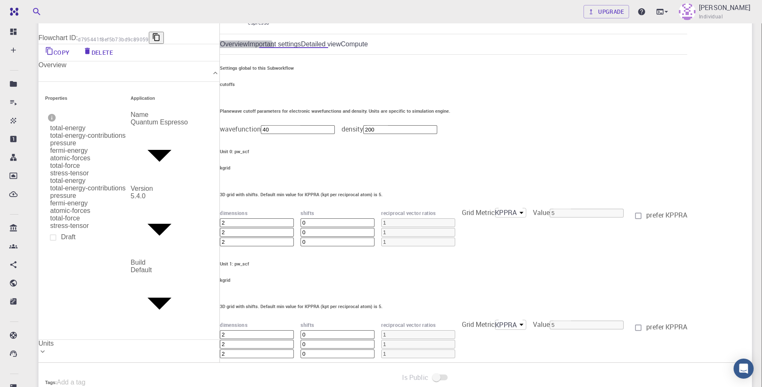
click at [341, 48] on link "Detailed view" at bounding box center [321, 45] width 40 height 8
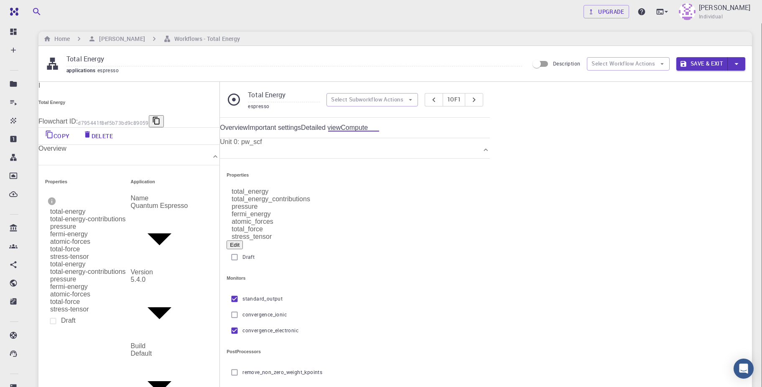
scroll to position [0, 0]
click at [368, 129] on link "Compute" at bounding box center [354, 129] width 27 height 8
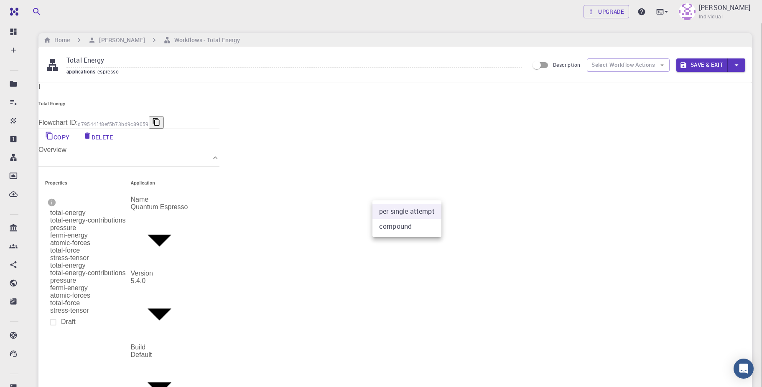
click at [426, 212] on li "per single attempt" at bounding box center [406, 211] width 69 height 15
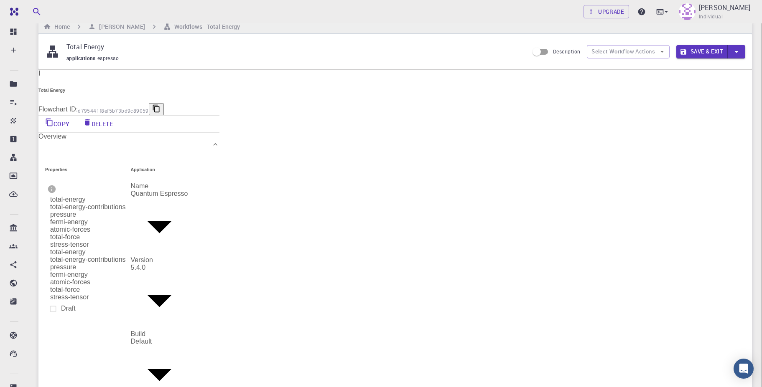
scroll to position [50, 0]
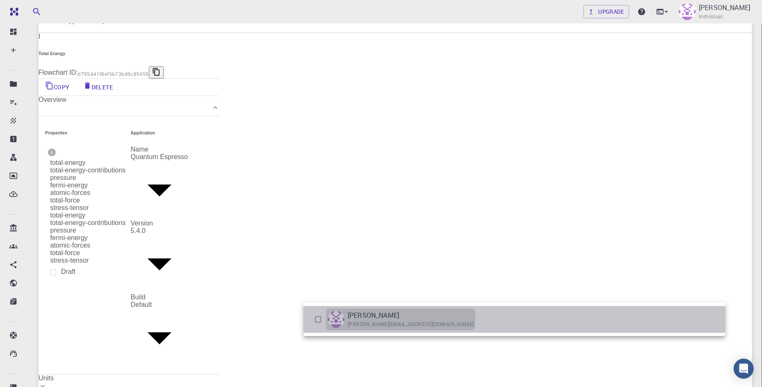
click at [395, 318] on p "[PERSON_NAME]" at bounding box center [373, 315] width 51 height 10
type input "[object Object]"
checkbox input "true"
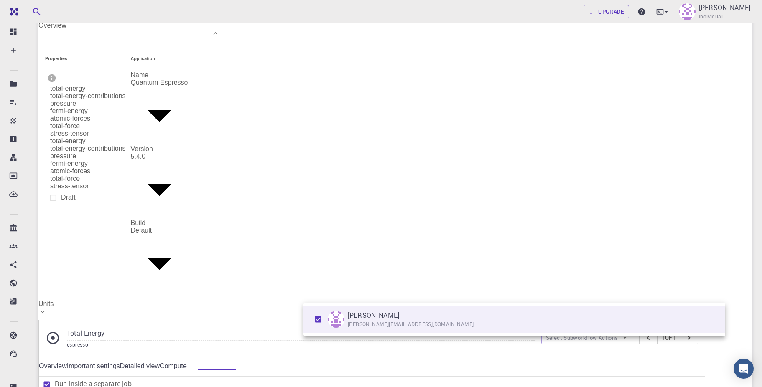
scroll to position [150, 0]
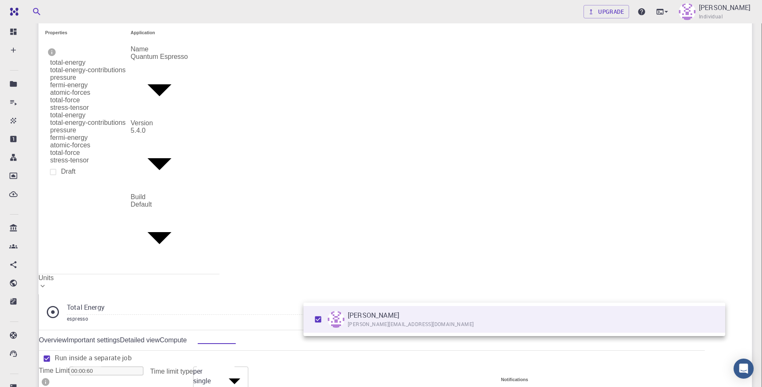
click at [325, 234] on div at bounding box center [381, 193] width 762 height 387
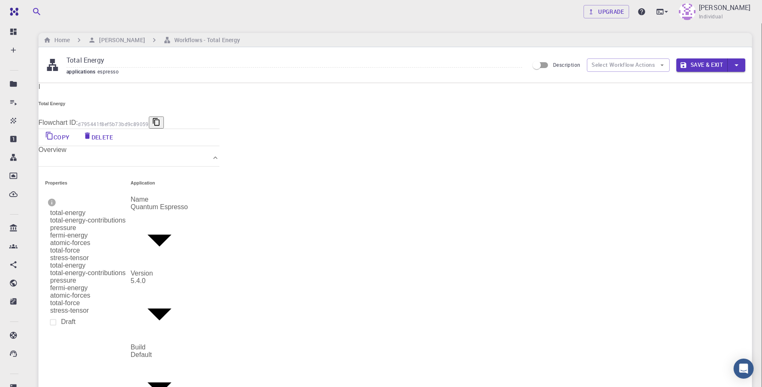
click at [704, 68] on button "Save & Exit" at bounding box center [701, 65] width 51 height 13
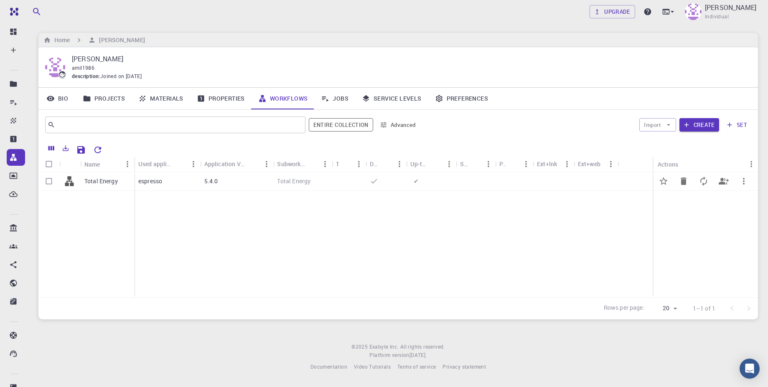
click at [418, 180] on span "✔" at bounding box center [416, 181] width 12 height 8
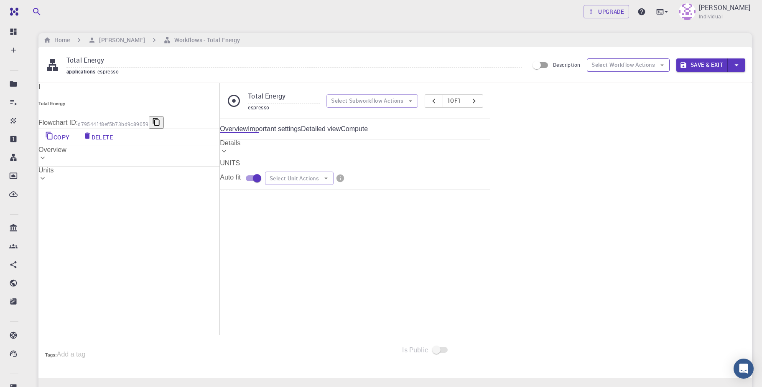
click at [624, 67] on button "Select Workflow Actions" at bounding box center [628, 65] width 83 height 13
click at [333, 185] on button "Select Unit Actions" at bounding box center [299, 178] width 69 height 13
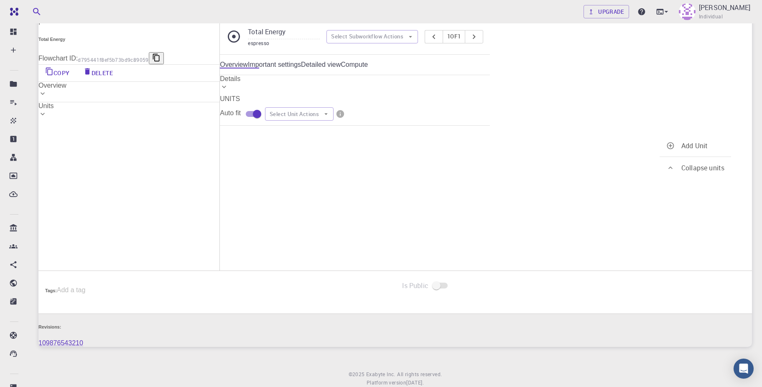
scroll to position [196, 0]
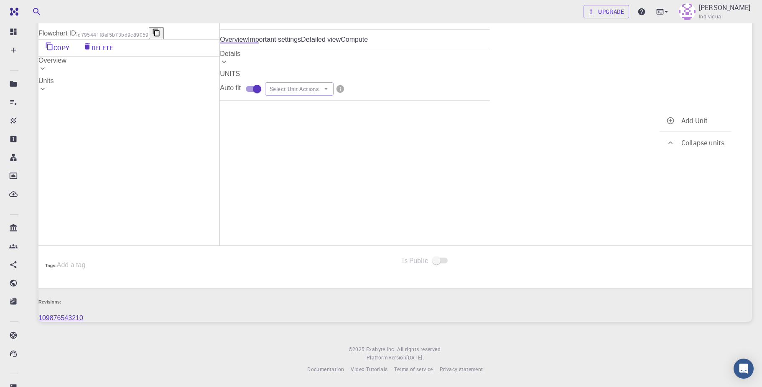
click at [482, 211] on span "I" at bounding box center [486, 215] width 8 height 8
click at [679, 18] on img at bounding box center [687, 11] width 17 height 17
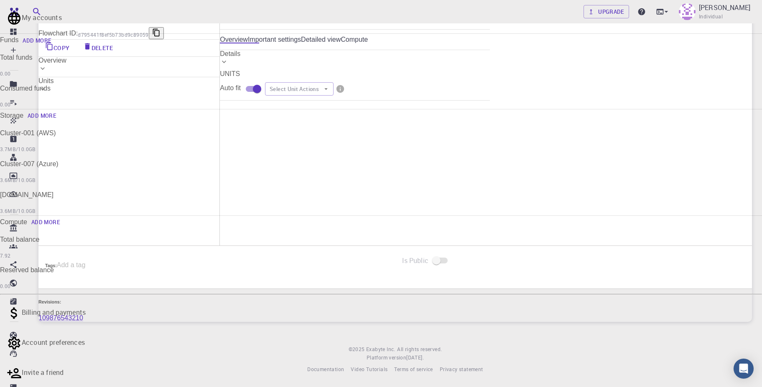
click at [614, 185] on div at bounding box center [381, 193] width 762 height 387
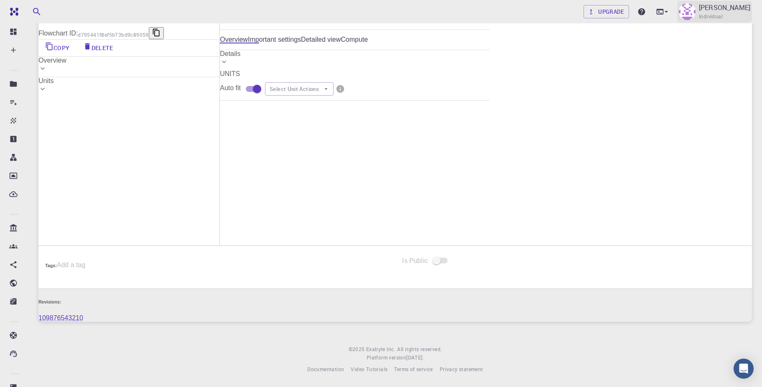
click at [677, 8] on div "[PERSON_NAME] Individual" at bounding box center [714, 12] width 75 height 22
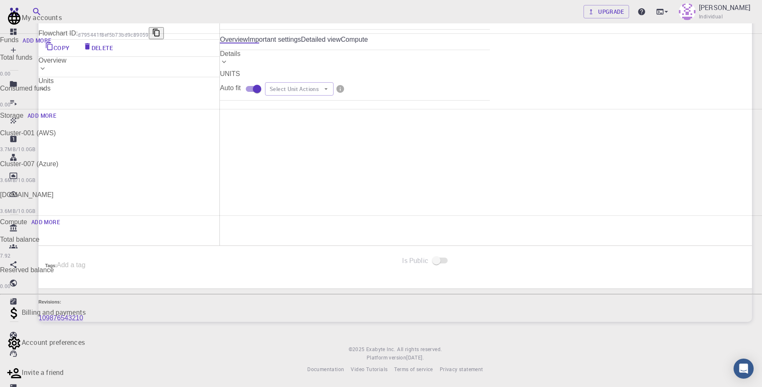
click at [651, 8] on div at bounding box center [381, 193] width 762 height 387
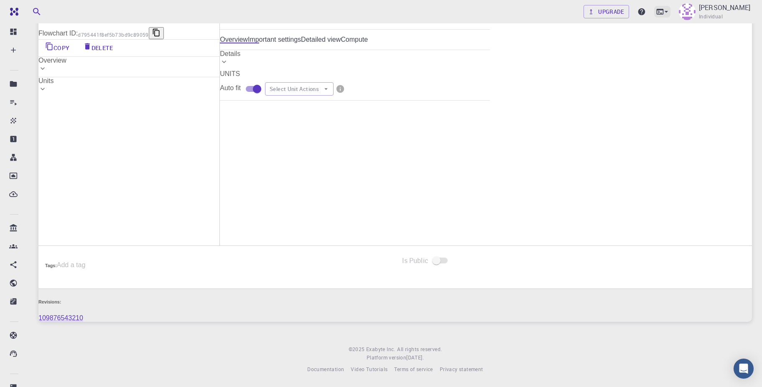
click at [662, 12] on icon at bounding box center [666, 12] width 8 height 8
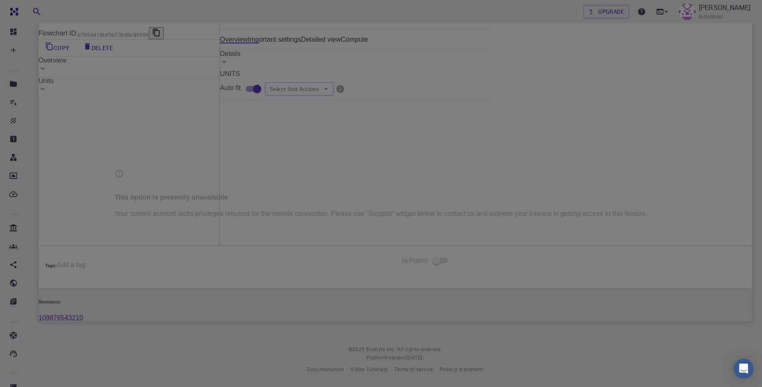
click at [381, 81] on div "This option is presently unavailable Your current account lacks privileges requ…" at bounding box center [381, 193] width 762 height 387
